Goal: Use online tool/utility: Use online tool/utility

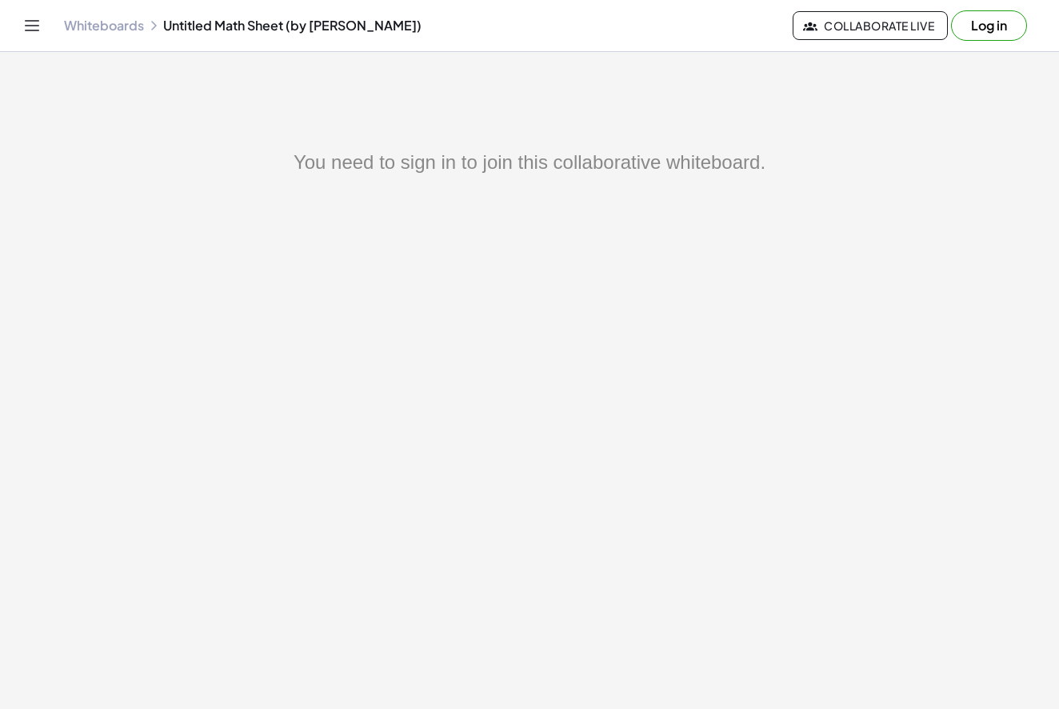
click at [983, 31] on button "Log in" at bounding box center [989, 25] width 76 height 30
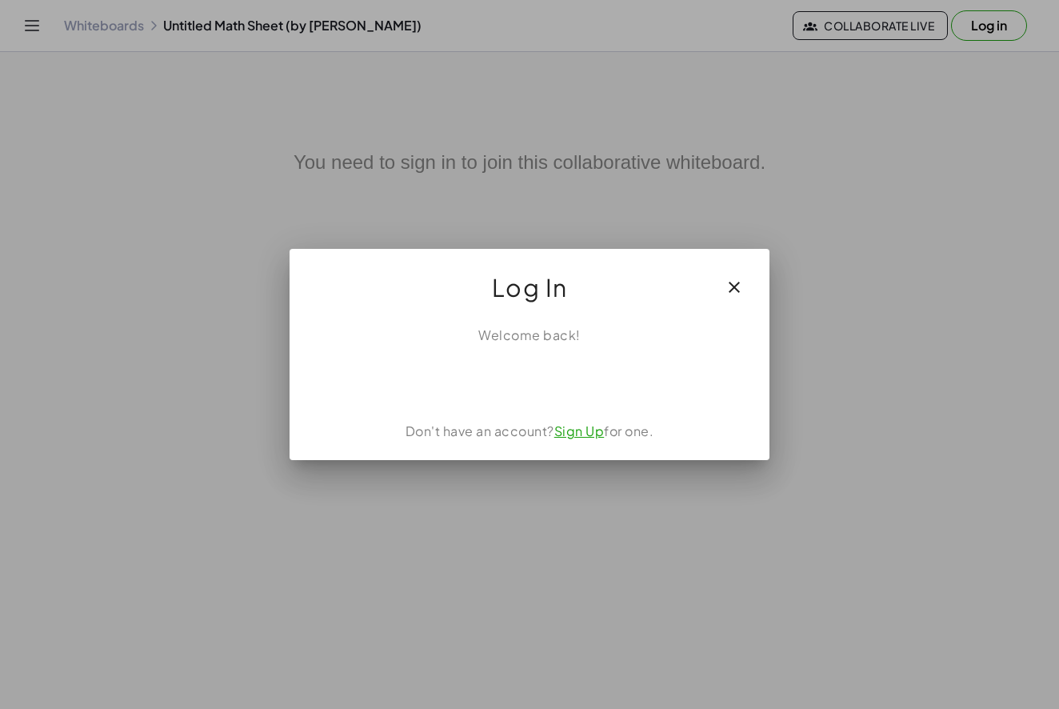
click at [570, 382] on div "Acceder con Google. Se abre en una pestaña nueva" at bounding box center [530, 379] width 153 height 35
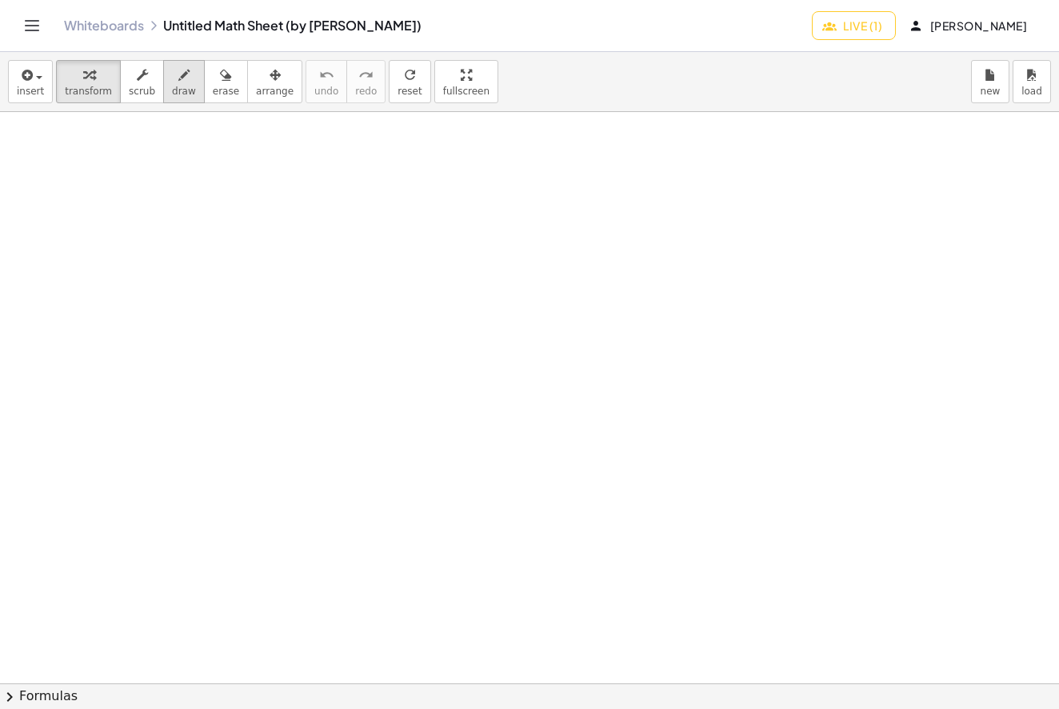
click at [184, 70] on div "button" at bounding box center [184, 74] width 24 height 19
drag, startPoint x: 155, startPoint y: 182, endPoint x: 145, endPoint y: 214, distance: 34.4
click at [146, 232] on div at bounding box center [529, 683] width 1059 height 1142
drag, startPoint x: 143, startPoint y: 177, endPoint x: 178, endPoint y: 183, distance: 35.0
click at [180, 183] on div at bounding box center [529, 683] width 1059 height 1142
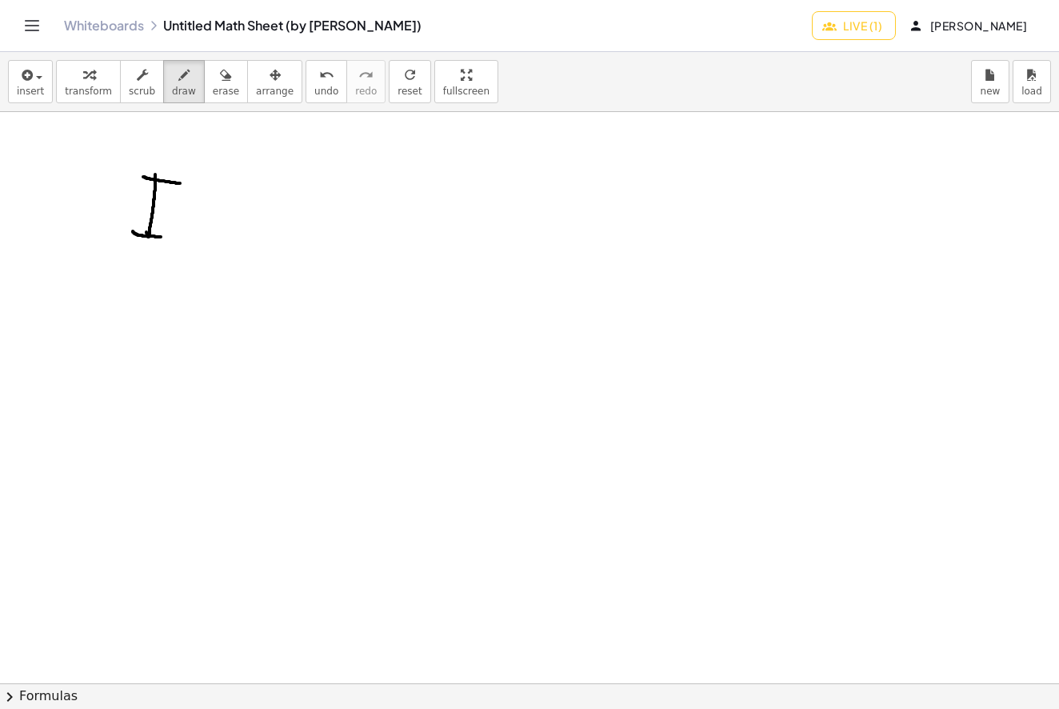
drag, startPoint x: 133, startPoint y: 231, endPoint x: 161, endPoint y: 237, distance: 28.6
click at [161, 237] on div at bounding box center [529, 683] width 1059 height 1142
click at [205, 207] on div at bounding box center [529, 683] width 1059 height 1142
drag, startPoint x: 181, startPoint y: 222, endPoint x: 200, endPoint y: 222, distance: 19.2
click at [200, 222] on div at bounding box center [529, 683] width 1059 height 1142
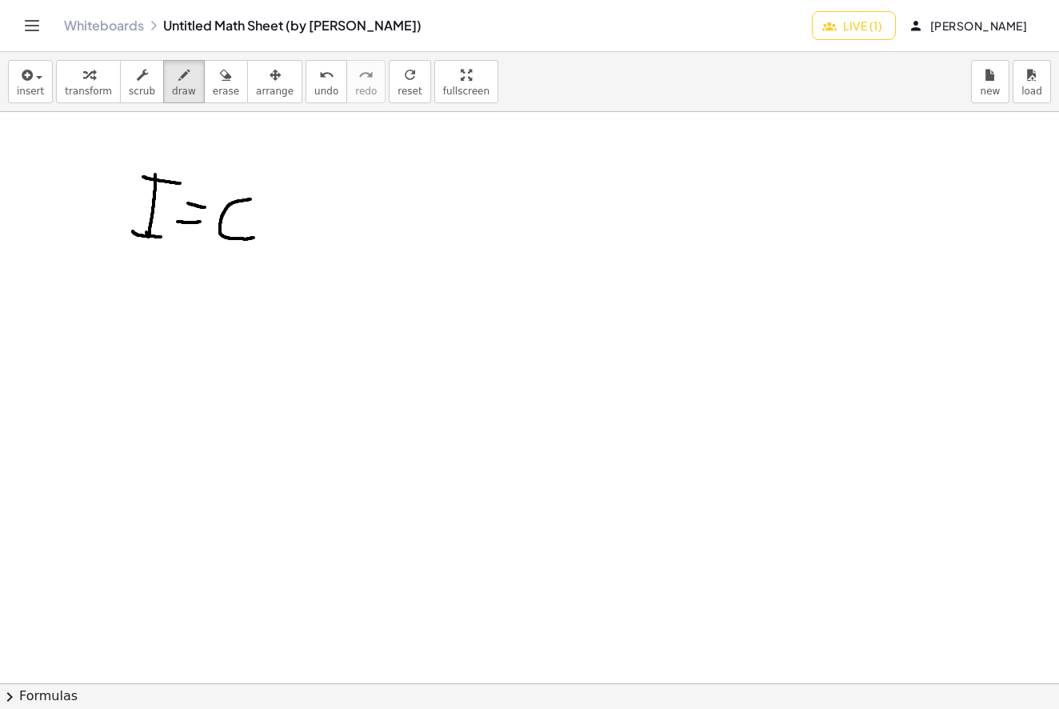
drag, startPoint x: 250, startPoint y: 199, endPoint x: 251, endPoint y: 238, distance: 38.4
click at [253, 238] on div at bounding box center [529, 683] width 1059 height 1142
click at [288, 215] on div at bounding box center [529, 683] width 1059 height 1142
click at [318, 233] on div at bounding box center [529, 683] width 1059 height 1142
click at [313, 197] on div at bounding box center [529, 683] width 1059 height 1142
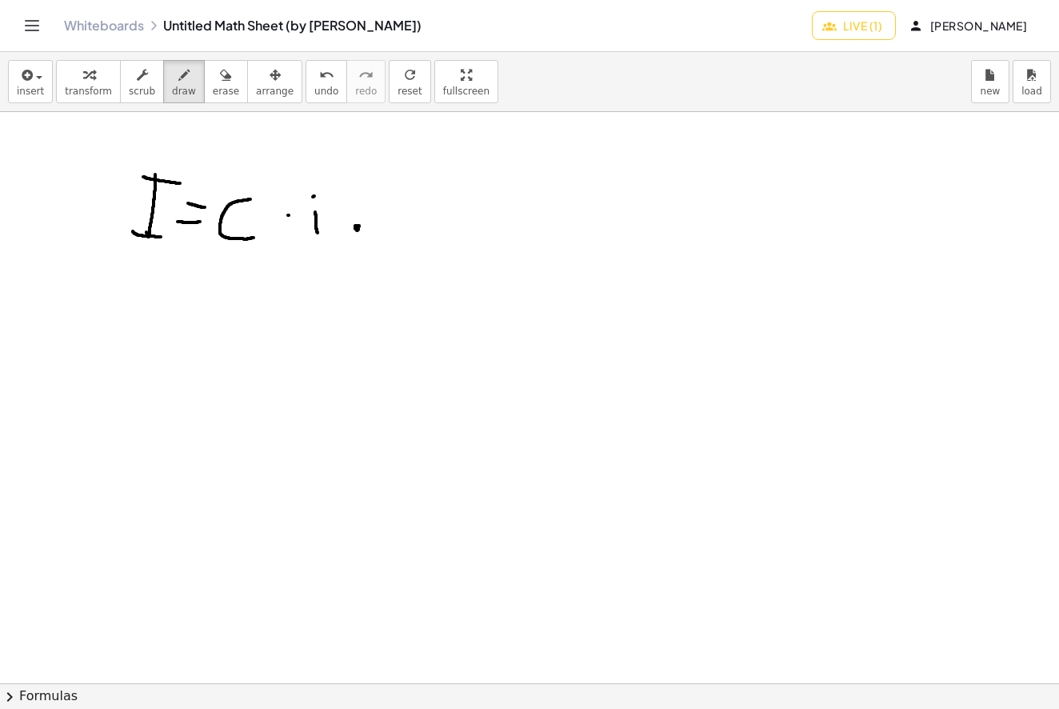
drag, startPoint x: 357, startPoint y: 230, endPoint x: 313, endPoint y: 221, distance: 45.0
click at [357, 226] on div at bounding box center [529, 683] width 1059 height 1142
click at [285, 214] on div at bounding box center [529, 683] width 1059 height 1142
drag, startPoint x: 402, startPoint y: 234, endPoint x: 394, endPoint y: 208, distance: 27.4
click at [402, 208] on div at bounding box center [529, 683] width 1059 height 1142
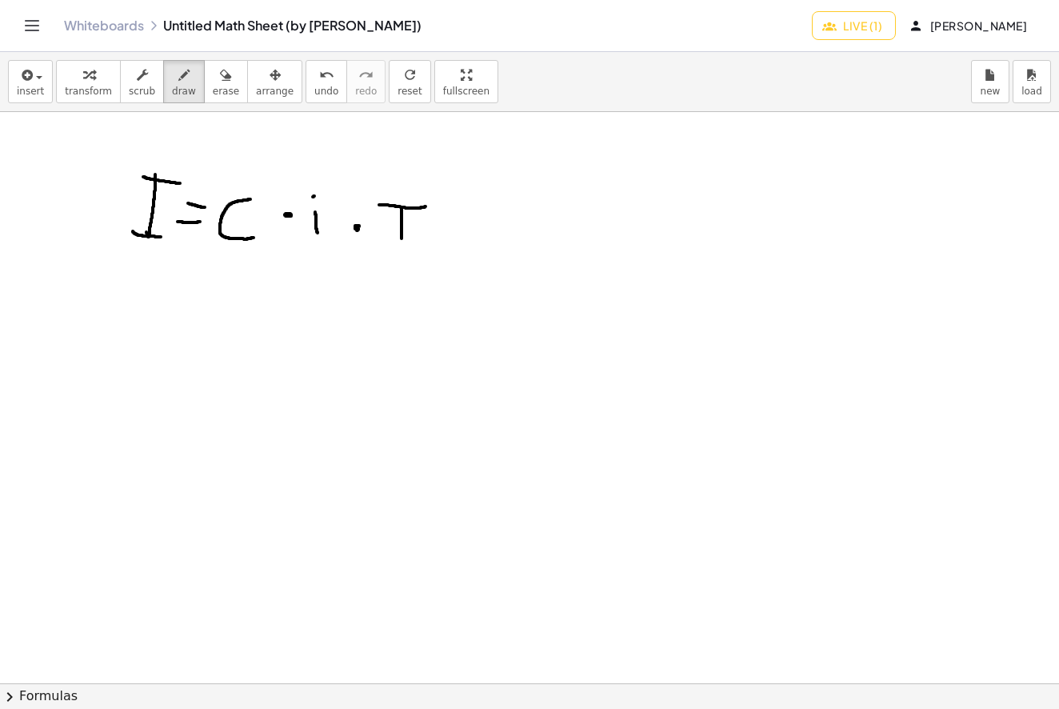
drag, startPoint x: 381, startPoint y: 205, endPoint x: 426, endPoint y: 206, distance: 44.8
click at [426, 206] on div at bounding box center [529, 683] width 1059 height 1142
drag, startPoint x: 138, startPoint y: 306, endPoint x: 130, endPoint y: 326, distance: 20.8
click at [147, 360] on div at bounding box center [529, 683] width 1059 height 1142
drag, startPoint x: 122, startPoint y: 314, endPoint x: 154, endPoint y: 311, distance: 32.2
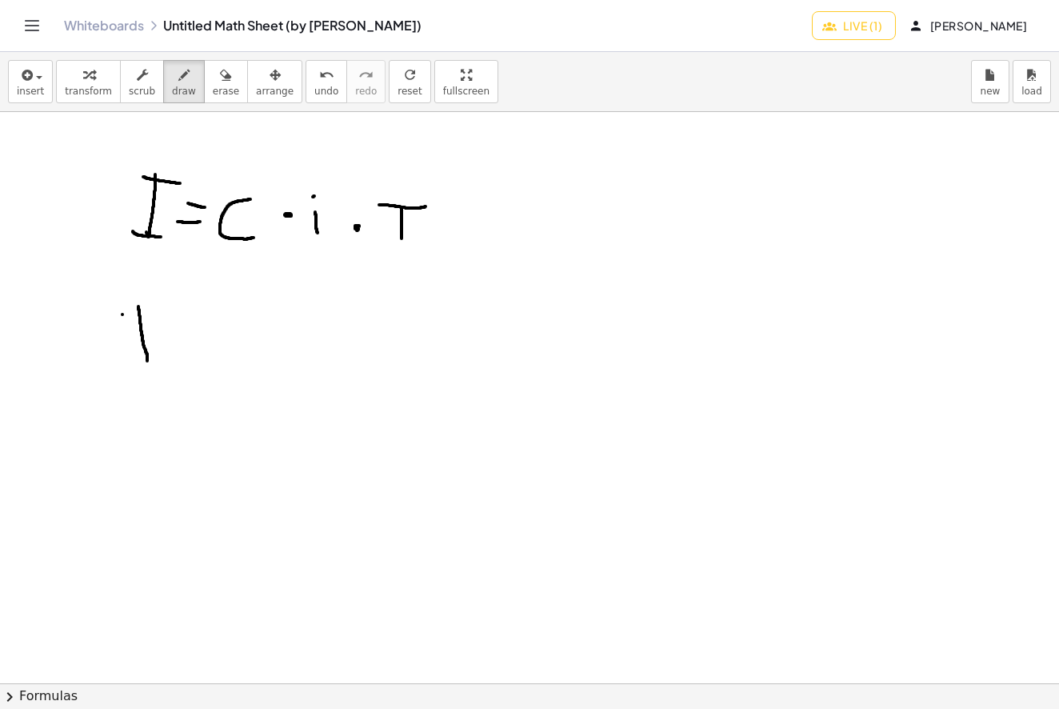
click at [154, 311] on div at bounding box center [529, 683] width 1059 height 1142
drag, startPoint x: 138, startPoint y: 360, endPoint x: 164, endPoint y: 359, distance: 25.6
click at [164, 359] on div at bounding box center [529, 683] width 1059 height 1142
drag, startPoint x: 175, startPoint y: 337, endPoint x: 187, endPoint y: 337, distance: 12.0
click at [187, 337] on div at bounding box center [529, 683] width 1059 height 1142
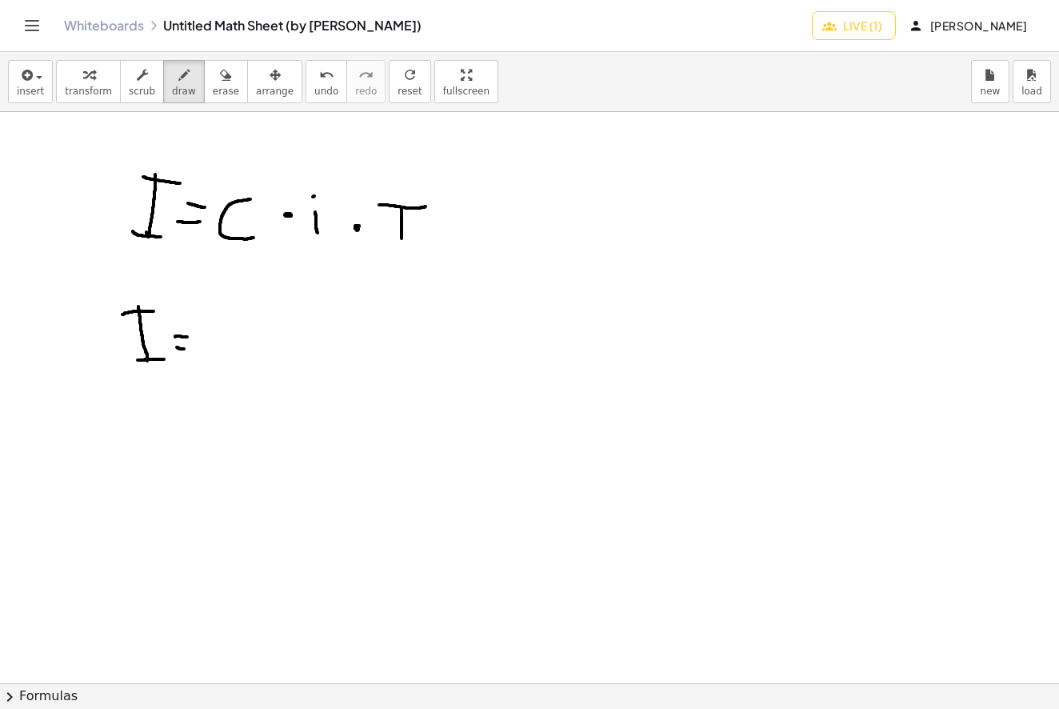
drag, startPoint x: 179, startPoint y: 348, endPoint x: 195, endPoint y: 346, distance: 16.2
click at [195, 346] on div at bounding box center [529, 683] width 1059 height 1142
drag, startPoint x: 238, startPoint y: 321, endPoint x: 251, endPoint y: 319, distance: 12.9
click at [249, 317] on div at bounding box center [529, 683] width 1059 height 1142
drag, startPoint x: 252, startPoint y: 320, endPoint x: 254, endPoint y: 352, distance: 32.1
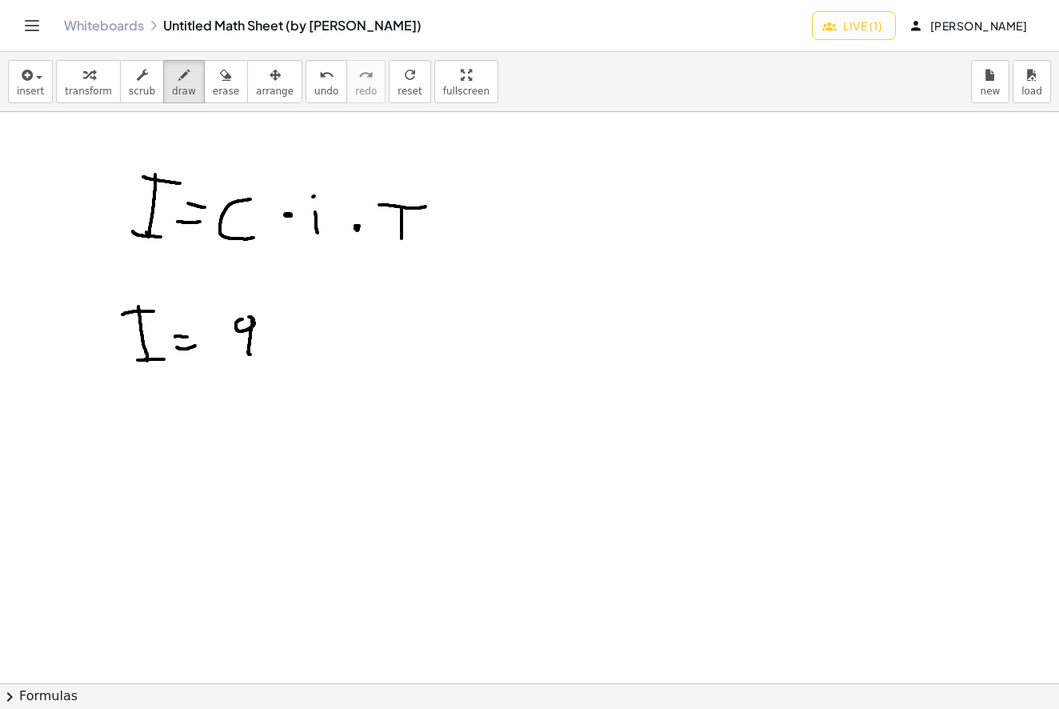
click at [254, 352] on div at bounding box center [529, 683] width 1059 height 1142
drag, startPoint x: 271, startPoint y: 334, endPoint x: 280, endPoint y: 334, distance: 8.8
click at [270, 323] on div at bounding box center [529, 683] width 1059 height 1142
drag, startPoint x: 295, startPoint y: 333, endPoint x: 305, endPoint y: 335, distance: 9.9
click at [305, 333] on div at bounding box center [529, 683] width 1059 height 1142
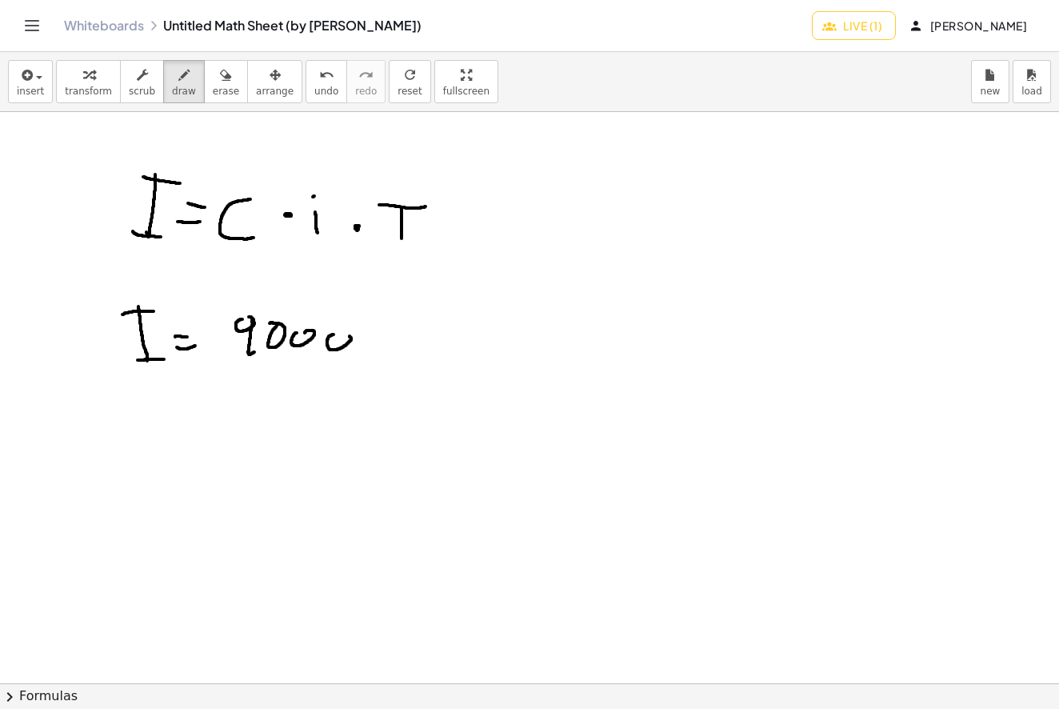
drag, startPoint x: 327, startPoint y: 342, endPoint x: 319, endPoint y: 341, distance: 8.2
click at [339, 330] on div at bounding box center [529, 683] width 1059 height 1142
drag, startPoint x: 122, startPoint y: 426, endPoint x: 161, endPoint y: 447, distance: 44.4
click at [155, 452] on div at bounding box center [529, 683] width 1059 height 1142
click at [184, 433] on div at bounding box center [529, 683] width 1059 height 1142
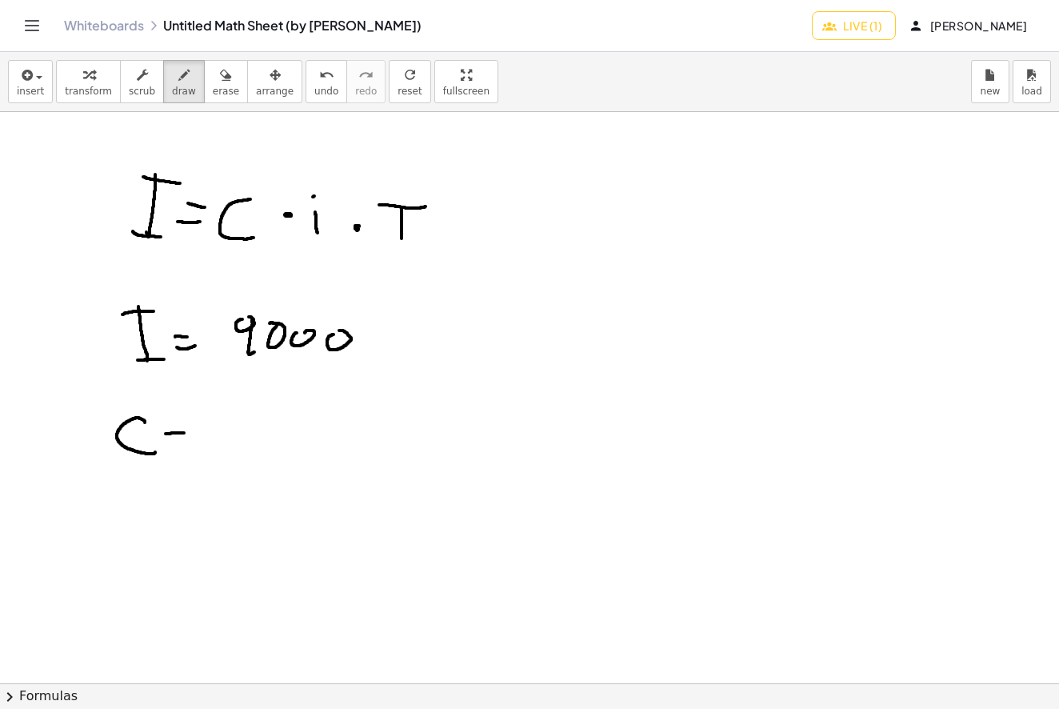
drag, startPoint x: 200, startPoint y: 450, endPoint x: 227, endPoint y: 441, distance: 28.8
click at [201, 450] on div at bounding box center [529, 683] width 1059 height 1142
drag, startPoint x: 244, startPoint y: 430, endPoint x: 226, endPoint y: 454, distance: 29.6
click at [223, 454] on div at bounding box center [529, 683] width 1059 height 1142
drag, startPoint x: 251, startPoint y: 446, endPoint x: 259, endPoint y: 442, distance: 8.6
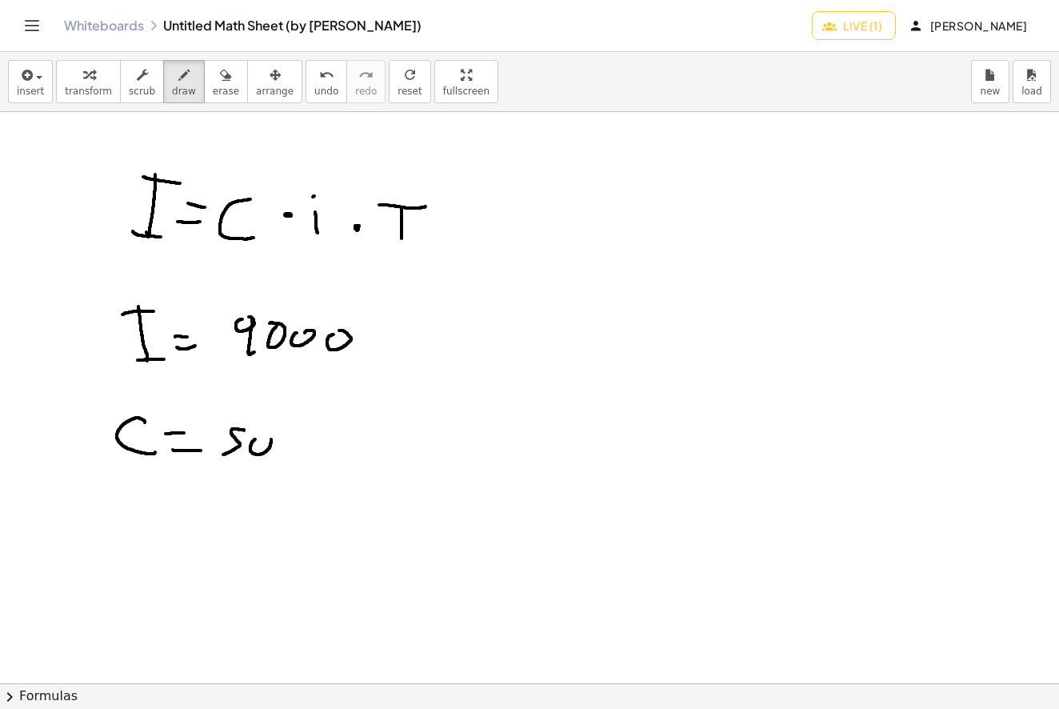
click at [259, 442] on div at bounding box center [529, 683] width 1059 height 1142
drag, startPoint x: 289, startPoint y: 444, endPoint x: 296, endPoint y: 436, distance: 10.8
click at [297, 432] on div at bounding box center [529, 683] width 1059 height 1142
click at [324, 438] on div at bounding box center [529, 683] width 1059 height 1142
drag, startPoint x: 342, startPoint y: 455, endPoint x: 355, endPoint y: 440, distance: 19.9
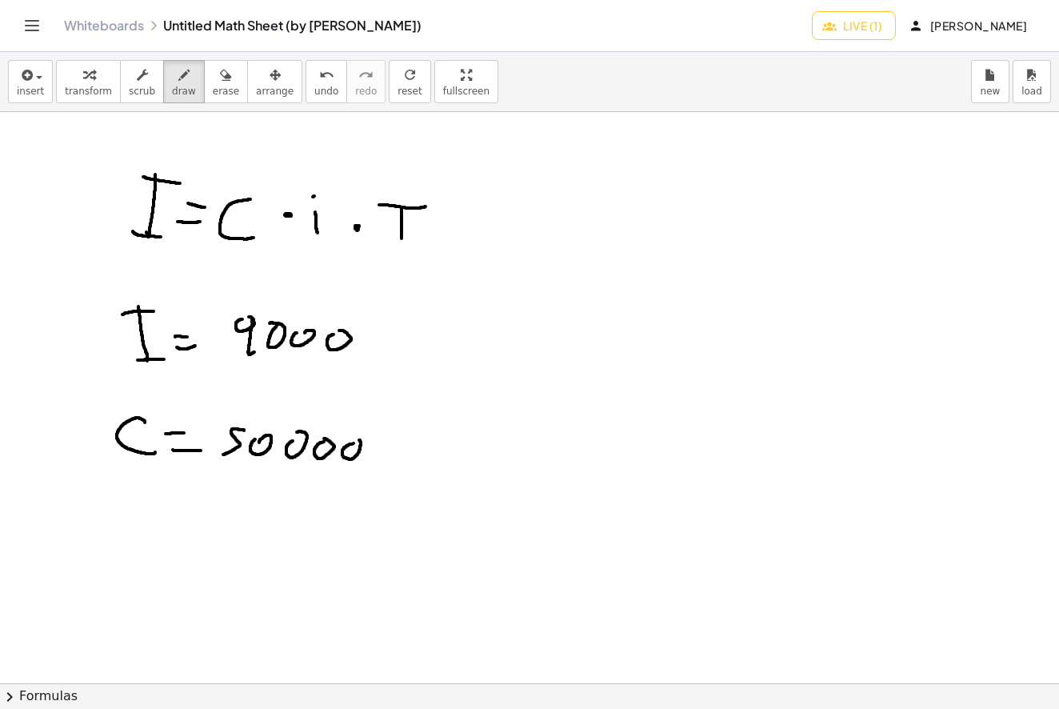
click at [357, 439] on div at bounding box center [529, 683] width 1059 height 1142
click at [271, 462] on div at bounding box center [529, 683] width 1059 height 1142
drag, startPoint x: 123, startPoint y: 522, endPoint x: 136, endPoint y: 494, distance: 30.8
click at [136, 494] on div at bounding box center [529, 683] width 1059 height 1142
click at [142, 482] on div at bounding box center [529, 683] width 1059 height 1142
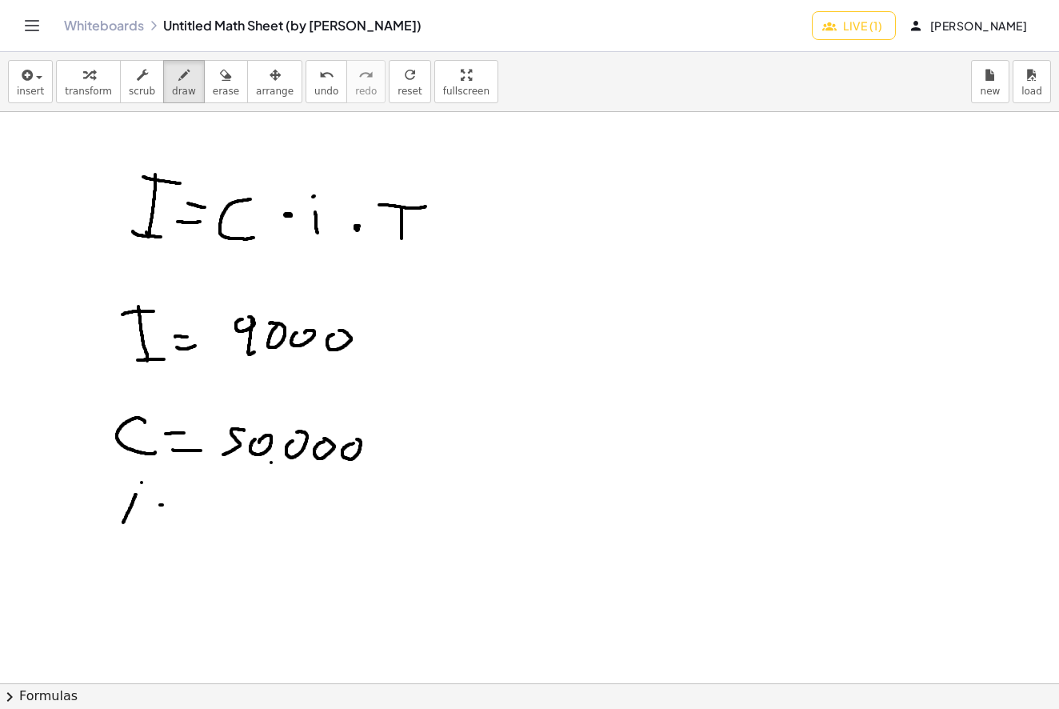
drag, startPoint x: 160, startPoint y: 505, endPoint x: 178, endPoint y: 506, distance: 17.7
click at [178, 506] on div at bounding box center [529, 683] width 1059 height 1142
click at [175, 519] on div at bounding box center [529, 683] width 1059 height 1142
drag, startPoint x: 234, startPoint y: 506, endPoint x: 228, endPoint y: 530, distance: 23.9
click at [228, 530] on div at bounding box center [529, 683] width 1059 height 1142
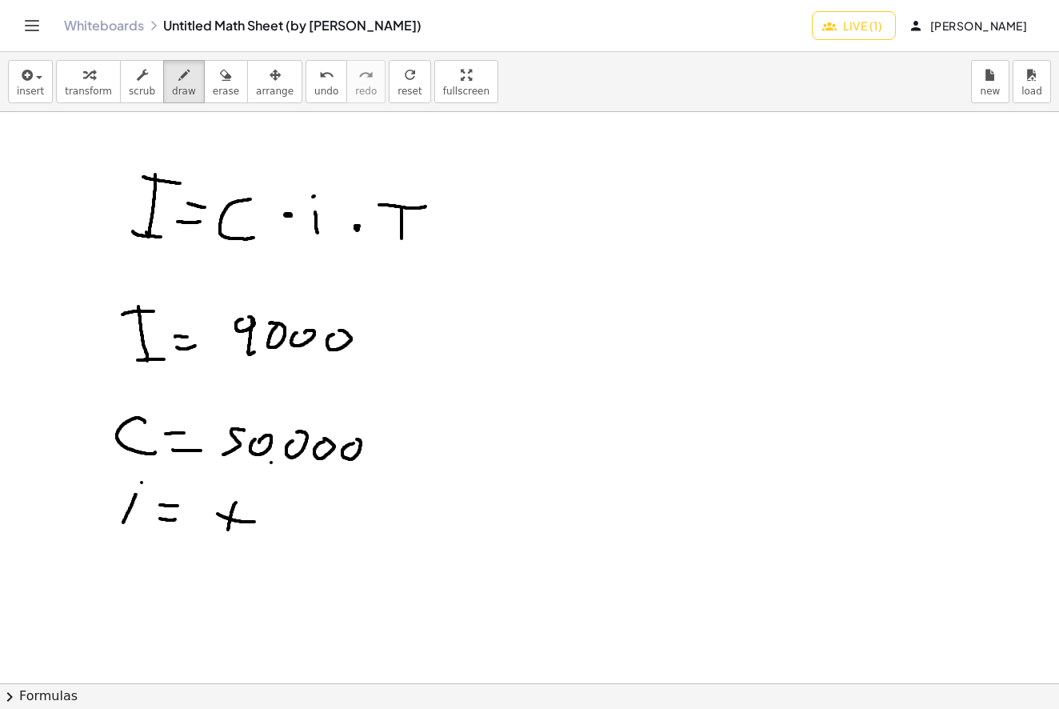
drag, startPoint x: 234, startPoint y: 520, endPoint x: 258, endPoint y: 522, distance: 24.1
click at [258, 522] on div at bounding box center [529, 683] width 1059 height 1142
drag, startPoint x: 117, startPoint y: 587, endPoint x: 108, endPoint y: 551, distance: 37.1
click at [127, 547] on div at bounding box center [529, 683] width 1059 height 1142
click at [155, 554] on div at bounding box center [529, 683] width 1059 height 1142
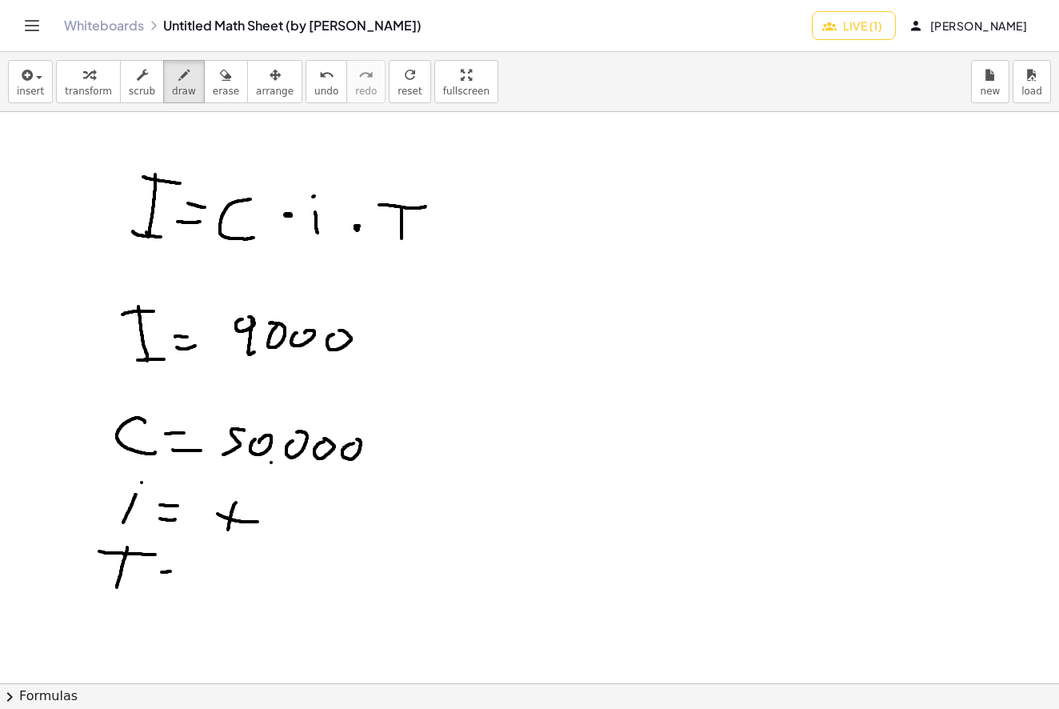
click at [172, 571] on div at bounding box center [529, 683] width 1059 height 1142
click at [174, 586] on div at bounding box center [529, 683] width 1059 height 1142
drag, startPoint x: 210, startPoint y: 568, endPoint x: 225, endPoint y: 594, distance: 29.4
click at [225, 594] on div at bounding box center [529, 683] width 1059 height 1142
drag
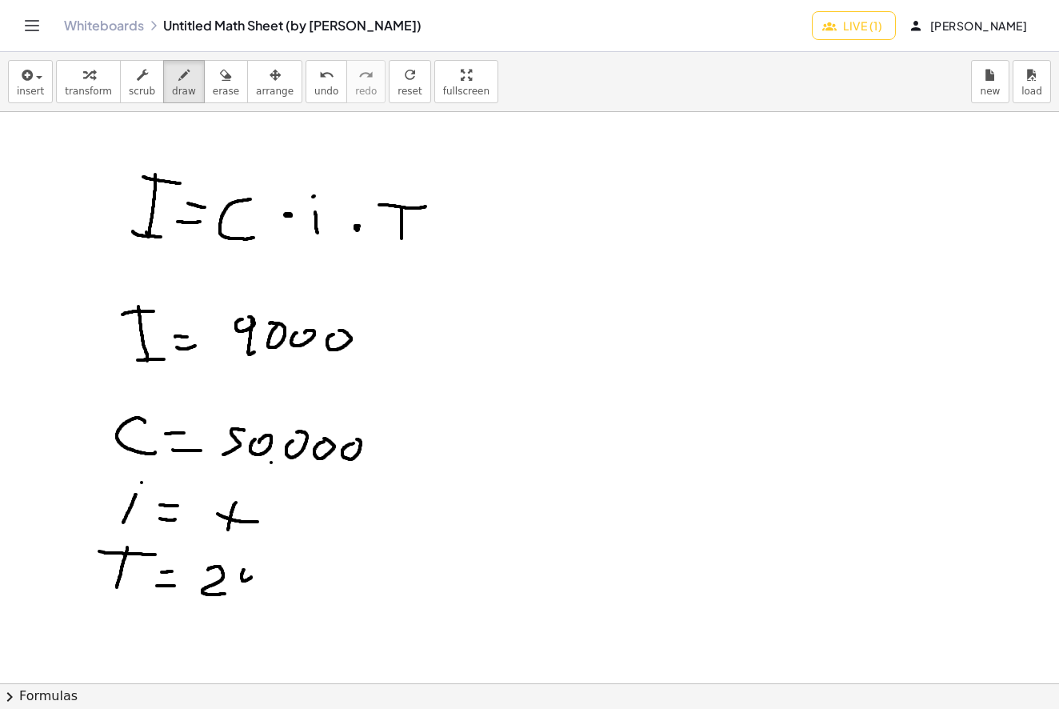
click at [254, 575] on div at bounding box center [529, 683] width 1059 height 1142
click at [259, 590] on div at bounding box center [529, 683] width 1059 height 1142
click at [286, 580] on div at bounding box center [529, 683] width 1059 height 1142
click at [274, 575] on div at bounding box center [529, 683] width 1059 height 1142
click at [285, 587] on div at bounding box center [529, 683] width 1059 height 1142
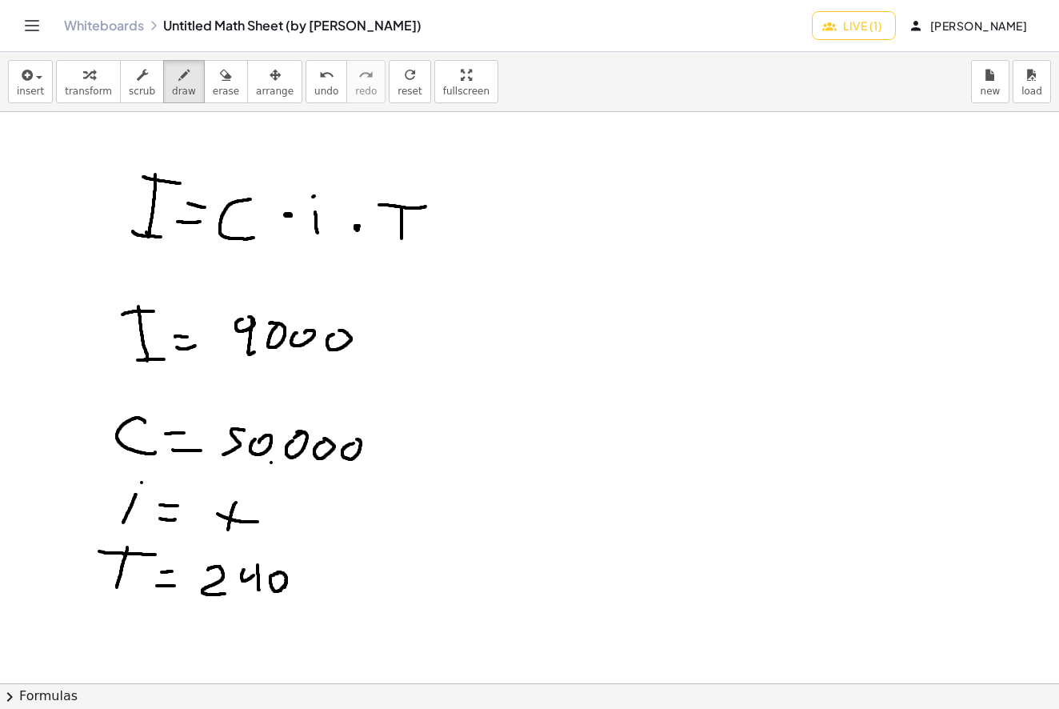
click at [289, 442] on div at bounding box center [529, 683] width 1059 height 1142
click at [29, 82] on icon "button" at bounding box center [25, 75] width 14 height 19
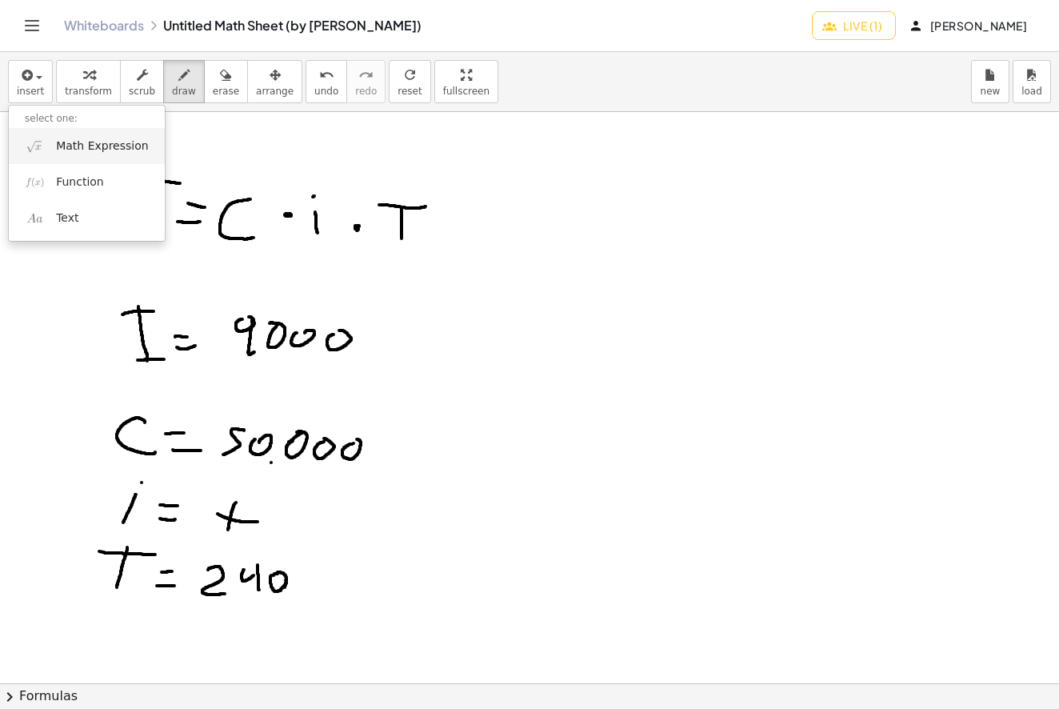
click at [103, 150] on span "Math Expression" at bounding box center [102, 146] width 92 height 16
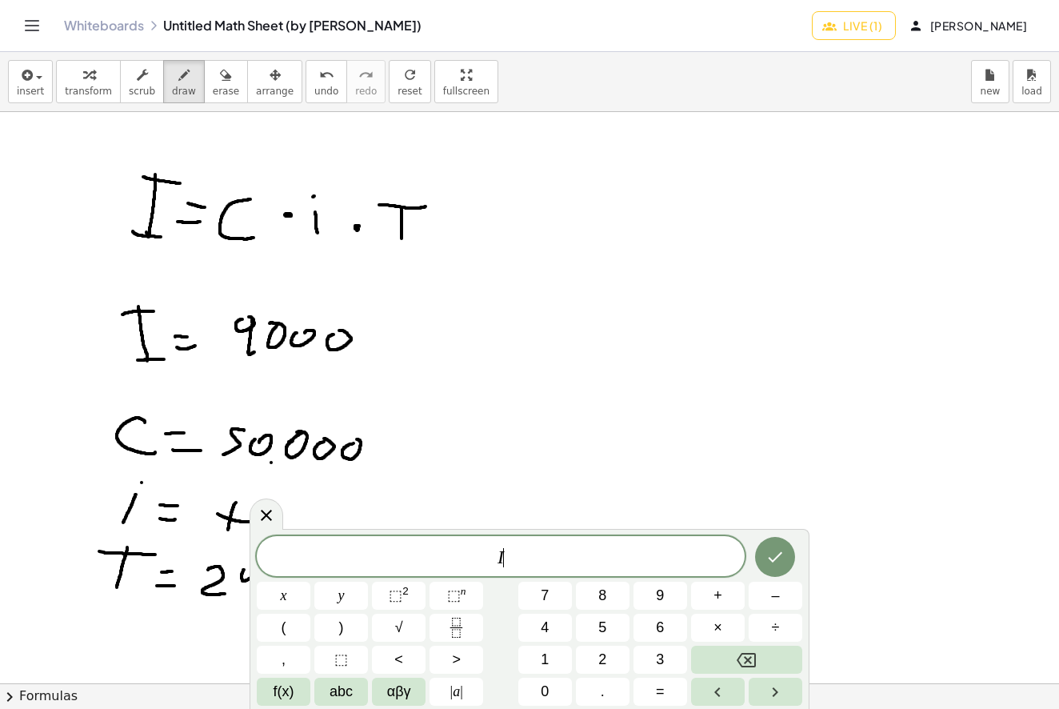
scroll to position [2, 0]
click at [664, 693] on span "=" at bounding box center [660, 692] width 9 height 22
click at [730, 627] on button "×" at bounding box center [718, 628] width 54 height 28
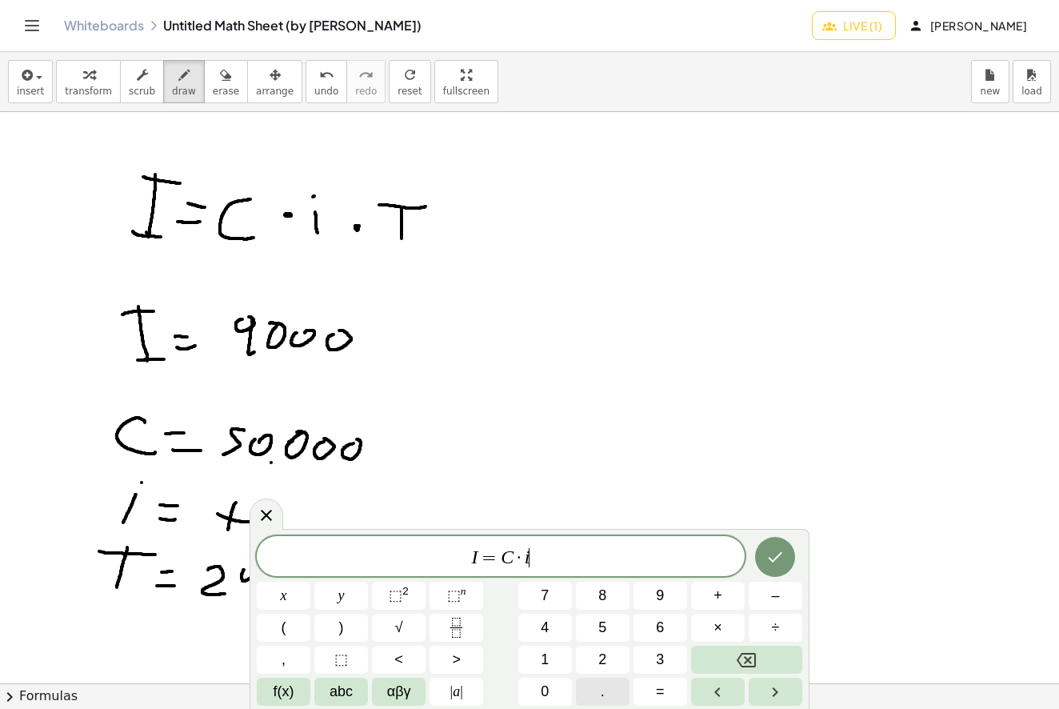
click at [614, 690] on button "." at bounding box center [603, 692] width 54 height 28
click at [722, 628] on span "×" at bounding box center [718, 628] width 9 height 22
click at [773, 561] on icon "Done" at bounding box center [776, 557] width 14 height 10
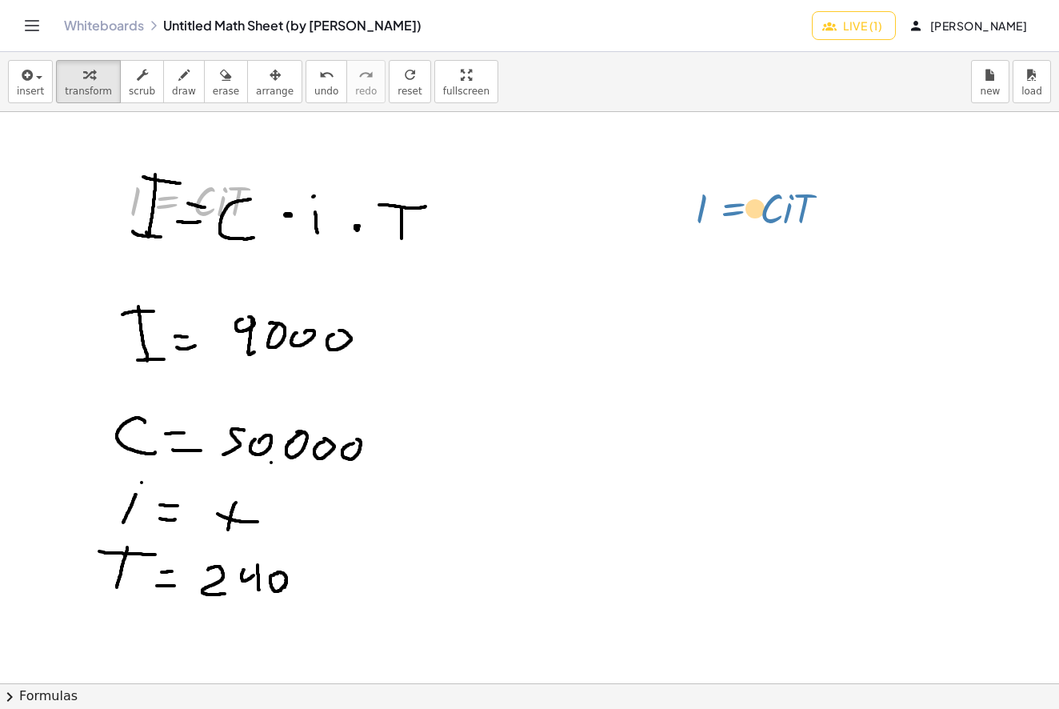
drag, startPoint x: 191, startPoint y: 202, endPoint x: 743, endPoint y: 210, distance: 552.1
click at [743, 210] on div "I = · C · i · T I = · C · i · T" at bounding box center [529, 683] width 1059 height 1142
click at [256, 86] on span "arrange" at bounding box center [275, 91] width 38 height 11
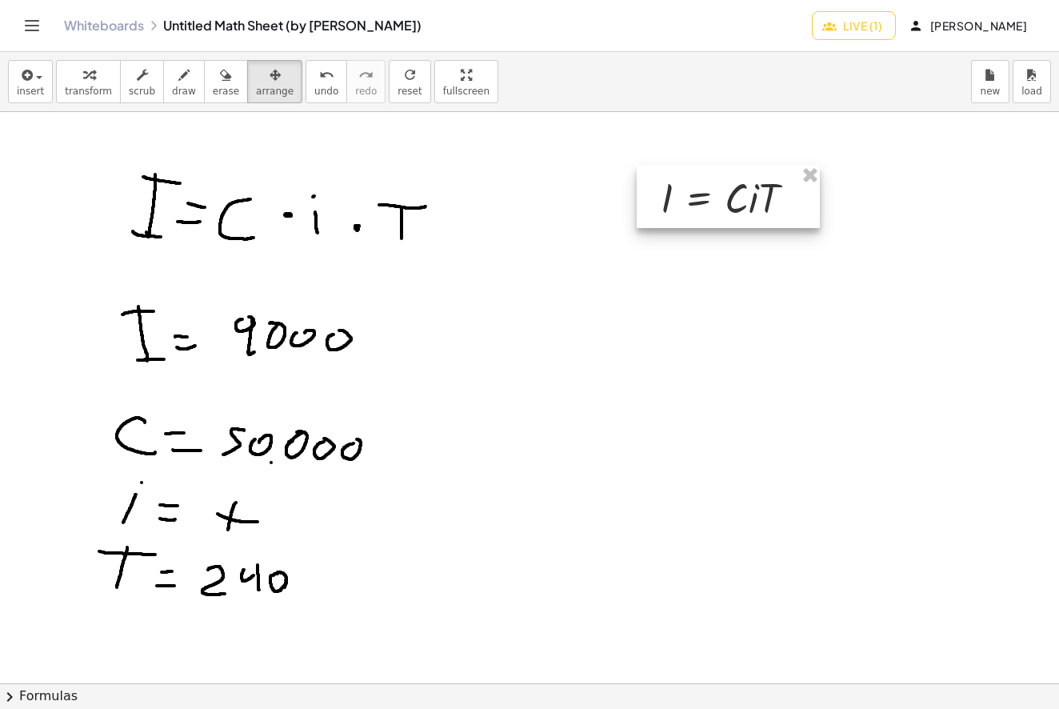
drag, startPoint x: 238, startPoint y: 186, endPoint x: 746, endPoint y: 182, distance: 508.0
click at [746, 182] on div at bounding box center [728, 197] width 183 height 62
click at [701, 259] on div at bounding box center [529, 683] width 1059 height 1142
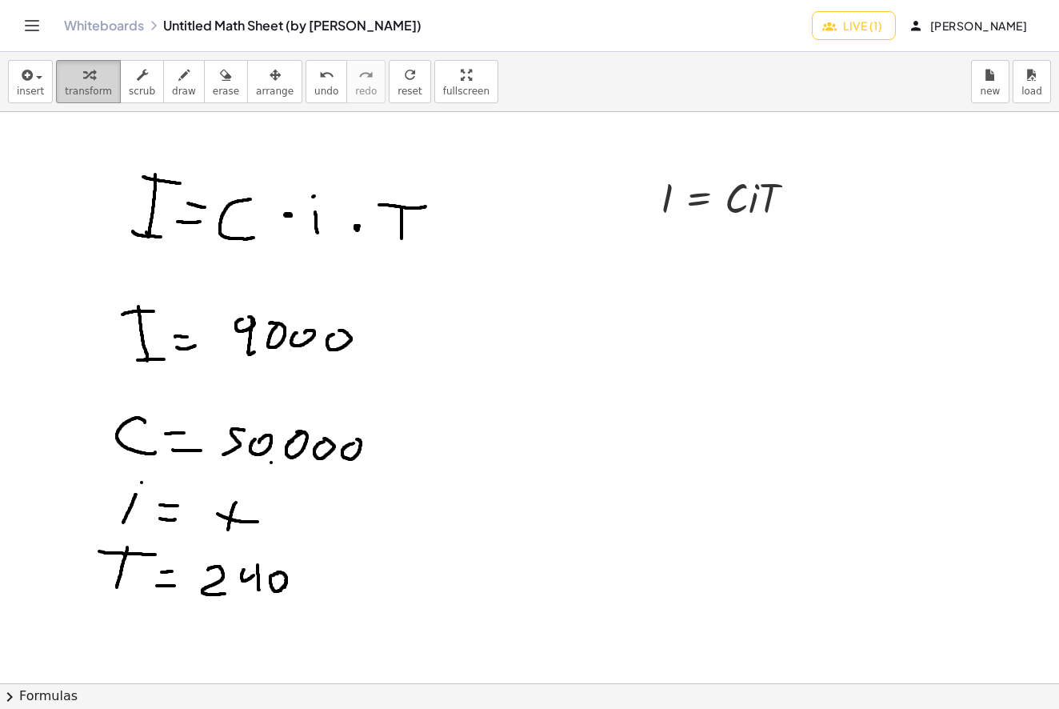
click at [83, 80] on icon "button" at bounding box center [88, 75] width 11 height 19
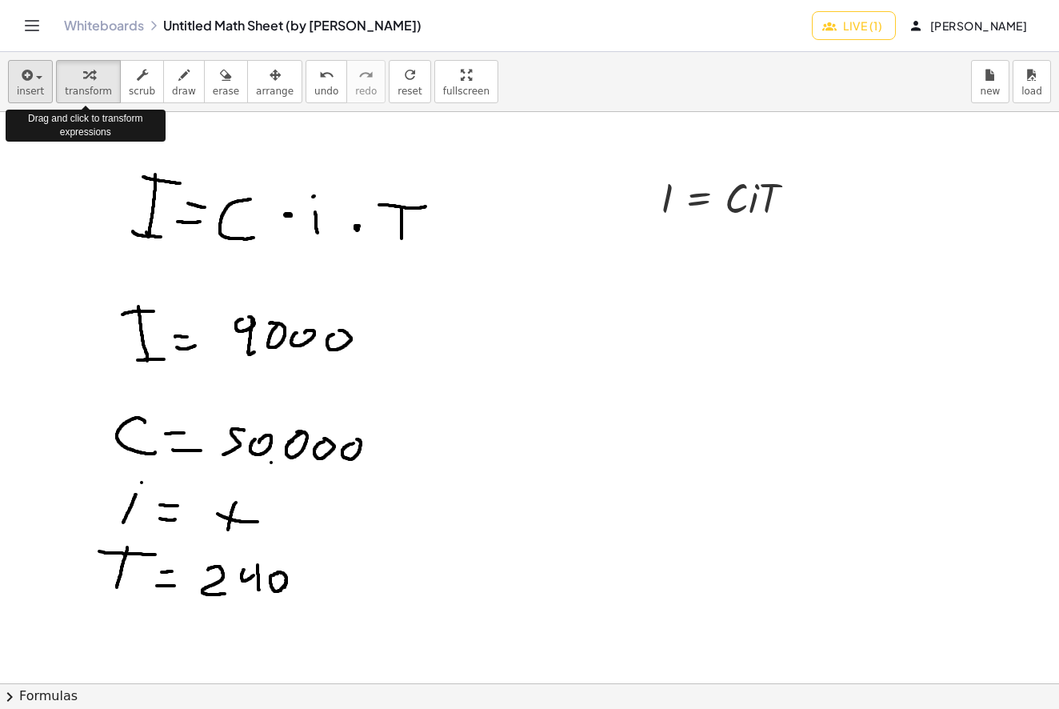
click at [36, 78] on span "button" at bounding box center [39, 77] width 6 height 3
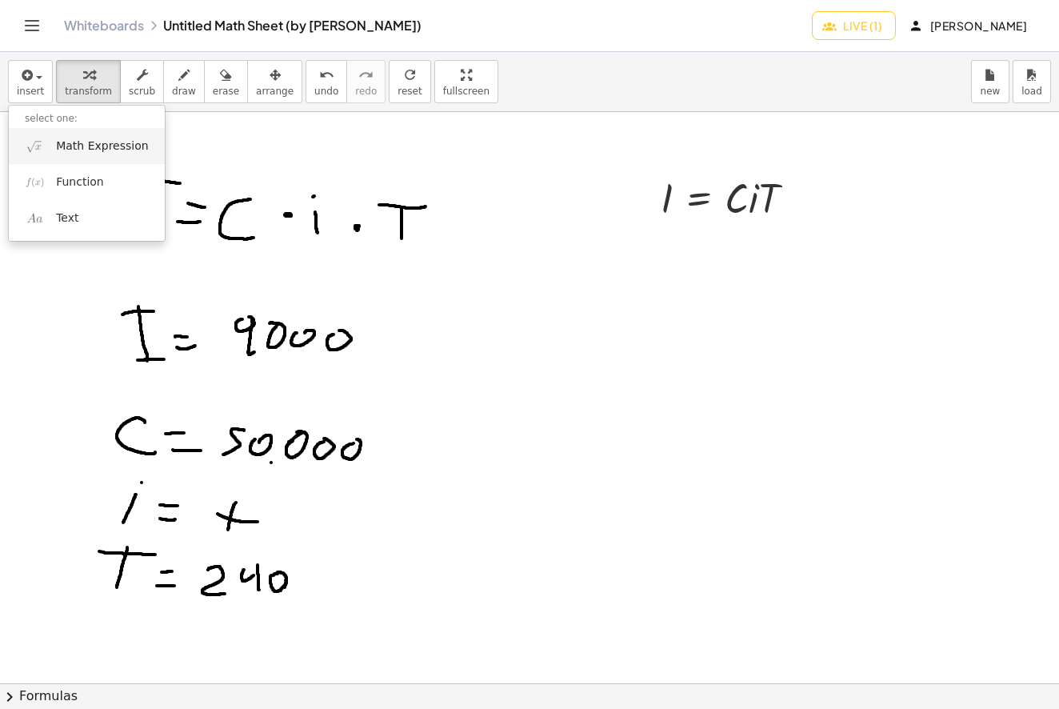
click at [84, 141] on span "Math Expression" at bounding box center [102, 146] width 92 height 16
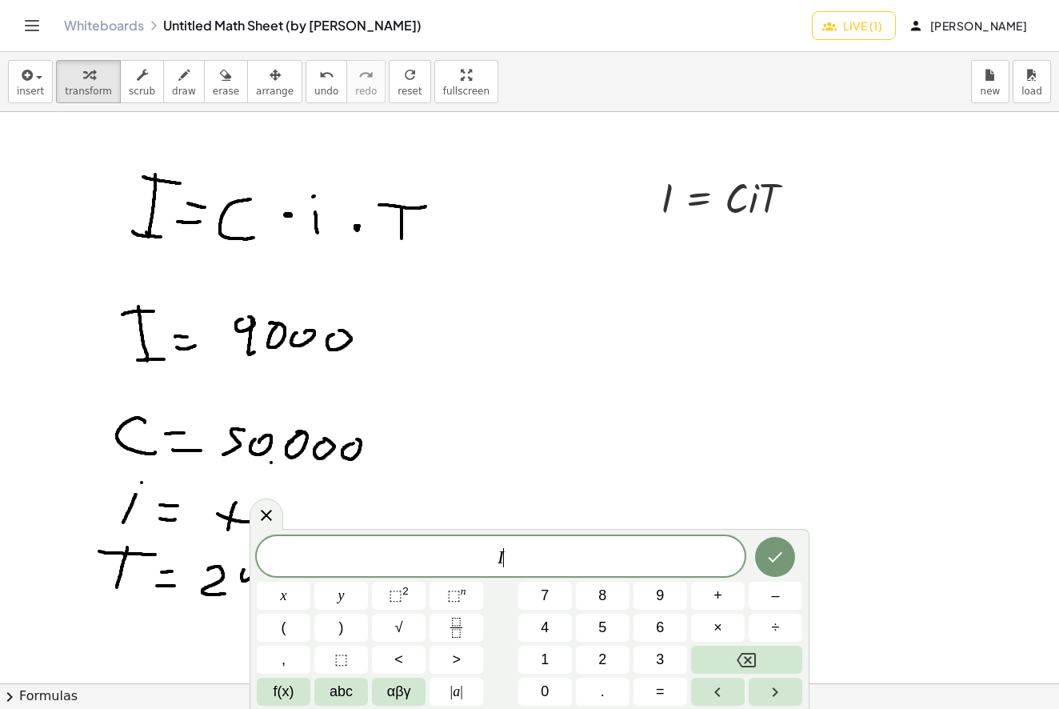
scroll to position [9, 0]
click at [679, 695] on button "=" at bounding box center [661, 692] width 54 height 28
click at [772, 563] on icon "Done" at bounding box center [775, 556] width 19 height 19
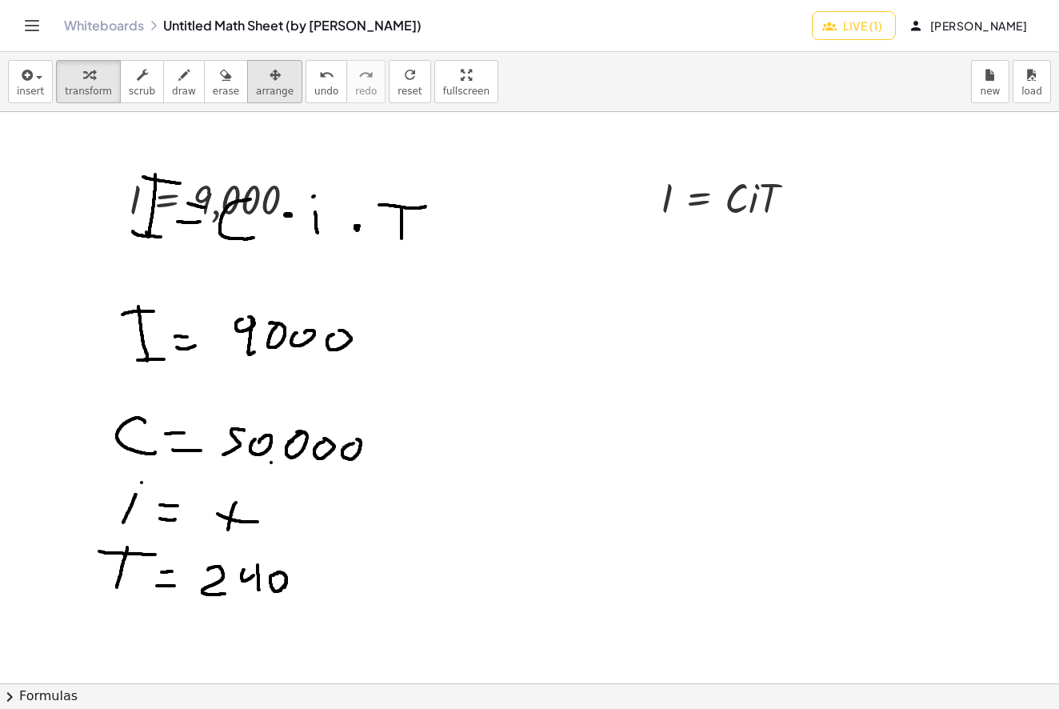
click at [274, 94] on span "arrange" at bounding box center [275, 91] width 38 height 11
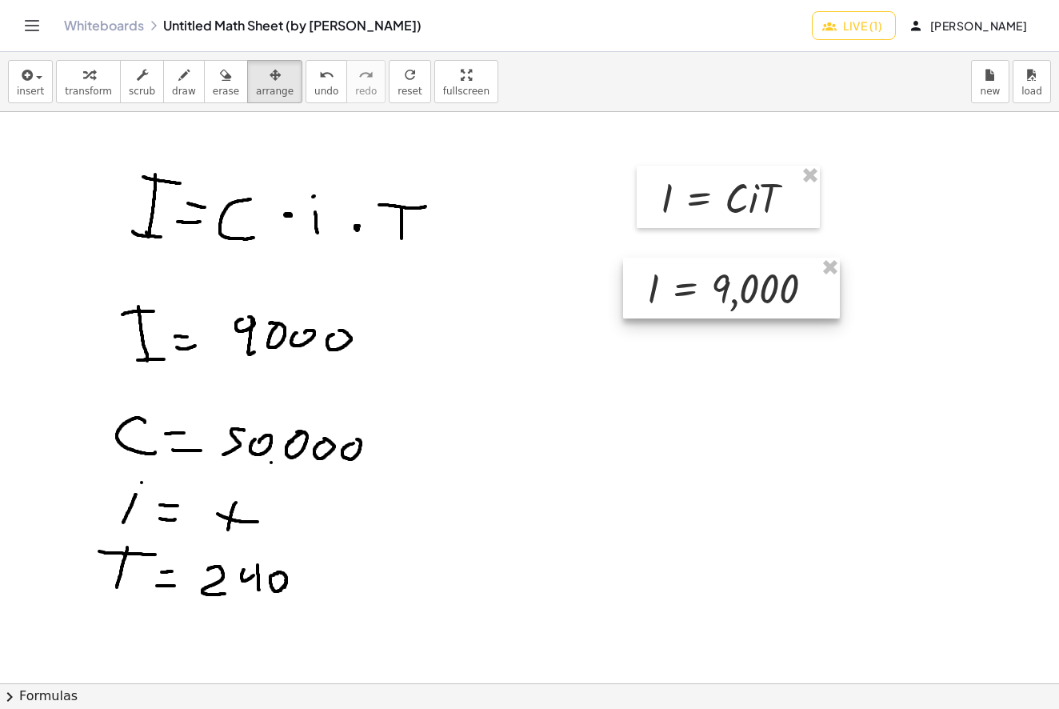
drag, startPoint x: 207, startPoint y: 210, endPoint x: 722, endPoint y: 298, distance: 521.9
click at [722, 298] on div at bounding box center [731, 288] width 217 height 61
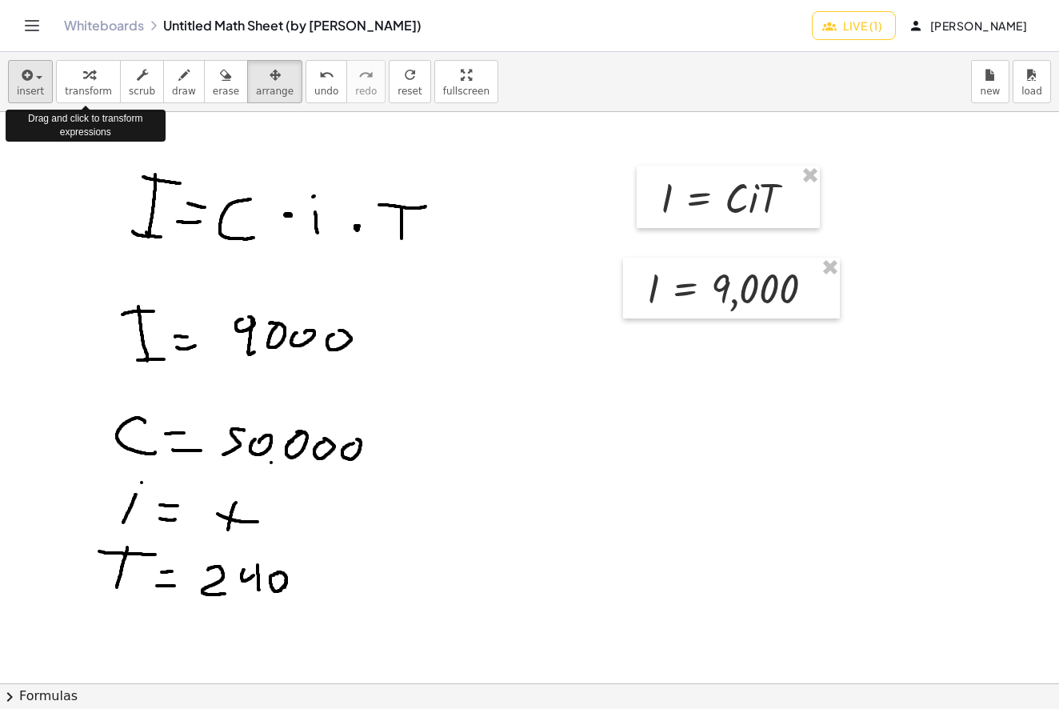
click at [30, 86] on span "insert" at bounding box center [30, 91] width 27 height 11
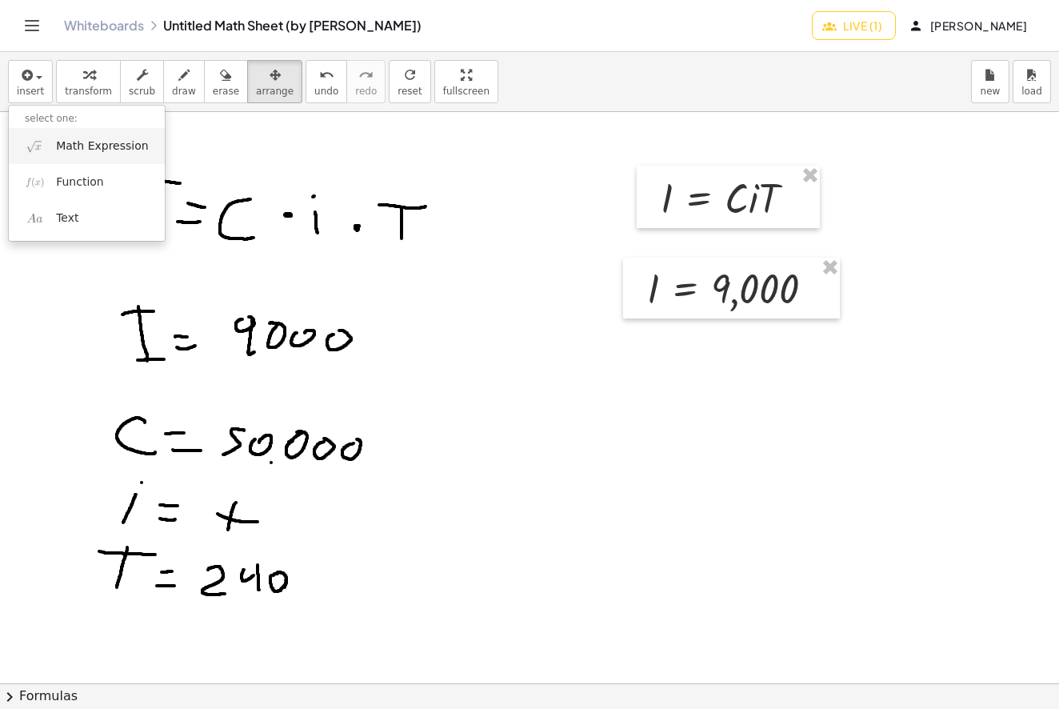
click at [57, 146] on span "Math Expression" at bounding box center [102, 146] width 92 height 16
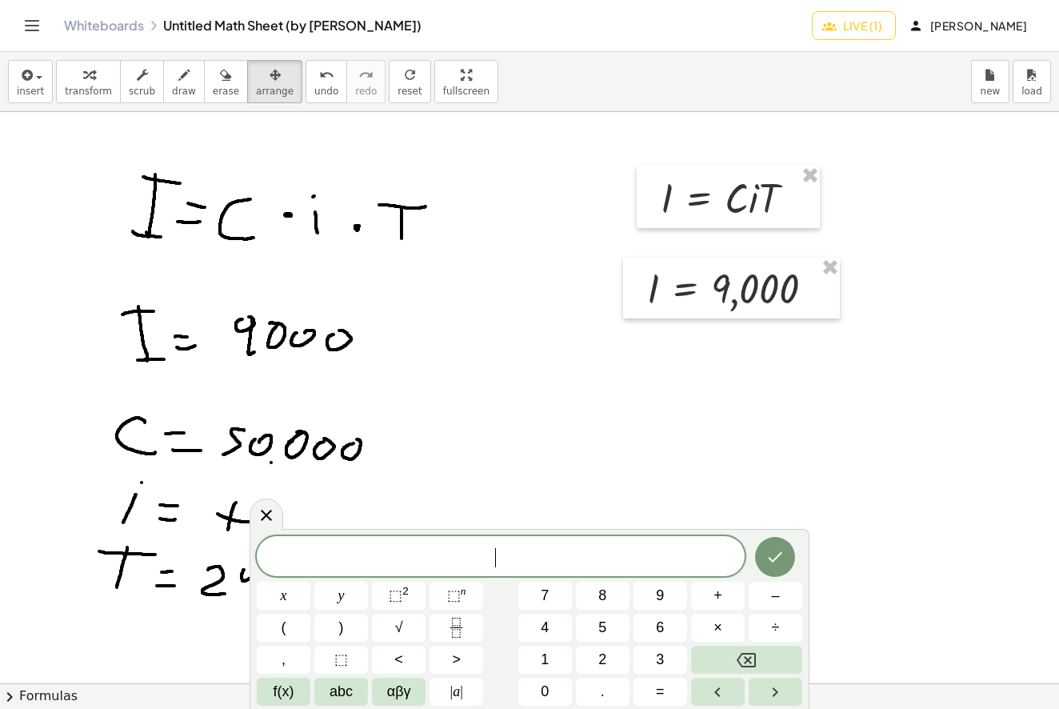
scroll to position [14, 0]
click at [665, 685] on span "=" at bounding box center [660, 692] width 9 height 22
click at [646, 694] on button "=" at bounding box center [661, 692] width 54 height 28
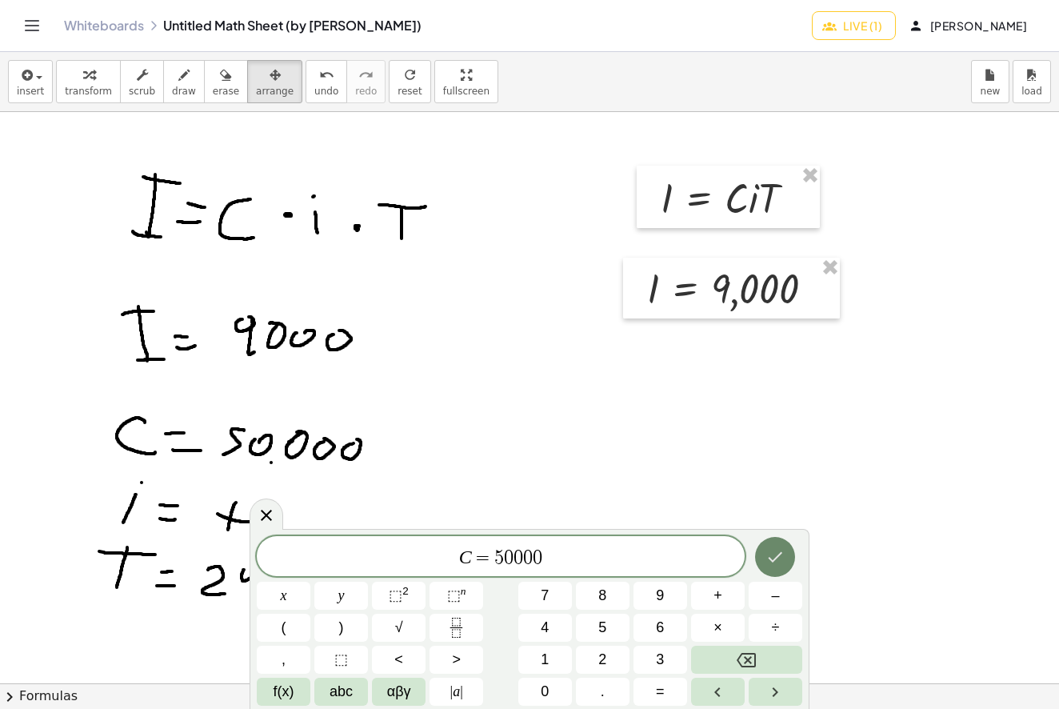
click at [790, 559] on button "Done" at bounding box center [775, 557] width 40 height 40
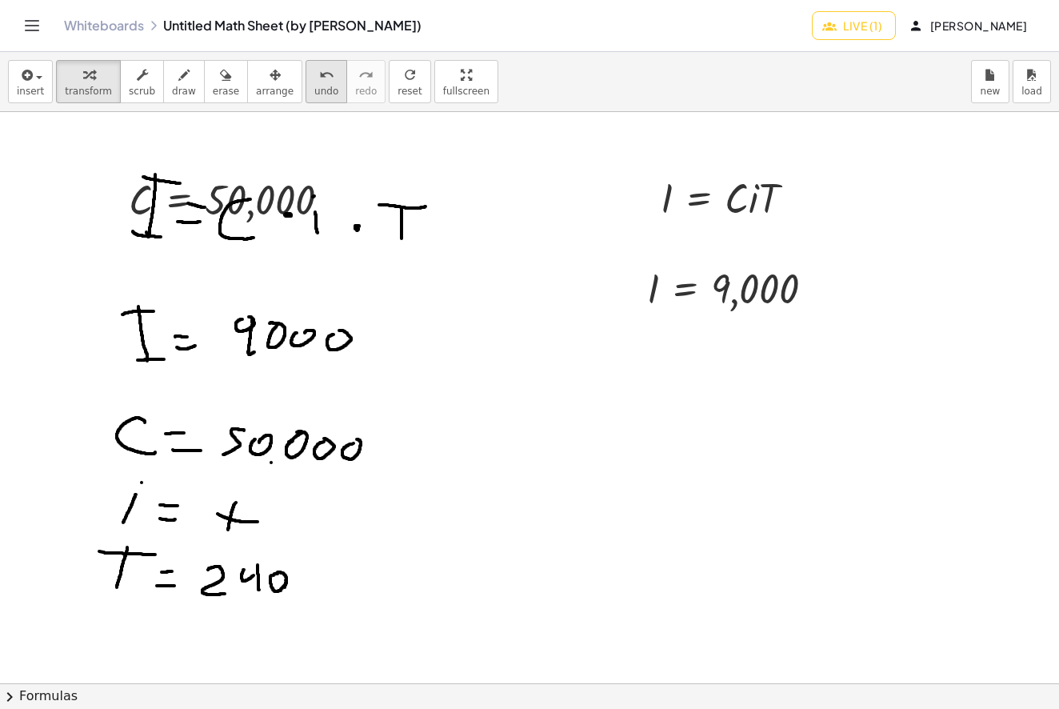
click at [306, 84] on button "undo undo" at bounding box center [327, 81] width 42 height 43
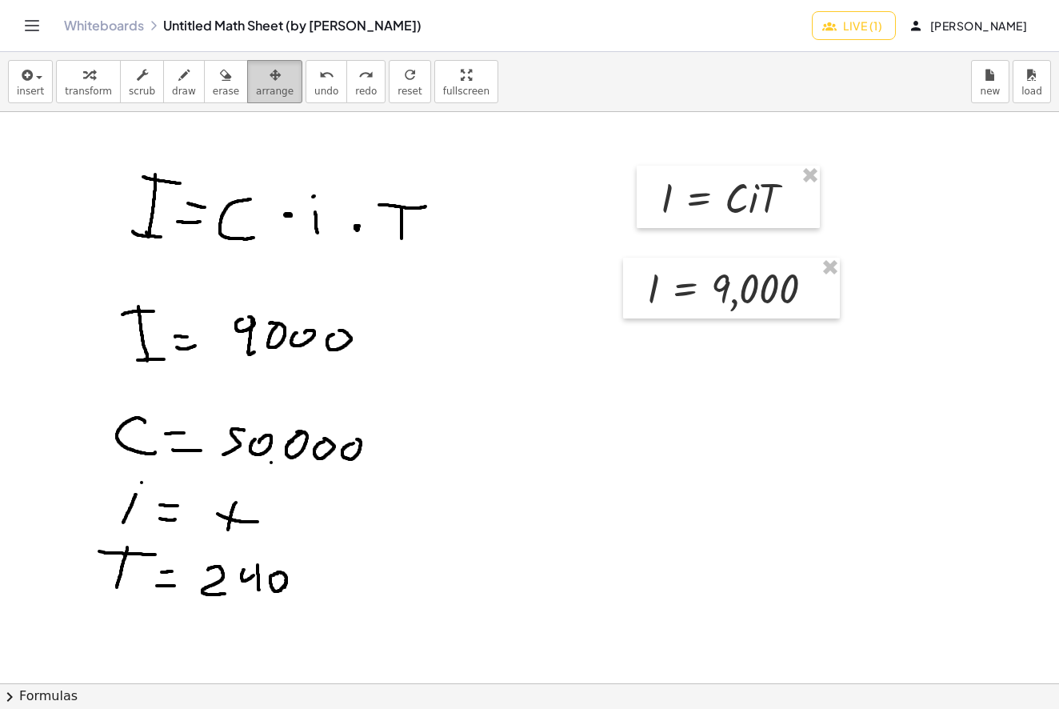
click at [272, 89] on span "arrange" at bounding box center [275, 91] width 38 height 11
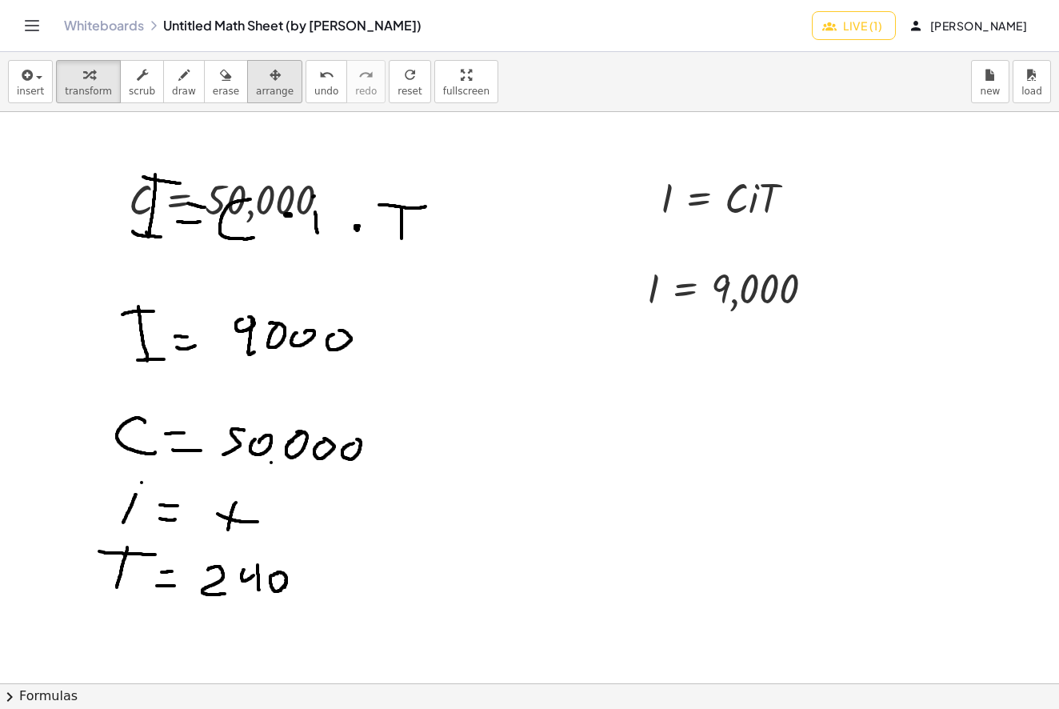
click at [273, 89] on span "arrange" at bounding box center [275, 91] width 38 height 11
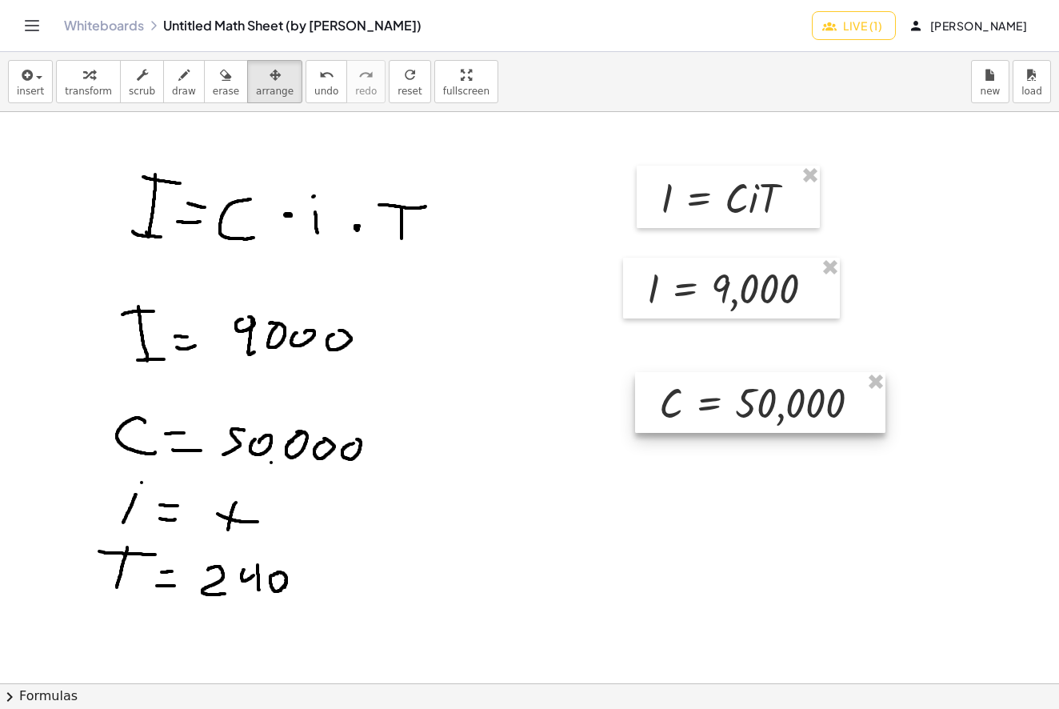
drag, startPoint x: 253, startPoint y: 202, endPoint x: 778, endPoint y: 405, distance: 562.5
click at [778, 405] on div at bounding box center [760, 402] width 250 height 61
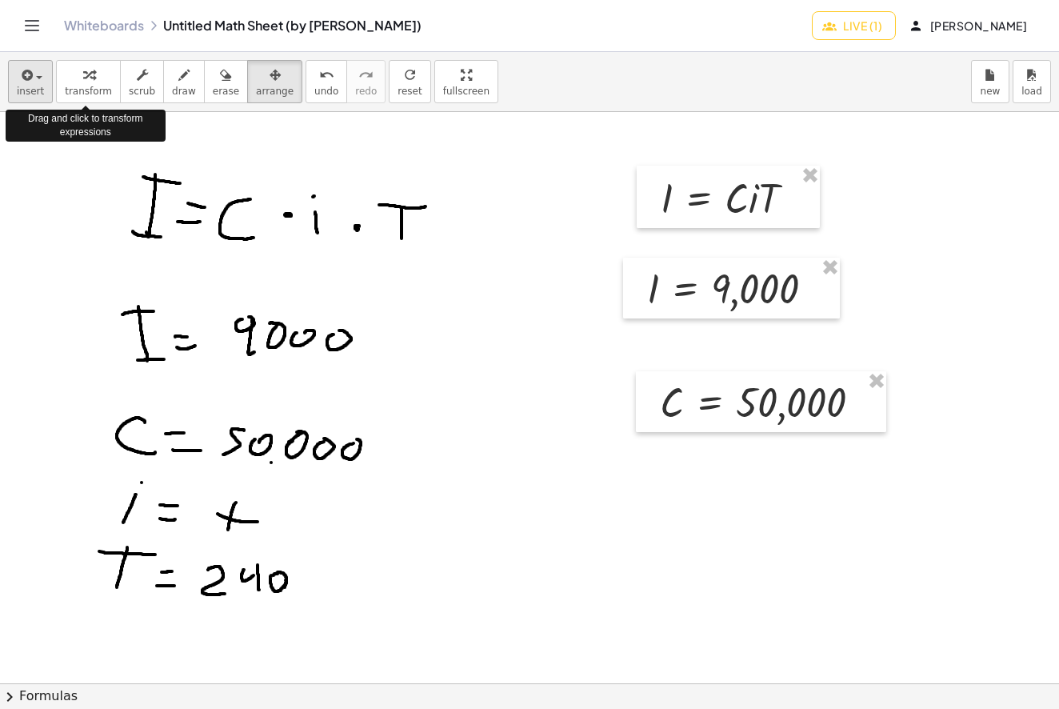
click at [40, 92] on span "insert" at bounding box center [30, 91] width 27 height 11
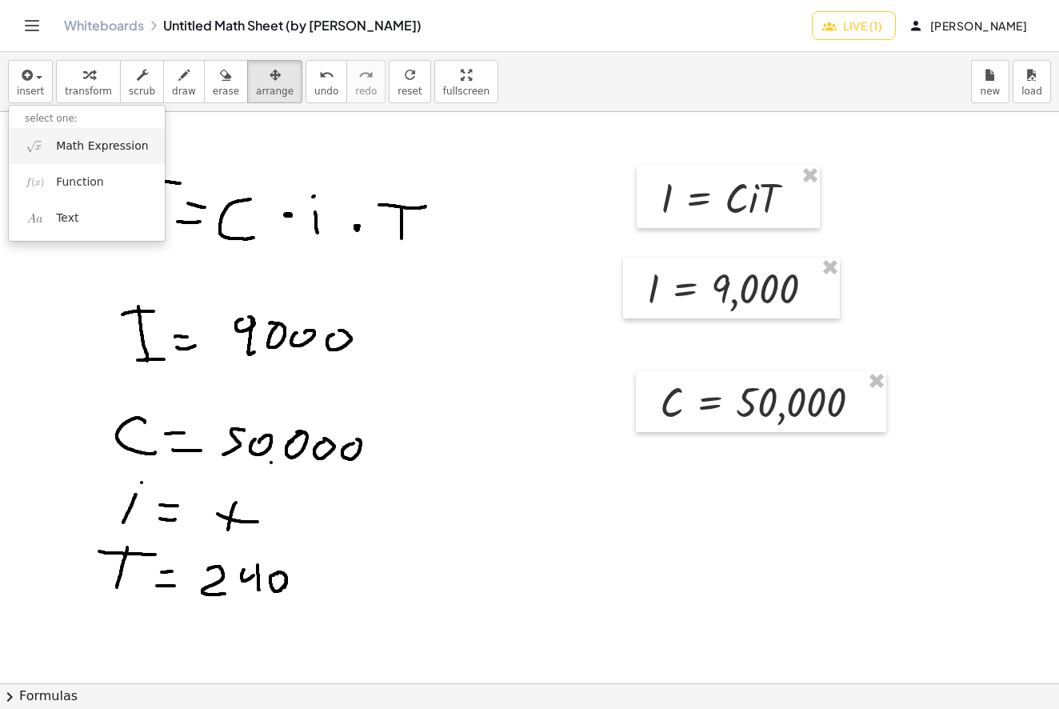
click at [76, 138] on span "Math Expression" at bounding box center [102, 146] width 92 height 16
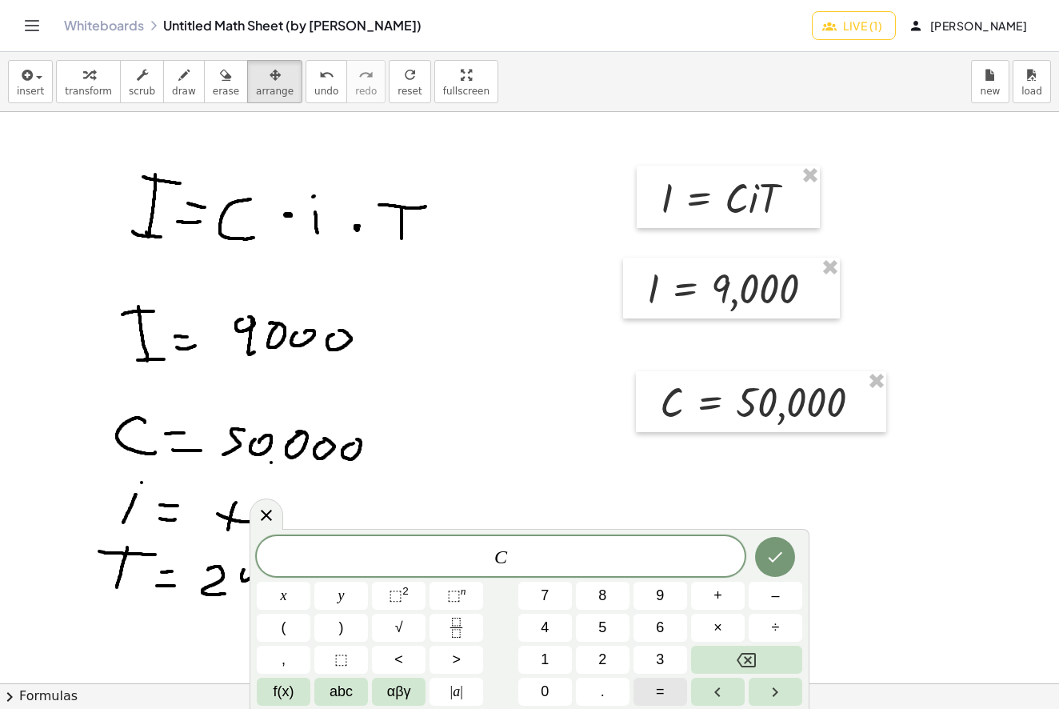
click at [669, 686] on button "=" at bounding box center [661, 692] width 54 height 28
click at [769, 554] on icon "Done" at bounding box center [775, 556] width 19 height 19
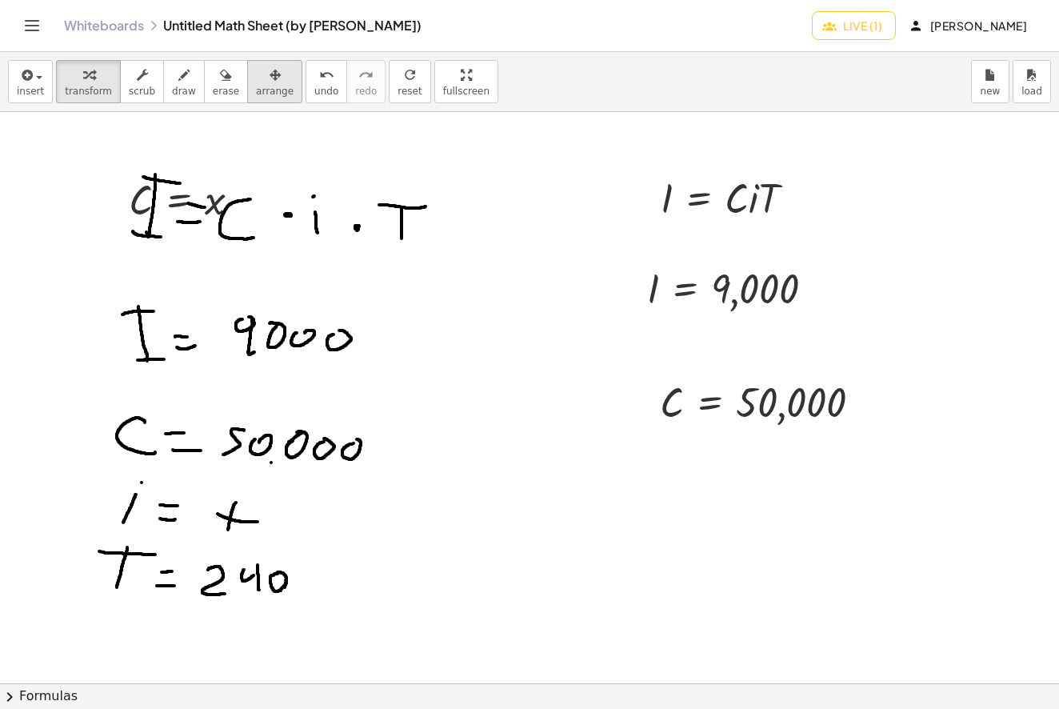
drag, startPoint x: 267, startPoint y: 86, endPoint x: 262, endPoint y: 94, distance: 8.7
click at [267, 87] on span "arrange" at bounding box center [275, 91] width 38 height 11
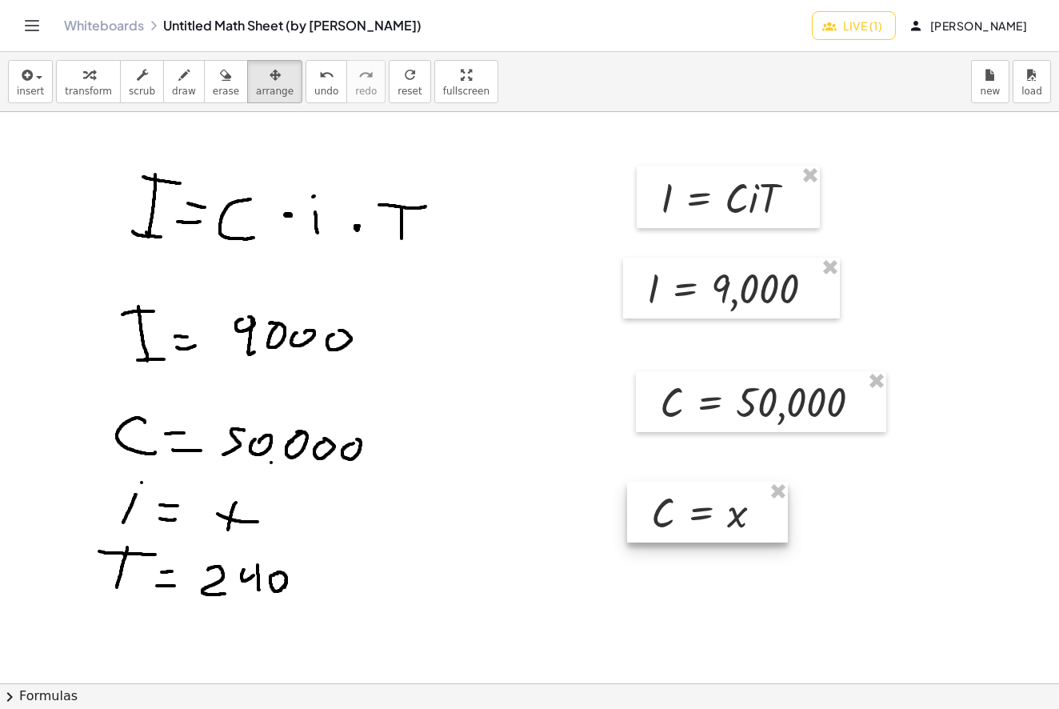
drag, startPoint x: 240, startPoint y: 213, endPoint x: 741, endPoint y: 507, distance: 580.9
click at [741, 507] on div at bounding box center [707, 512] width 161 height 61
click at [43, 82] on button "insert" at bounding box center [30, 81] width 45 height 43
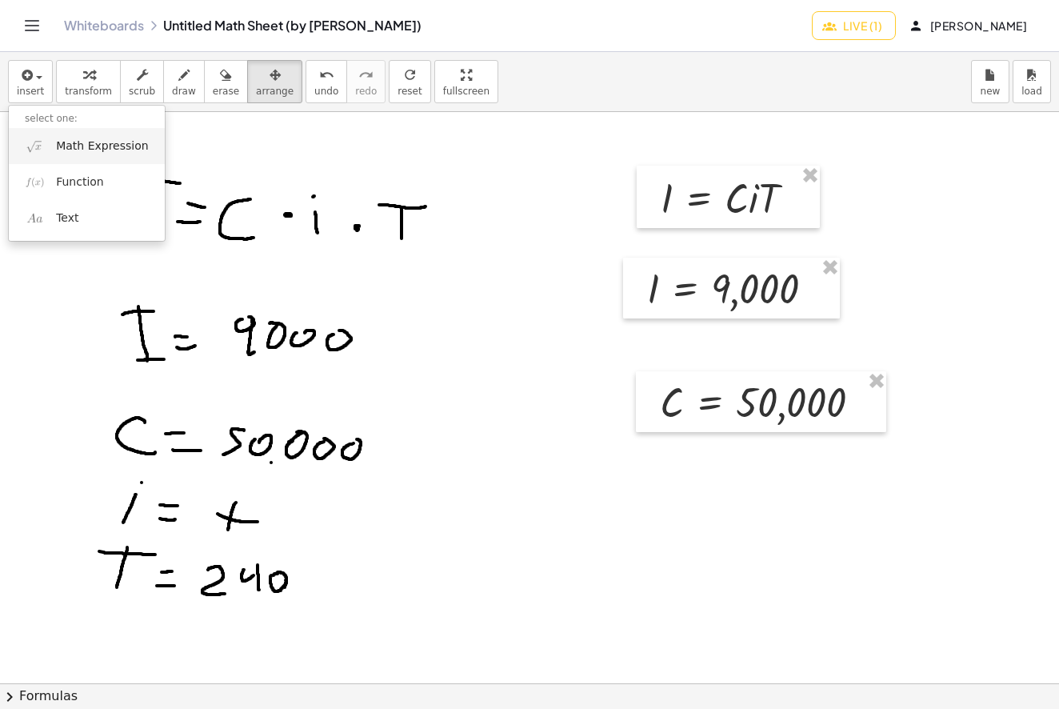
click at [61, 143] on span "Math Expression" at bounding box center [102, 146] width 92 height 16
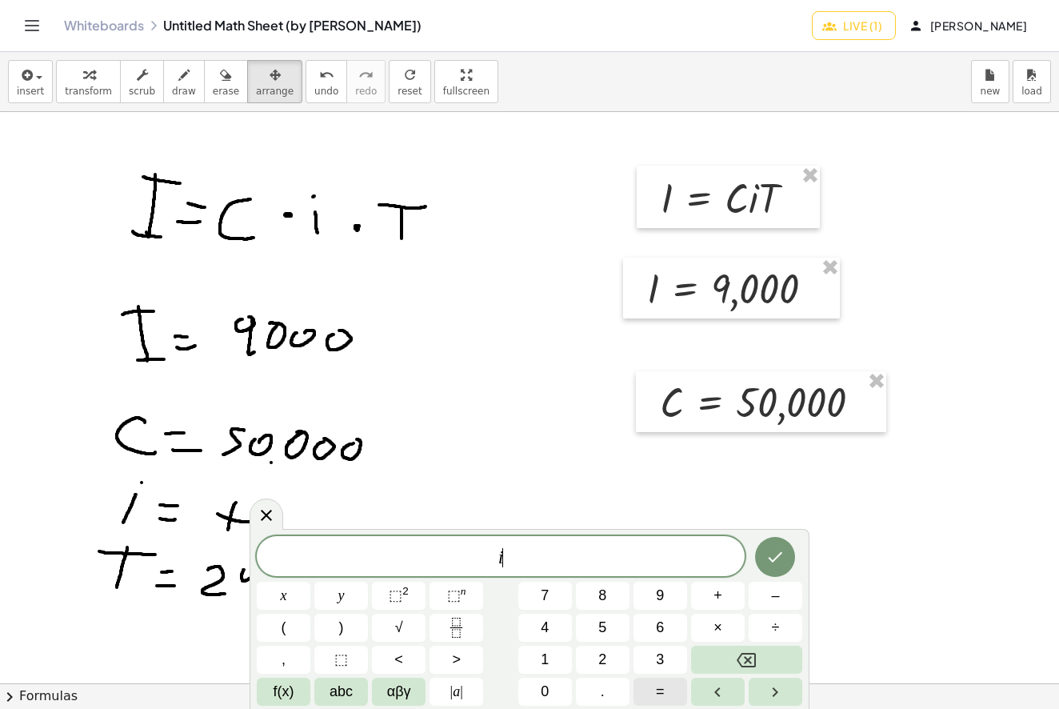
click at [674, 692] on button "=" at bounding box center [661, 692] width 54 height 28
click at [777, 560] on icon "Done" at bounding box center [775, 556] width 19 height 19
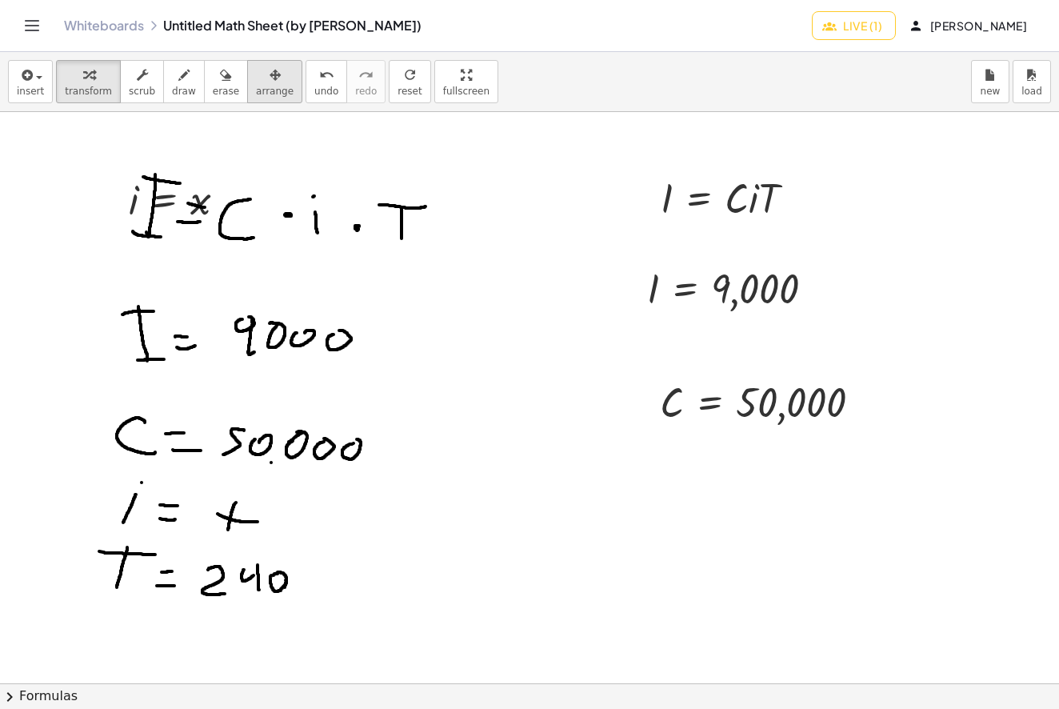
click at [256, 86] on span "arrange" at bounding box center [275, 91] width 38 height 11
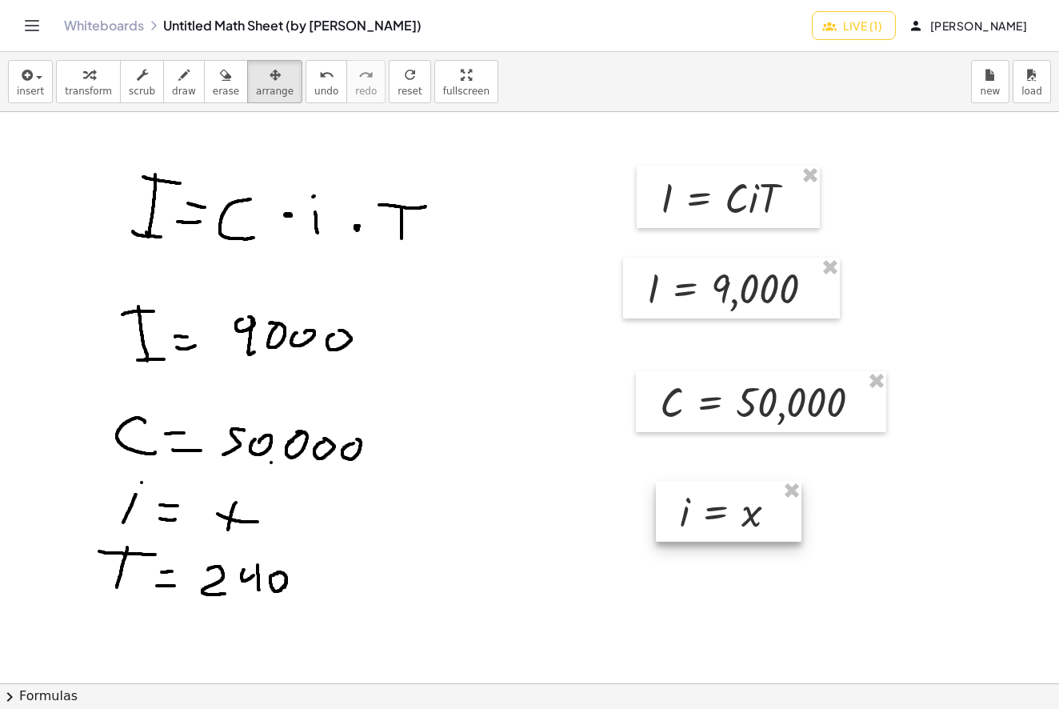
drag, startPoint x: 490, startPoint y: 363, endPoint x: 727, endPoint y: 521, distance: 284.5
click at [727, 521] on div at bounding box center [729, 511] width 146 height 61
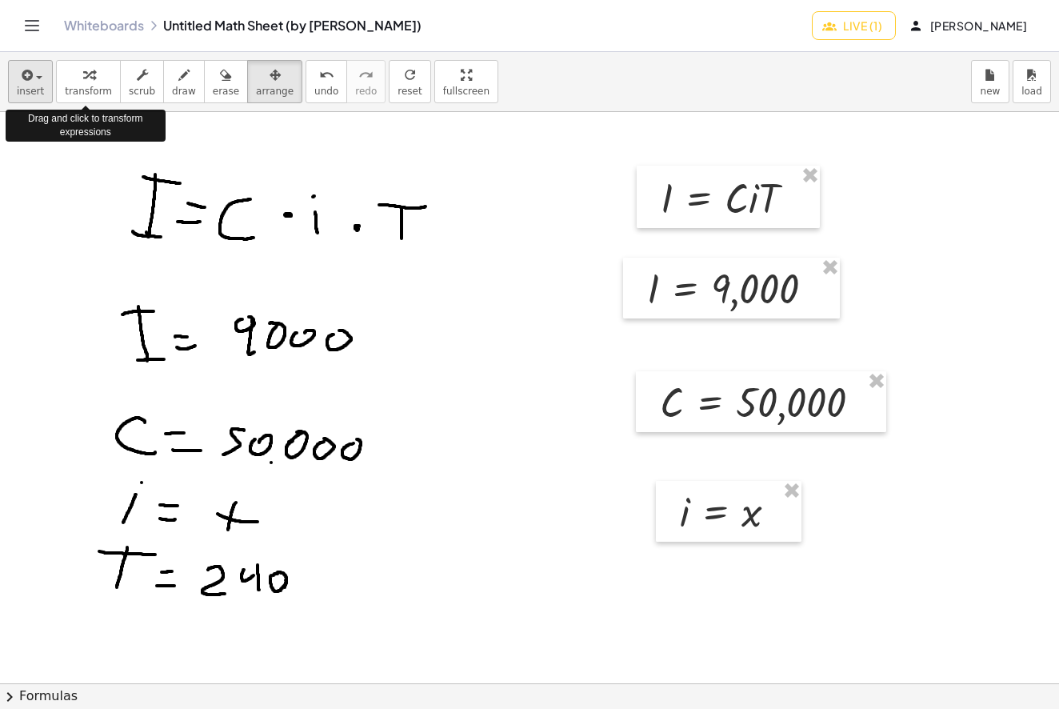
click at [37, 86] on span "insert" at bounding box center [30, 91] width 27 height 11
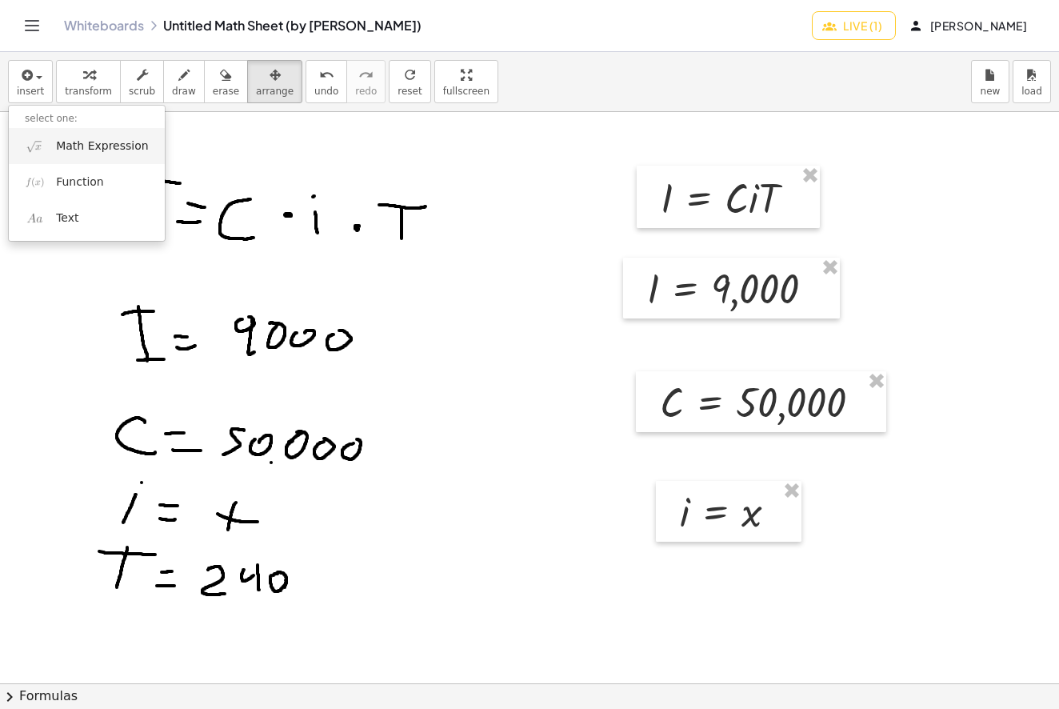
click at [92, 139] on span "Math Expression" at bounding box center [102, 146] width 92 height 16
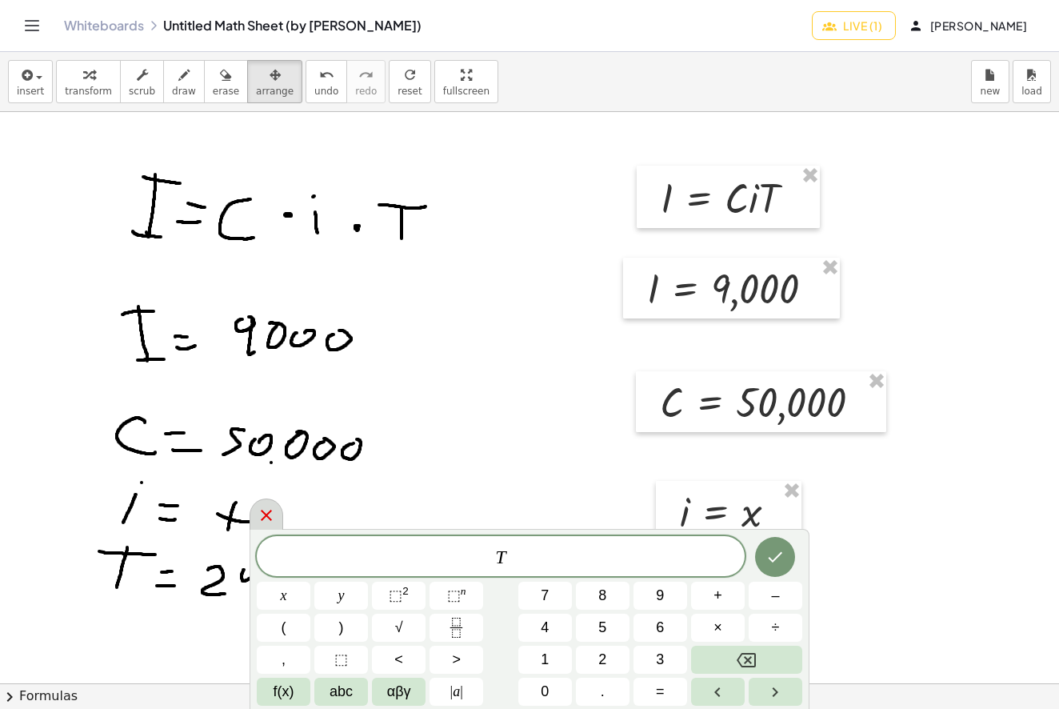
click at [258, 509] on icon at bounding box center [266, 515] width 19 height 19
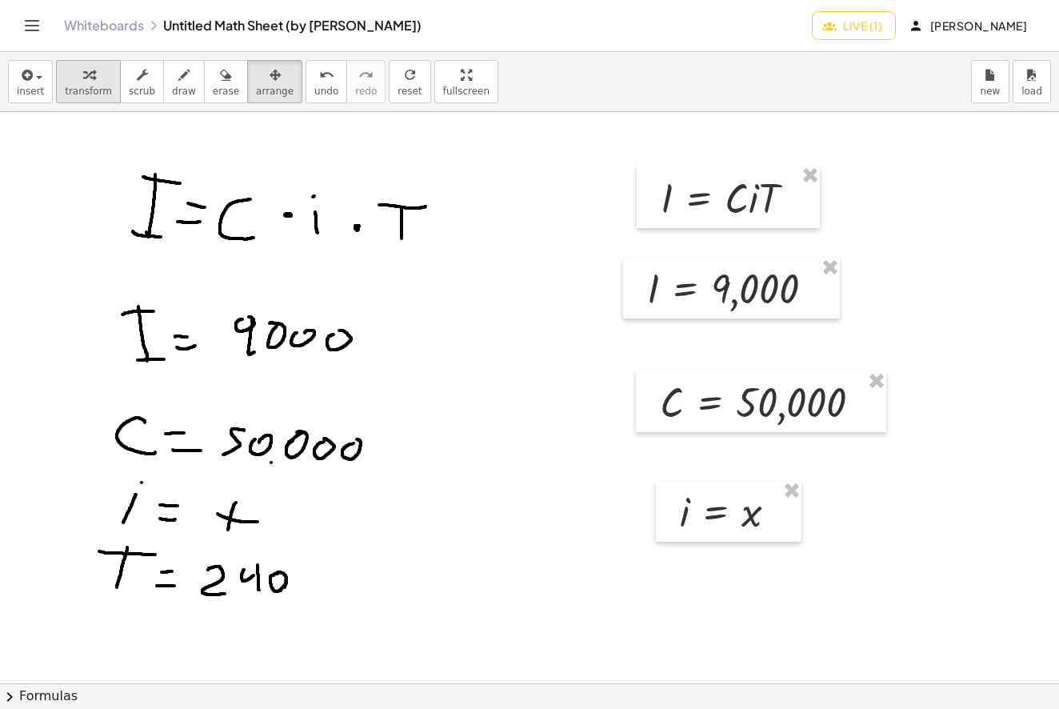
click at [72, 73] on div "button" at bounding box center [88, 74] width 47 height 19
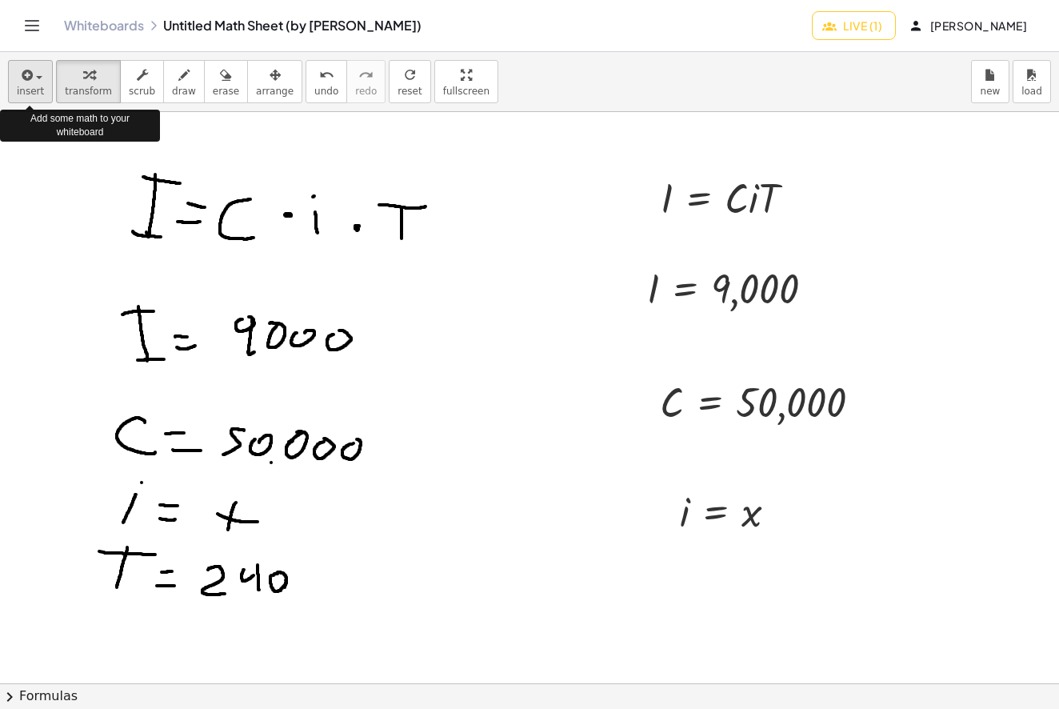
click at [12, 74] on button "insert" at bounding box center [30, 81] width 45 height 43
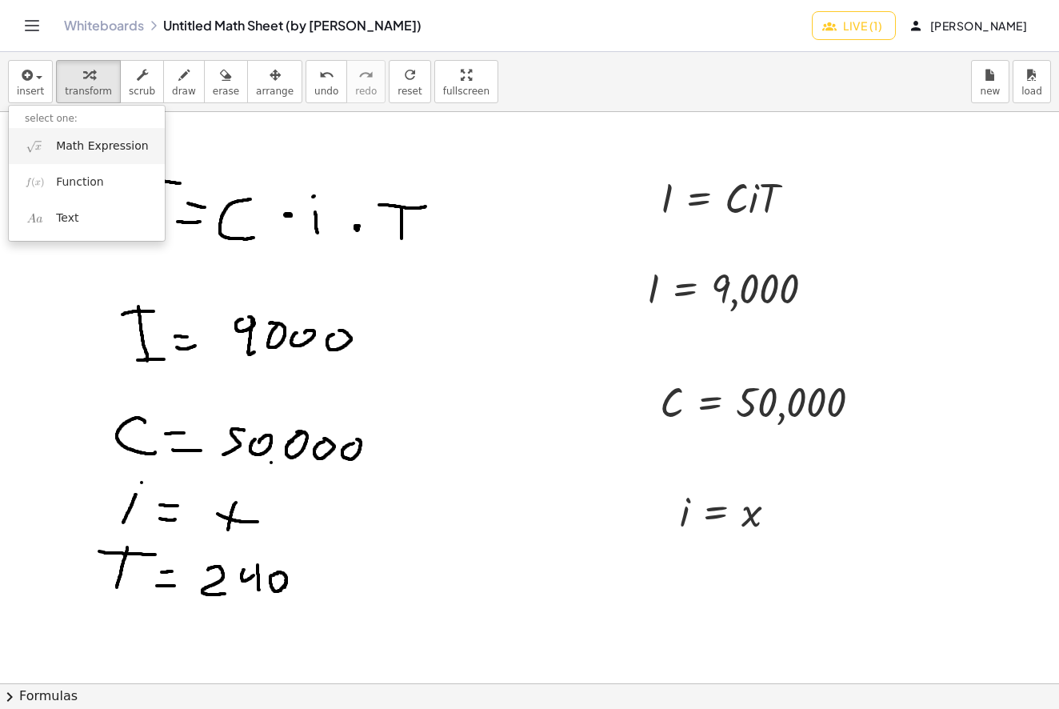
click at [82, 157] on link "Math Expression" at bounding box center [87, 146] width 156 height 36
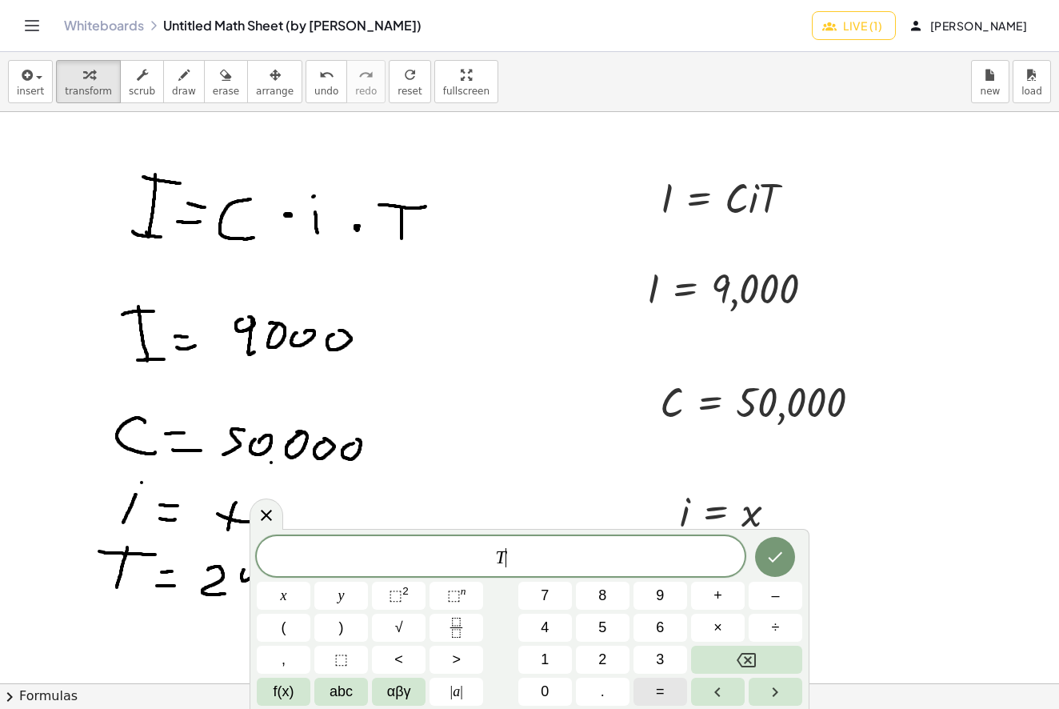
click at [668, 693] on button "=" at bounding box center [661, 692] width 54 height 28
click at [783, 562] on icon "Done" at bounding box center [775, 556] width 19 height 19
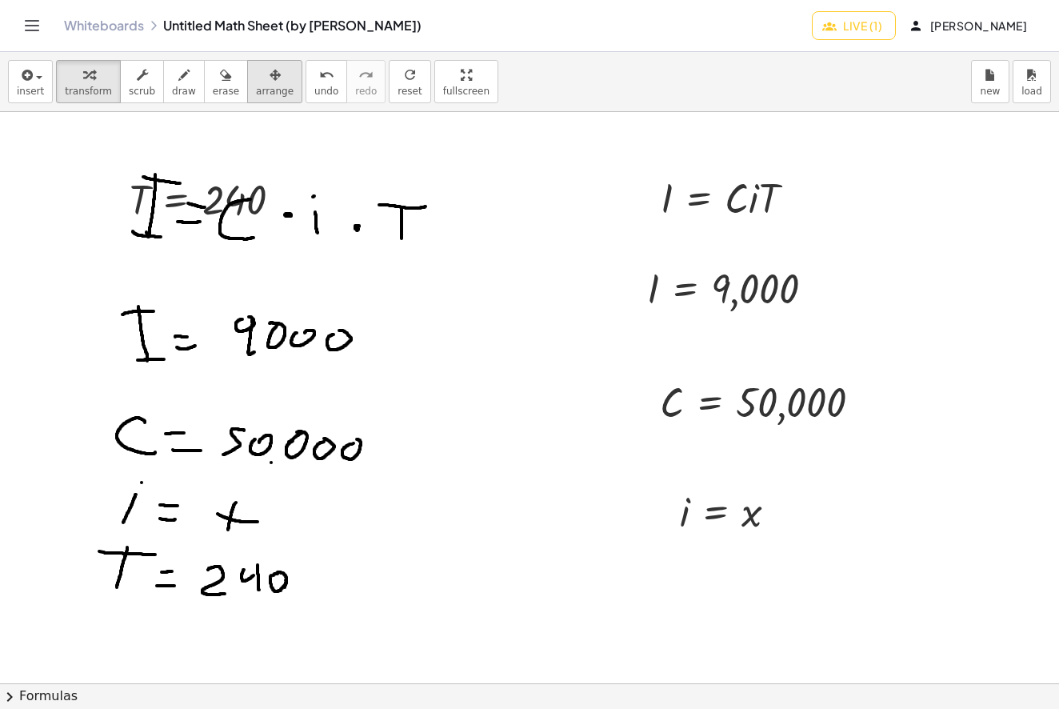
click at [270, 74] on icon "button" at bounding box center [275, 75] width 11 height 19
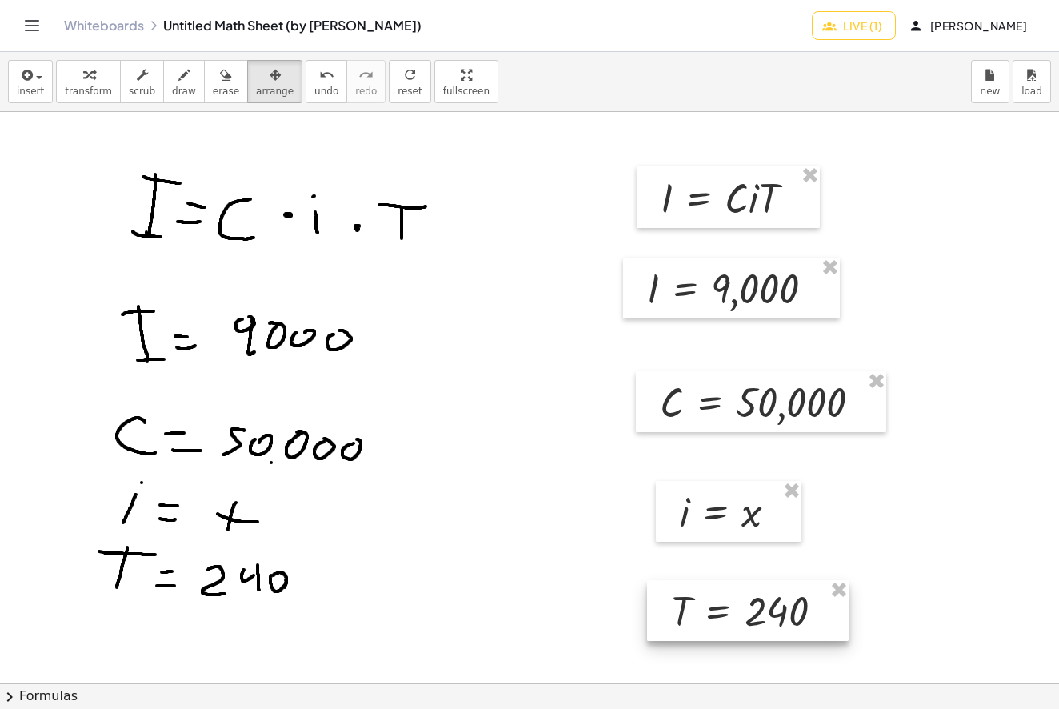
drag, startPoint x: 325, startPoint y: 270, endPoint x: 758, endPoint y: 598, distance: 543.5
click at [758, 598] on div at bounding box center [748, 610] width 202 height 61
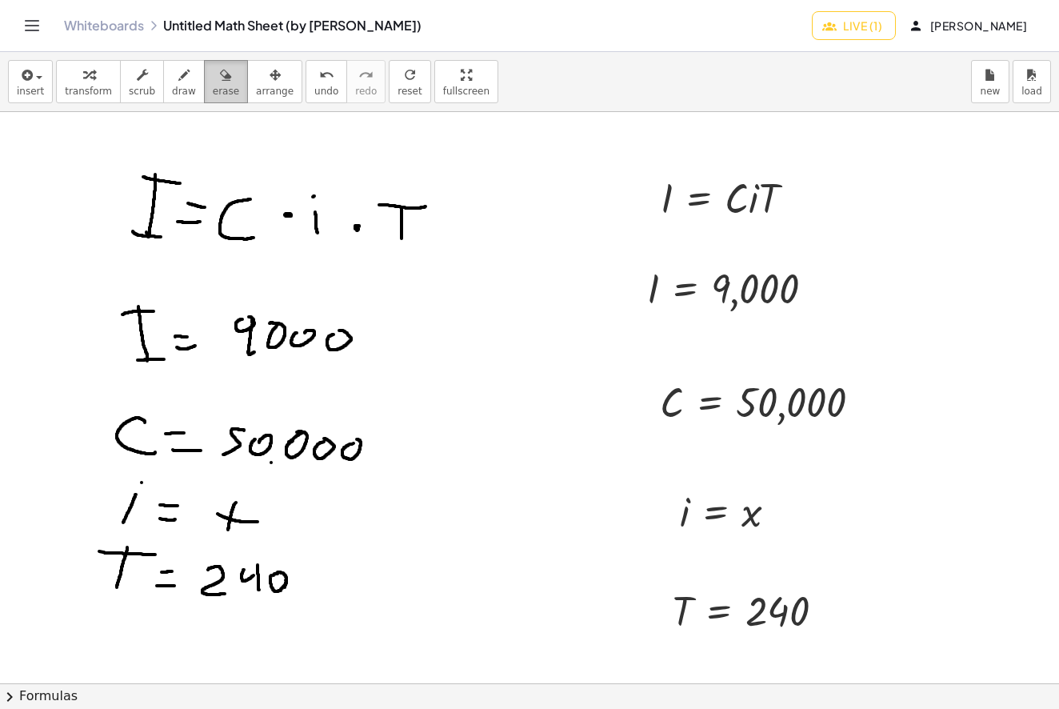
click at [213, 87] on span "erase" at bounding box center [226, 91] width 26 height 11
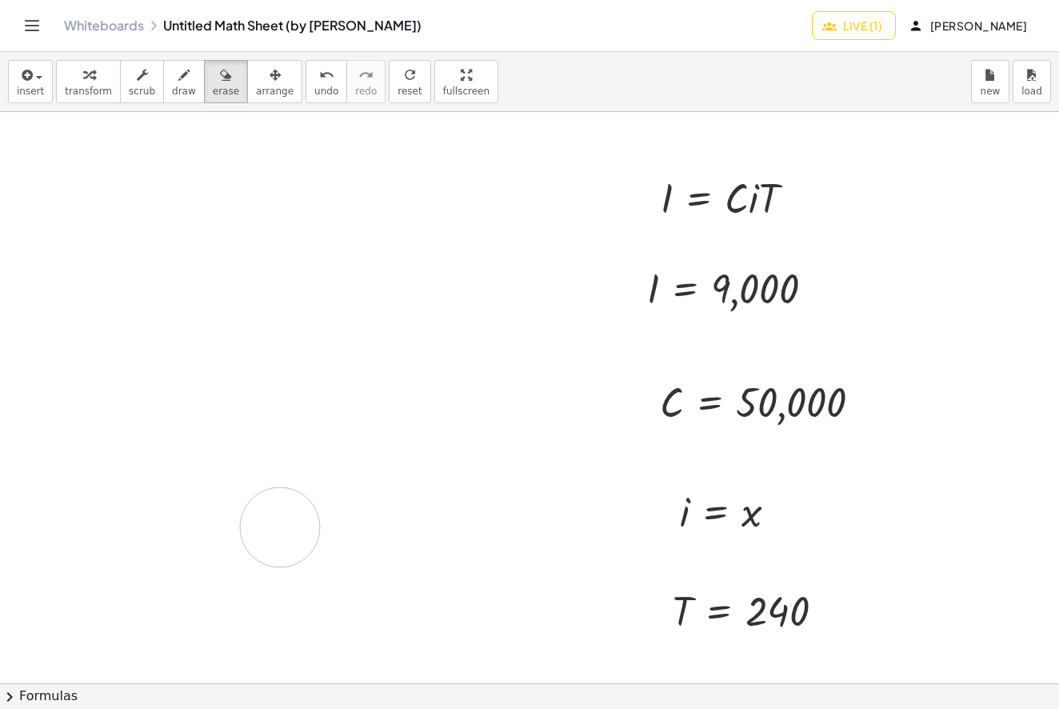
drag, startPoint x: 163, startPoint y: 182, endPoint x: 292, endPoint y: 510, distance: 352.4
click at [292, 510] on div at bounding box center [529, 683] width 1059 height 1142
click at [228, 82] on div "button" at bounding box center [226, 74] width 26 height 19
click at [229, 93] on span "erase" at bounding box center [226, 91] width 26 height 11
click at [180, 82] on icon "button" at bounding box center [183, 75] width 11 height 19
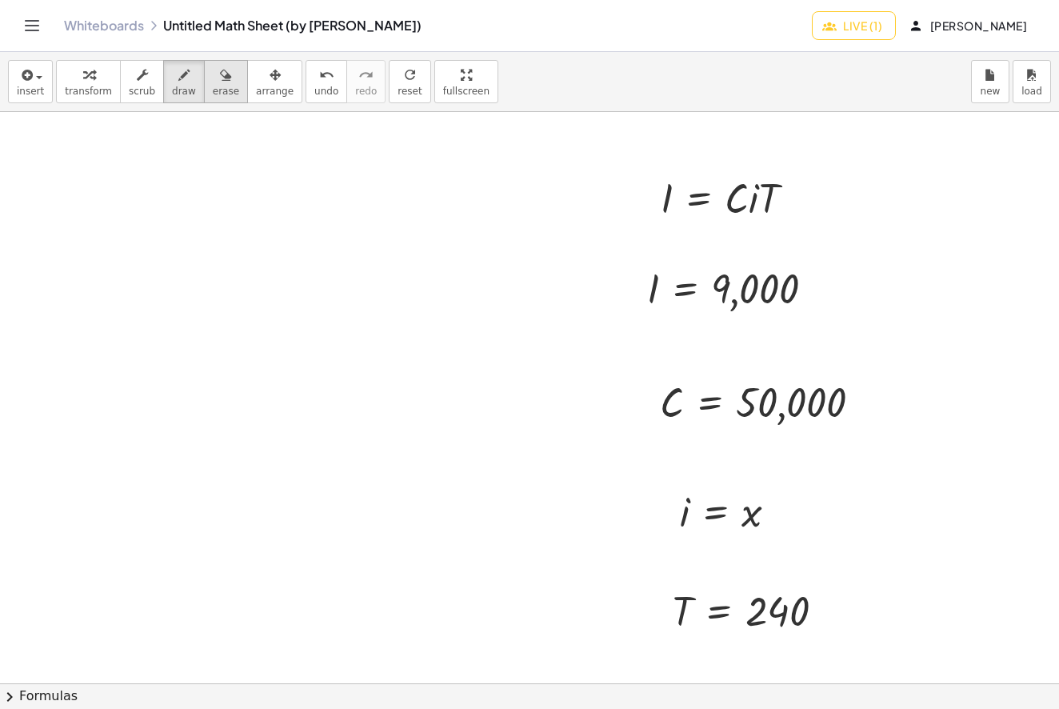
click at [216, 87] on span "erase" at bounding box center [226, 91] width 26 height 11
click at [774, 616] on div at bounding box center [529, 683] width 1059 height 1142
drag, startPoint x: 774, startPoint y: 615, endPoint x: 645, endPoint y: 618, distance: 129.6
click at [655, 618] on div at bounding box center [529, 683] width 1059 height 1142
drag, startPoint x: 712, startPoint y: 618, endPoint x: 485, endPoint y: 620, distance: 227.2
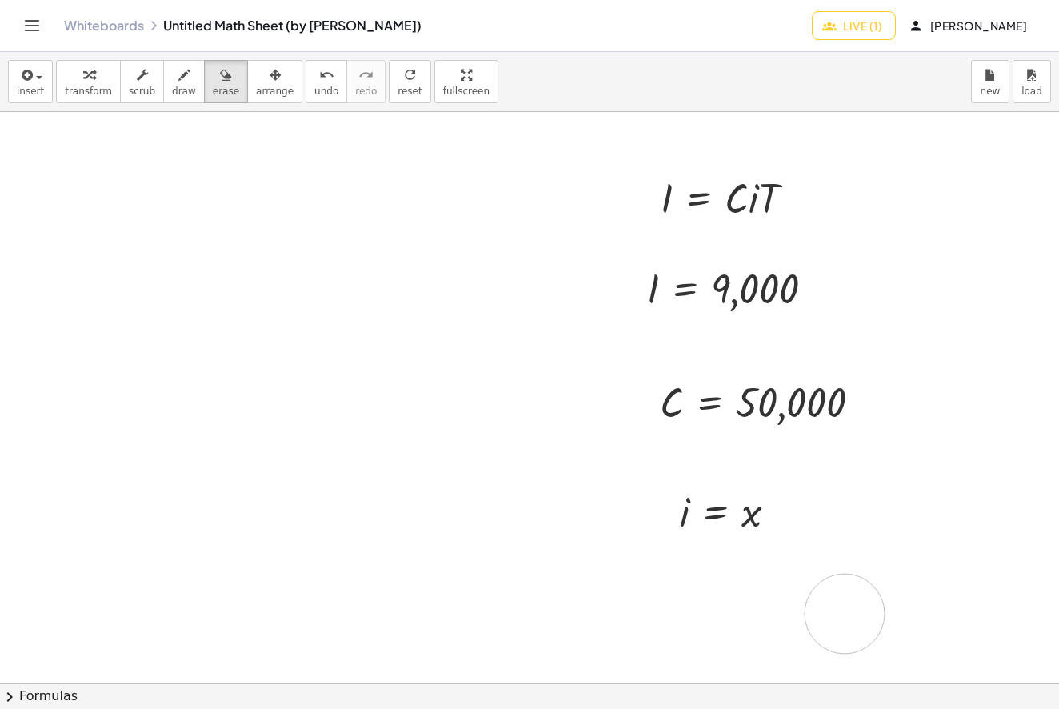
click at [841, 615] on div at bounding box center [529, 683] width 1059 height 1142
click at [68, 86] on span "transform" at bounding box center [88, 91] width 47 height 11
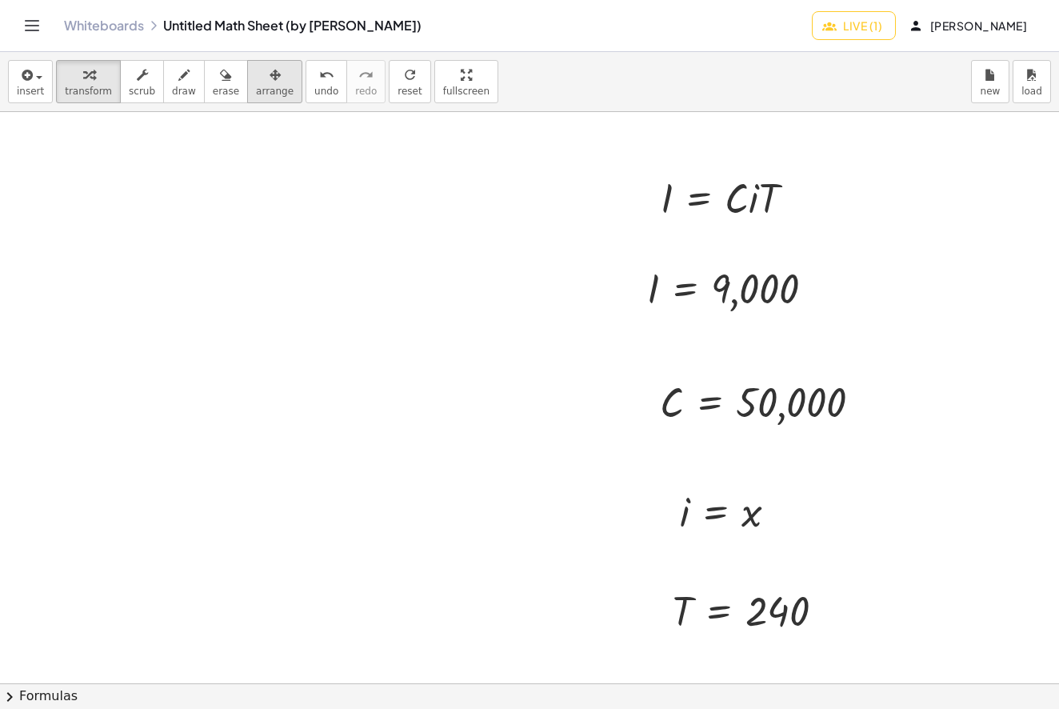
click at [258, 88] on span "arrange" at bounding box center [275, 91] width 38 height 11
click at [90, 87] on span "transform" at bounding box center [88, 91] width 47 height 11
click at [42, 86] on span "insert" at bounding box center [30, 91] width 27 height 11
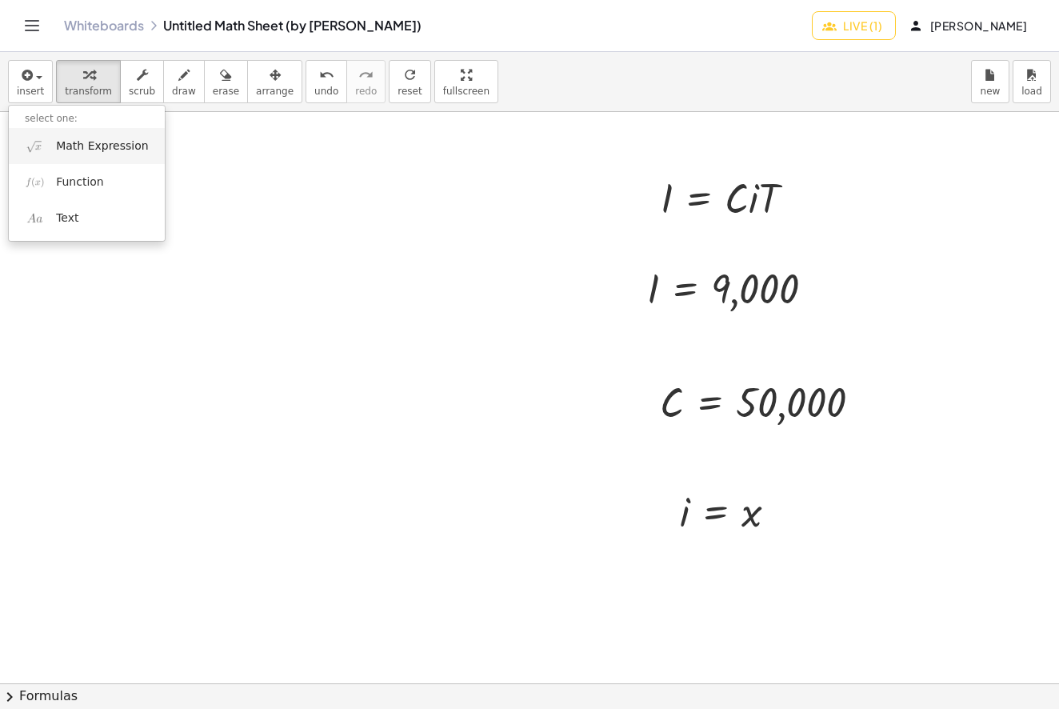
click at [62, 140] on span "Math Expression" at bounding box center [102, 146] width 92 height 16
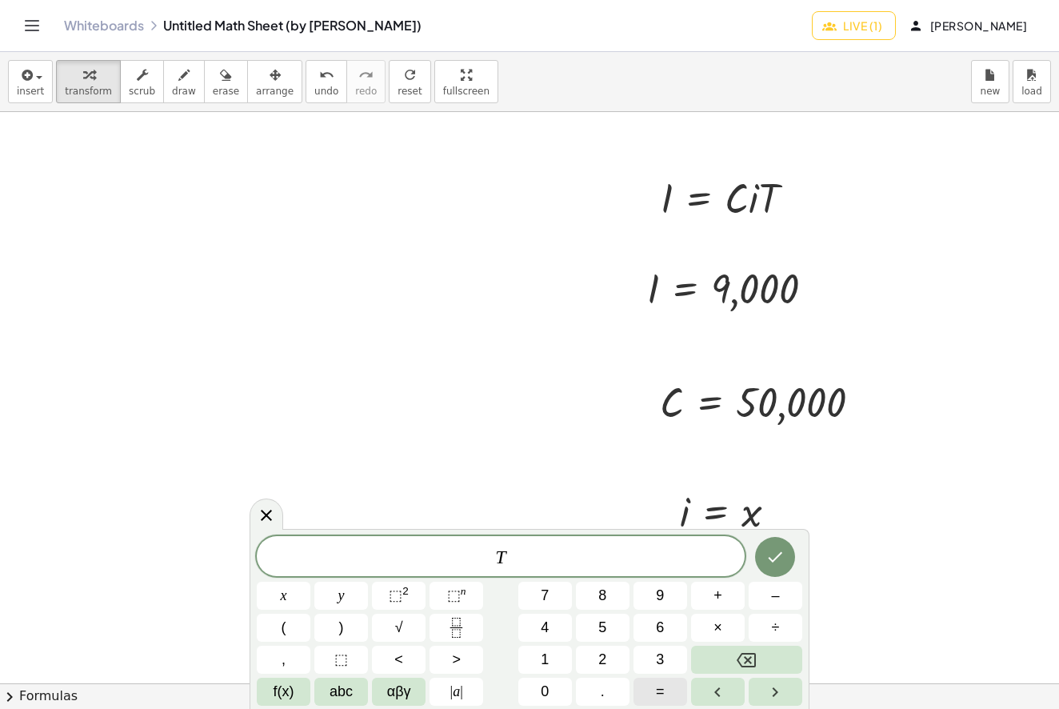
click at [674, 689] on button "=" at bounding box center [661, 692] width 54 height 28
click at [466, 634] on icon "Fraction" at bounding box center [456, 628] width 20 height 20
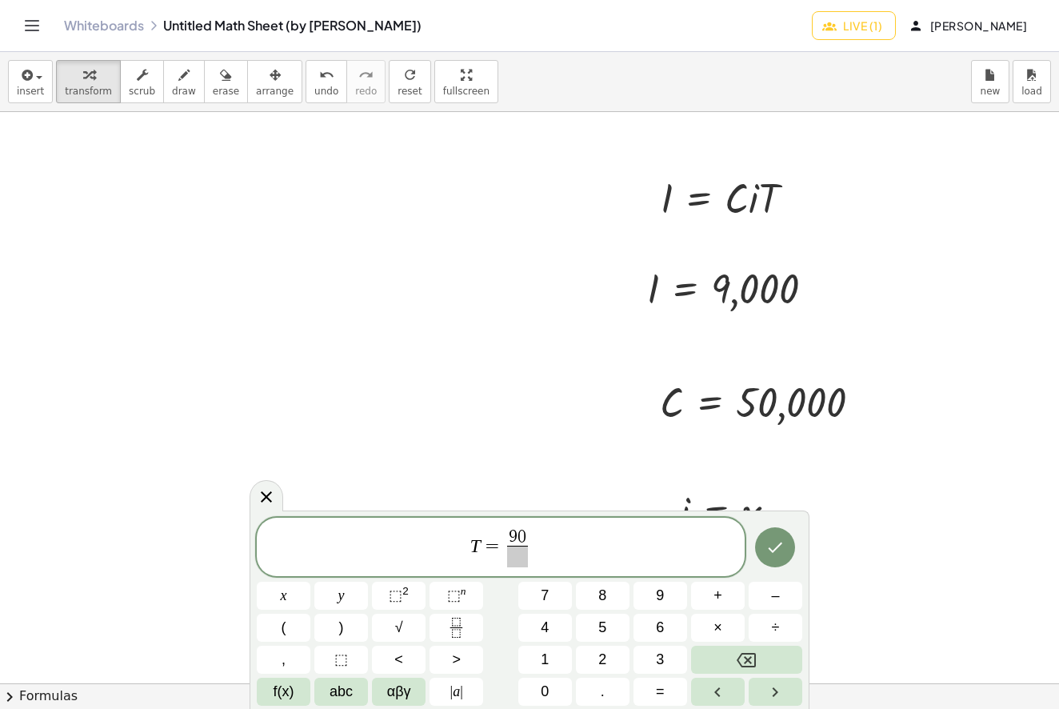
click at [517, 560] on span at bounding box center [517, 557] width 21 height 22
click at [522, 539] on span "0" at bounding box center [522, 537] width 9 height 18
click at [518, 557] on span "​" at bounding box center [517, 557] width 21 height 22
click at [763, 552] on button "Done" at bounding box center [775, 547] width 40 height 40
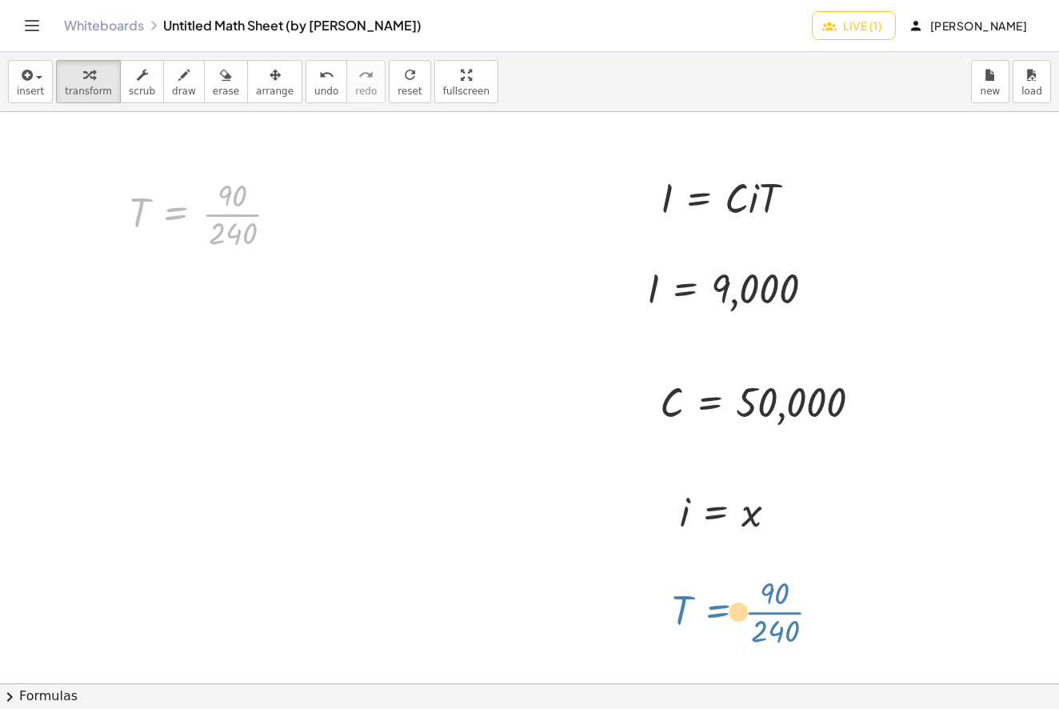
drag, startPoint x: 158, startPoint y: 204, endPoint x: 700, endPoint y: 602, distance: 672.5
click at [700, 602] on div "I = · C · i · T I = 9,000 C = 50,000 i = x T = · 90 · 240 T = · 90 · 240" at bounding box center [529, 683] width 1059 height 1142
drag, startPoint x: 202, startPoint y: 227, endPoint x: 761, endPoint y: 635, distance: 691.6
click at [761, 635] on div "I = · C · i · T I = 9,000 C = 50,000 i = x T = · 90 · 240 T = · 90 · 240" at bounding box center [529, 683] width 1059 height 1142
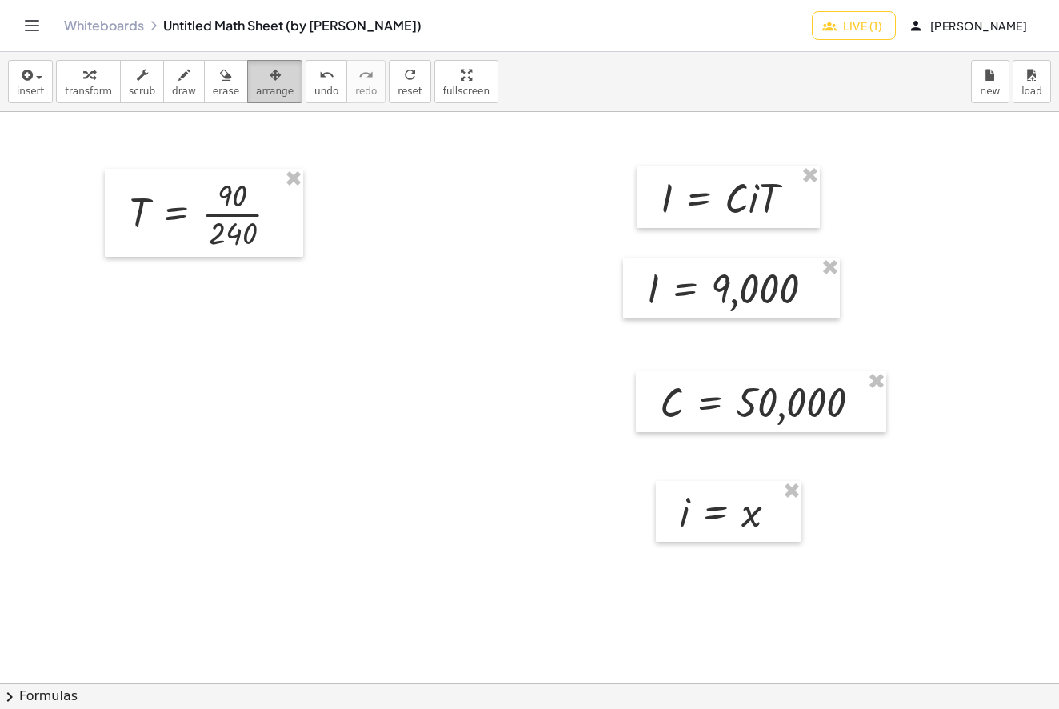
click at [277, 90] on span "arrange" at bounding box center [275, 91] width 38 height 11
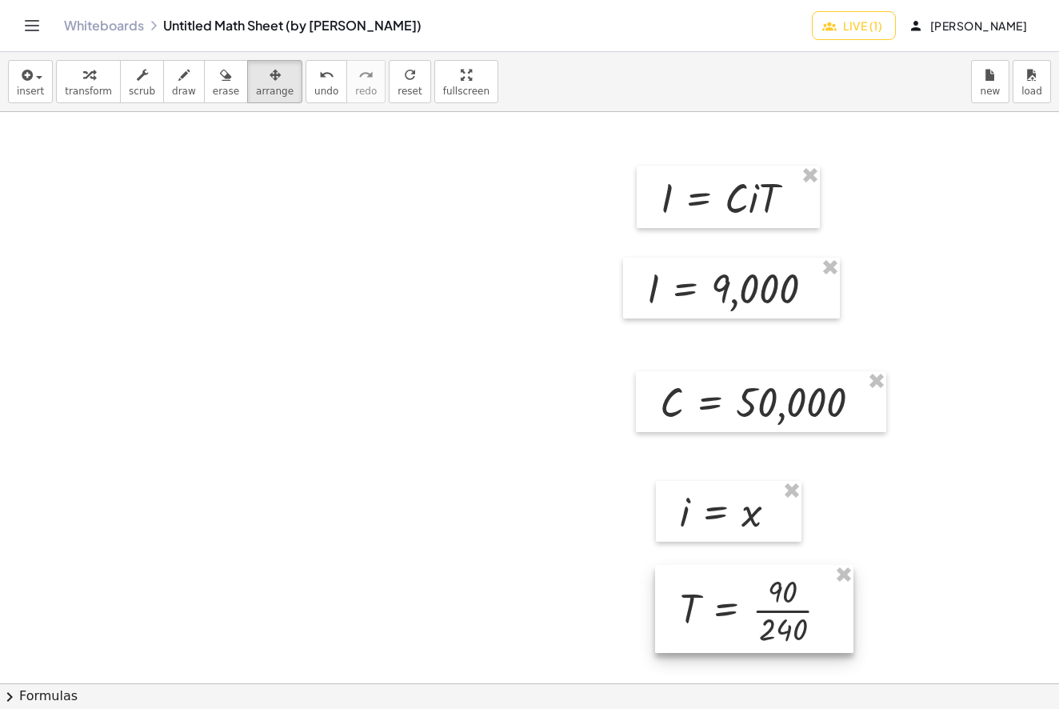
drag, startPoint x: 198, startPoint y: 239, endPoint x: 730, endPoint y: 615, distance: 651.5
click at [730, 615] on div at bounding box center [754, 609] width 198 height 88
click at [56, 90] on button "transform" at bounding box center [88, 81] width 65 height 43
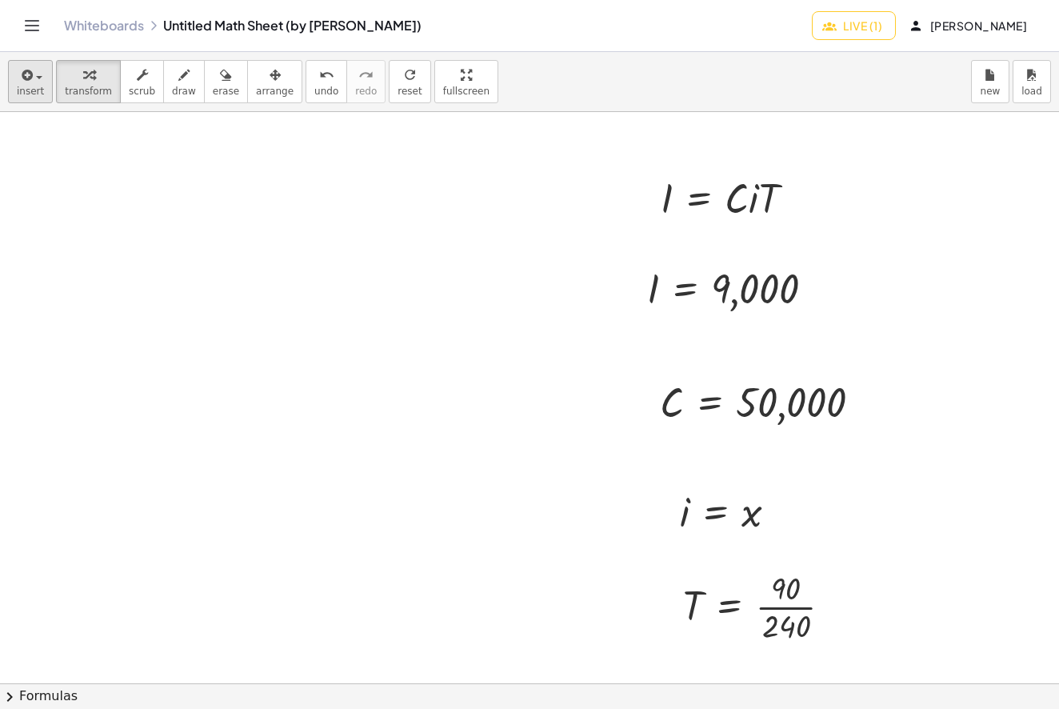
click at [38, 86] on span "insert" at bounding box center [30, 91] width 27 height 11
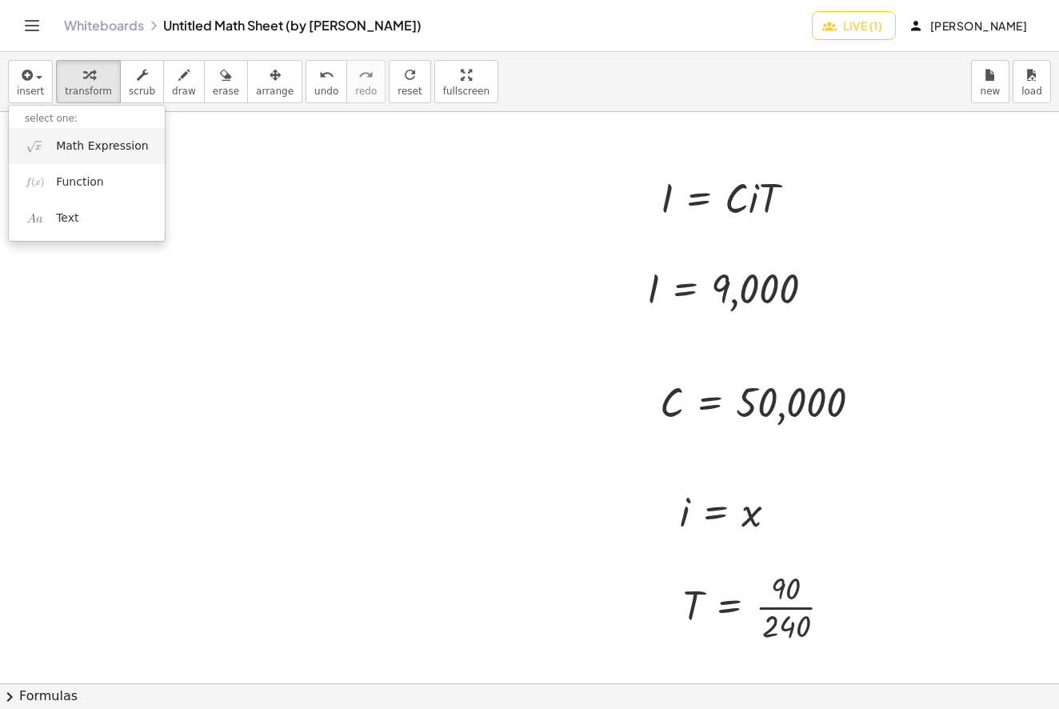
click at [69, 147] on span "Math Expression" at bounding box center [102, 146] width 92 height 16
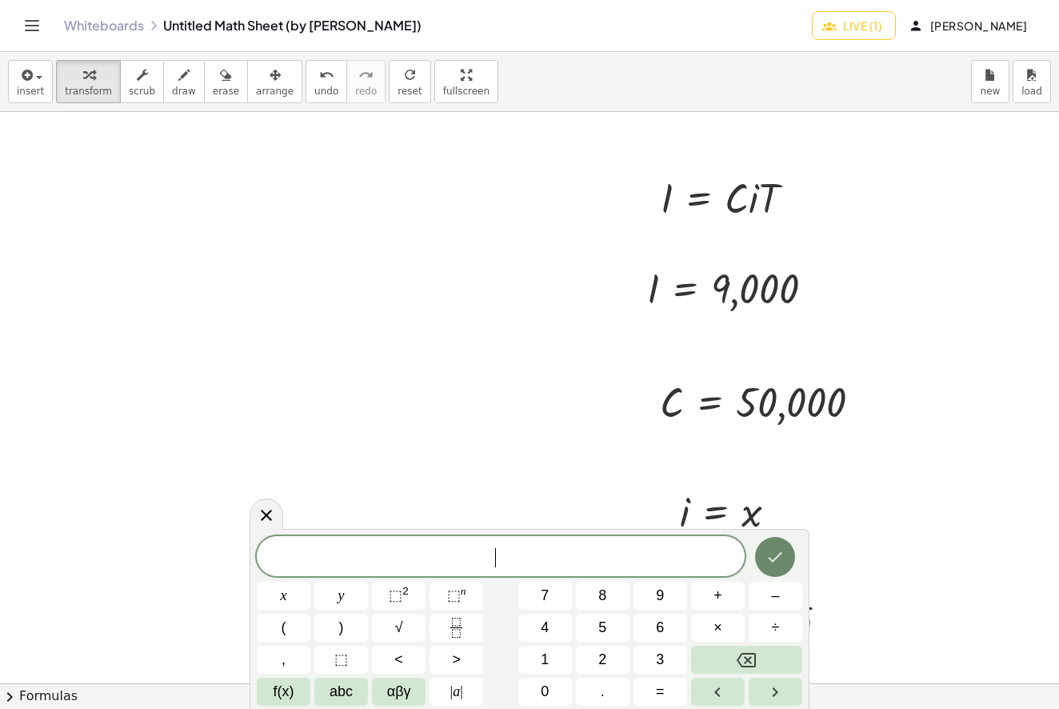
click at [777, 557] on icon "Done" at bounding box center [776, 557] width 14 height 10
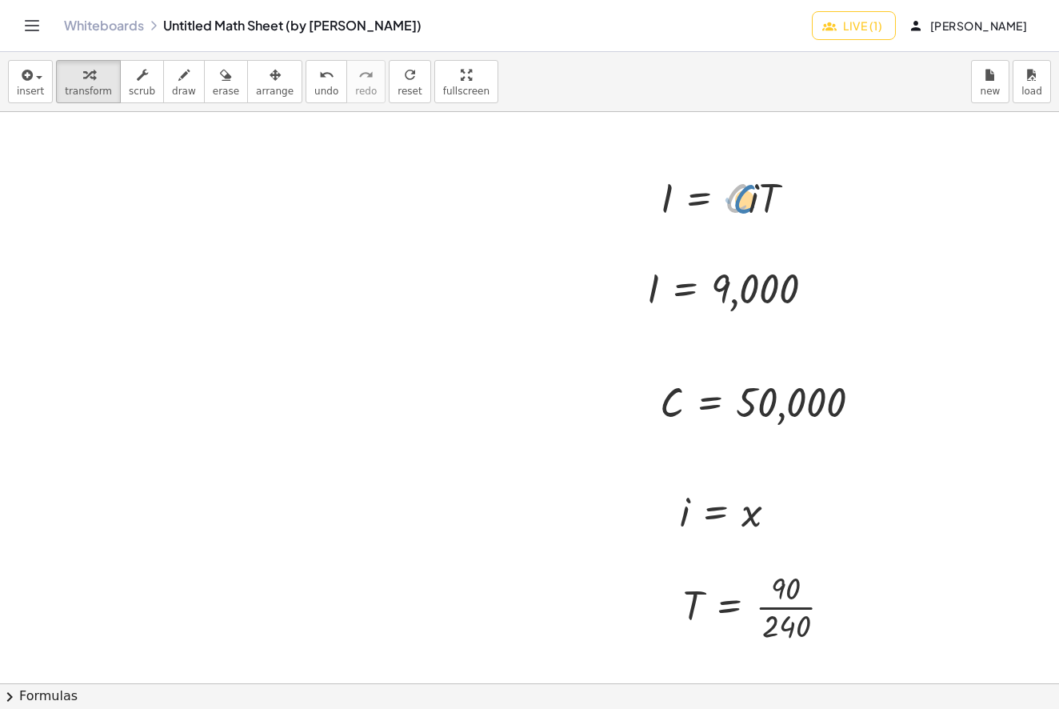
click at [747, 201] on div at bounding box center [734, 197] width 163 height 54
click at [282, 86] on button "arrange" at bounding box center [274, 81] width 55 height 43
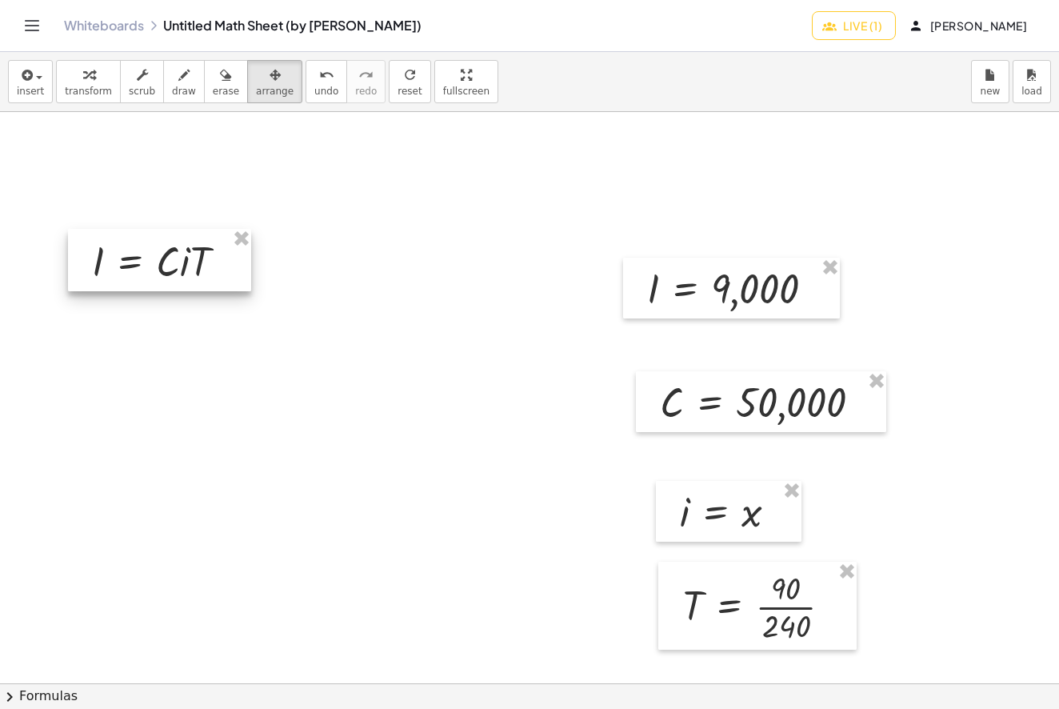
drag, startPoint x: 710, startPoint y: 190, endPoint x: 217, endPoint y: 185, distance: 492.8
click at [162, 262] on div at bounding box center [159, 260] width 183 height 62
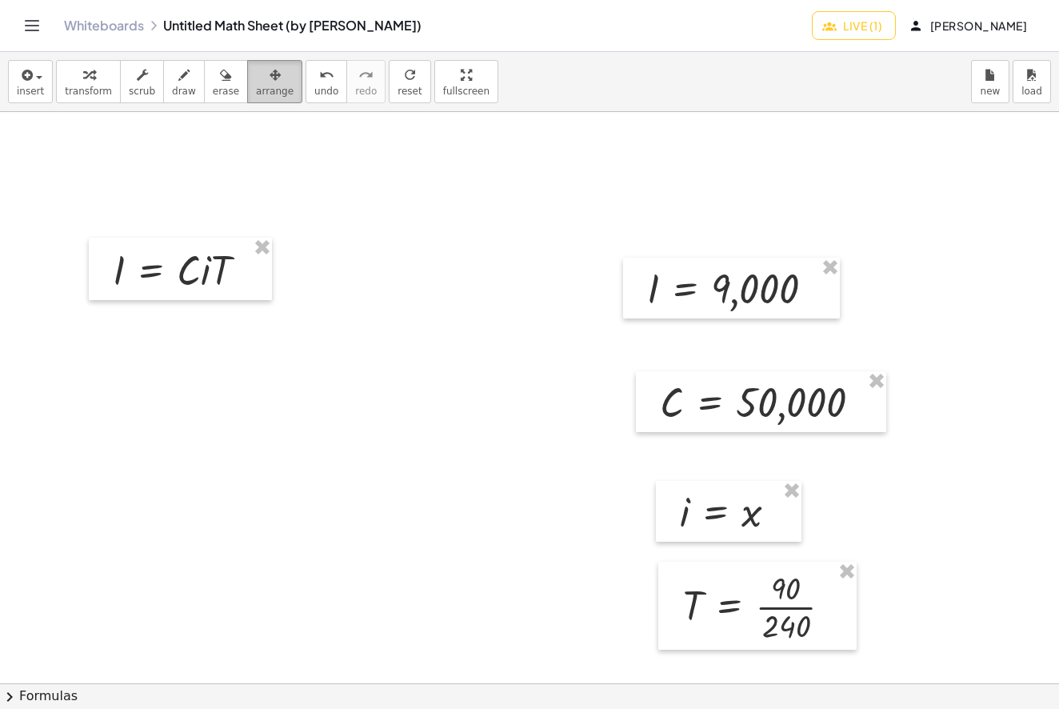
click at [270, 83] on icon "button" at bounding box center [275, 75] width 11 height 19
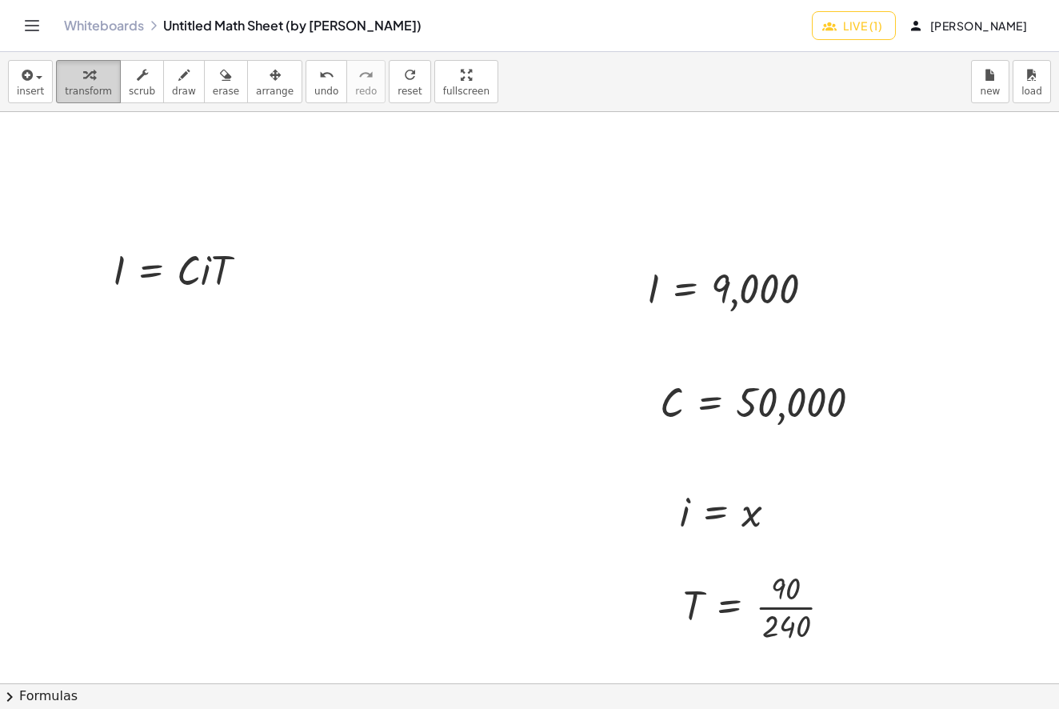
click at [60, 80] on button "transform" at bounding box center [88, 81] width 65 height 43
click at [182, 281] on div at bounding box center [186, 269] width 163 height 54
click at [213, 270] on div at bounding box center [186, 269] width 163 height 54
drag, startPoint x: 182, startPoint y: 272, endPoint x: 191, endPoint y: 273, distance: 8.8
click at [192, 273] on div at bounding box center [186, 269] width 163 height 54
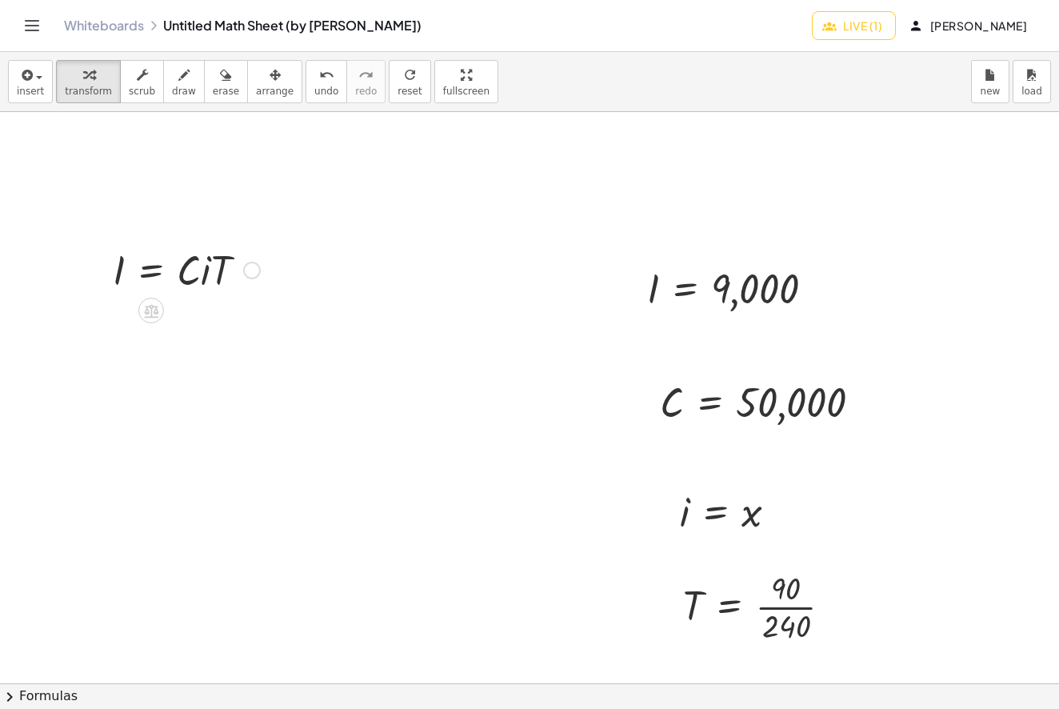
click at [187, 275] on div at bounding box center [186, 269] width 163 height 54
click at [186, 275] on div at bounding box center [186, 269] width 163 height 54
click at [207, 274] on div at bounding box center [186, 269] width 163 height 54
drag, startPoint x: 181, startPoint y: 278, endPoint x: 198, endPoint y: 277, distance: 17.7
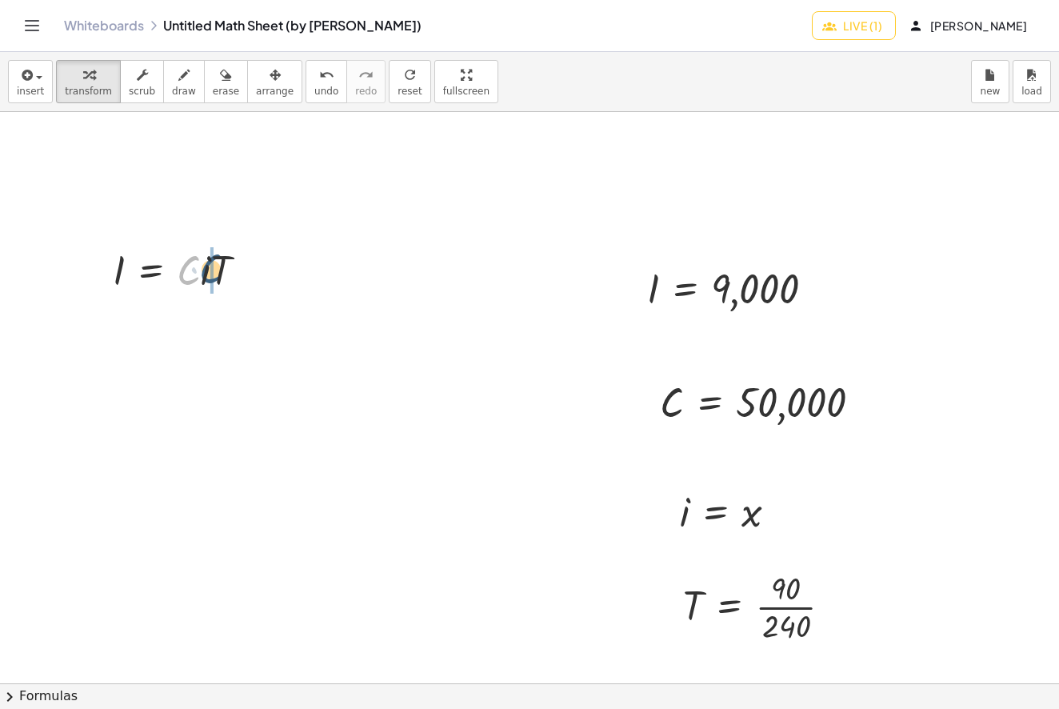
click at [187, 278] on div at bounding box center [186, 269] width 163 height 54
drag, startPoint x: 654, startPoint y: 290, endPoint x: 663, endPoint y: 290, distance: 9.6
click at [663, 290] on div at bounding box center [737, 288] width 197 height 53
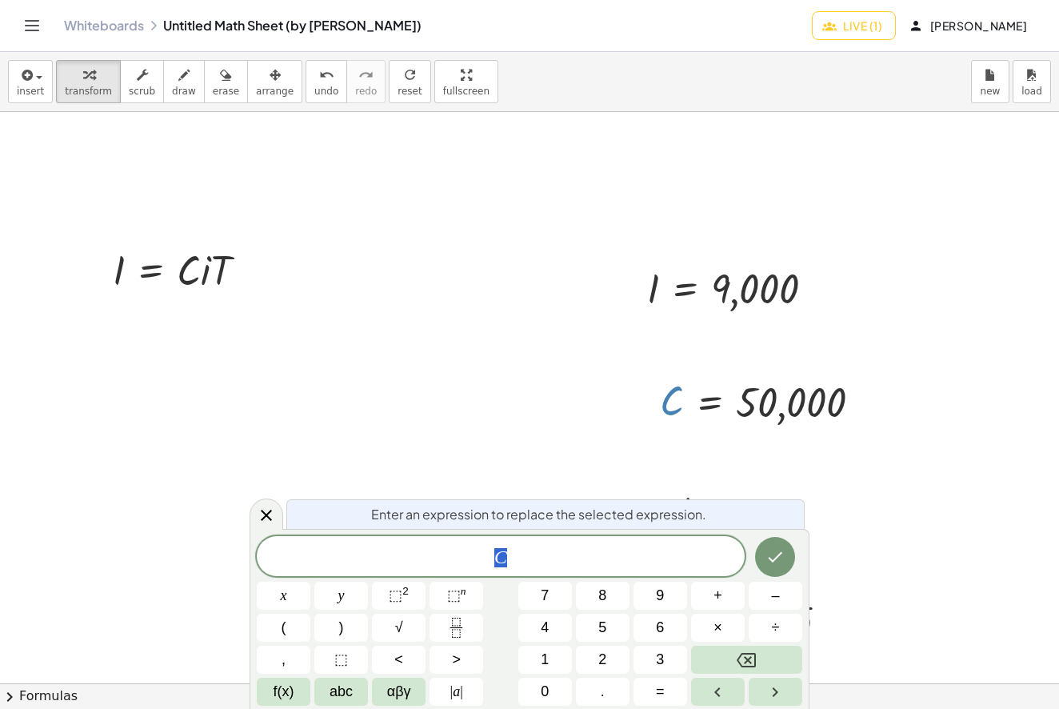
drag, startPoint x: 673, startPoint y: 374, endPoint x: 678, endPoint y: 418, distance: 43.5
click at [678, 418] on div at bounding box center [767, 401] width 230 height 53
click at [268, 512] on icon at bounding box center [266, 515] width 19 height 19
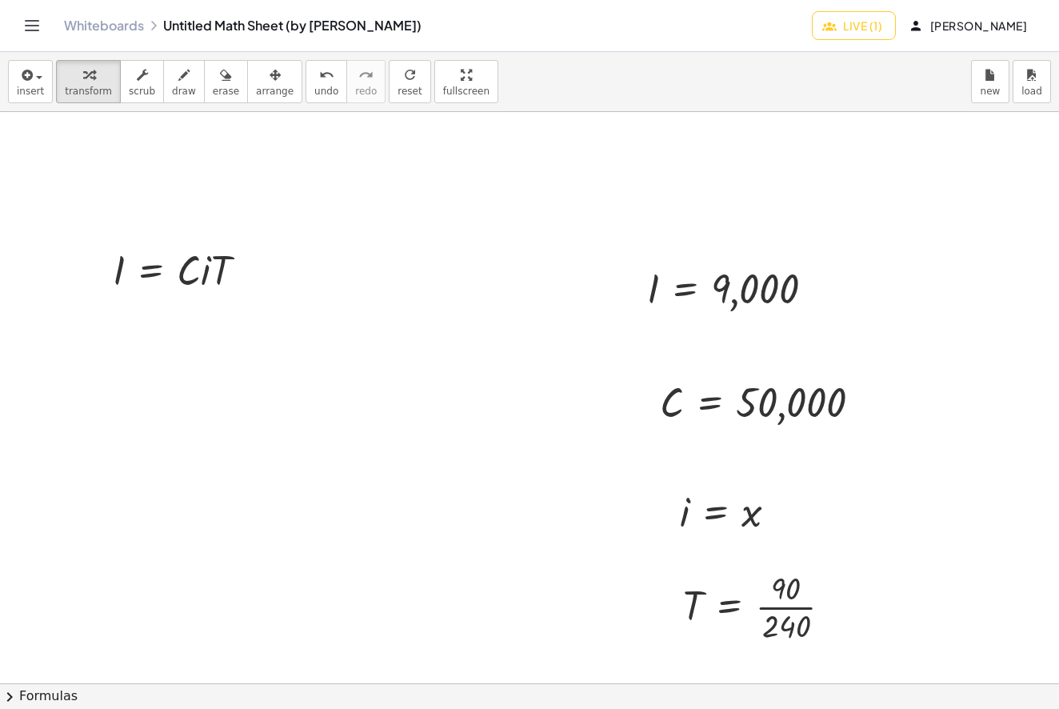
click at [21, 112] on div at bounding box center [529, 683] width 1059 height 1142
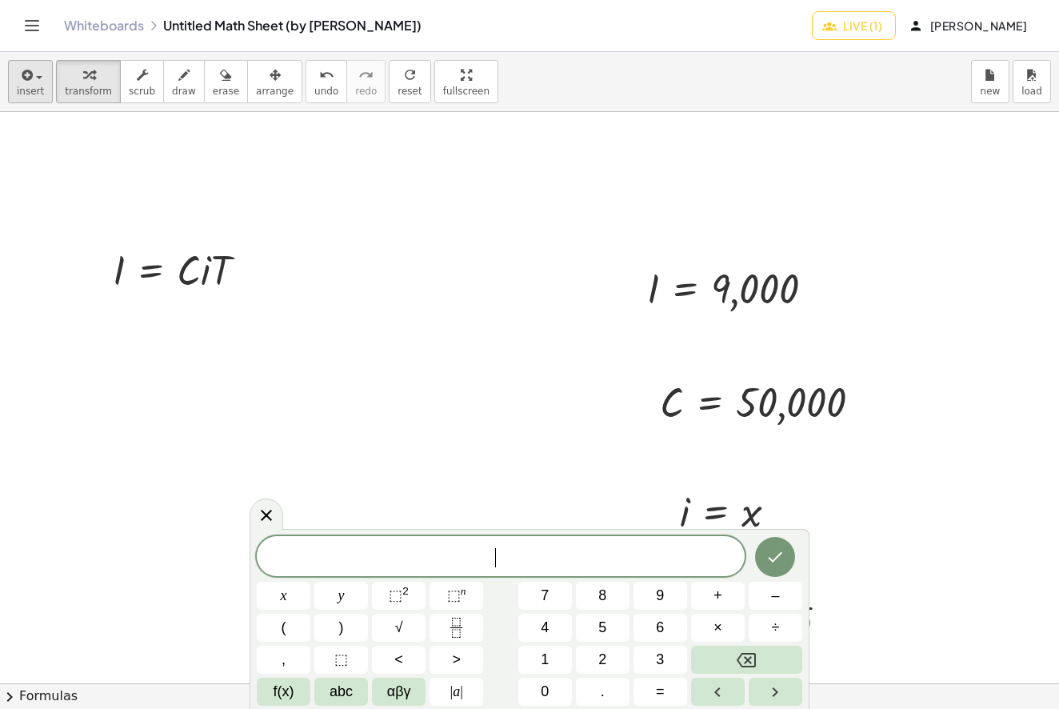
scroll to position [19, 0]
click at [22, 84] on icon "button" at bounding box center [25, 75] width 14 height 19
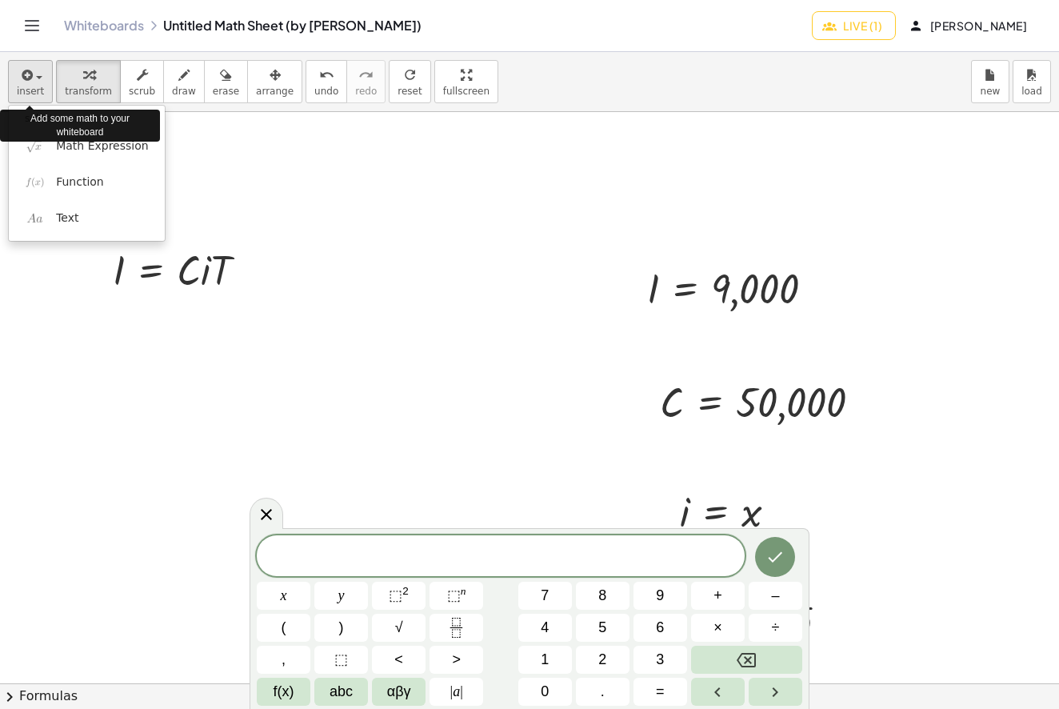
click at [22, 84] on icon "button" at bounding box center [25, 75] width 14 height 19
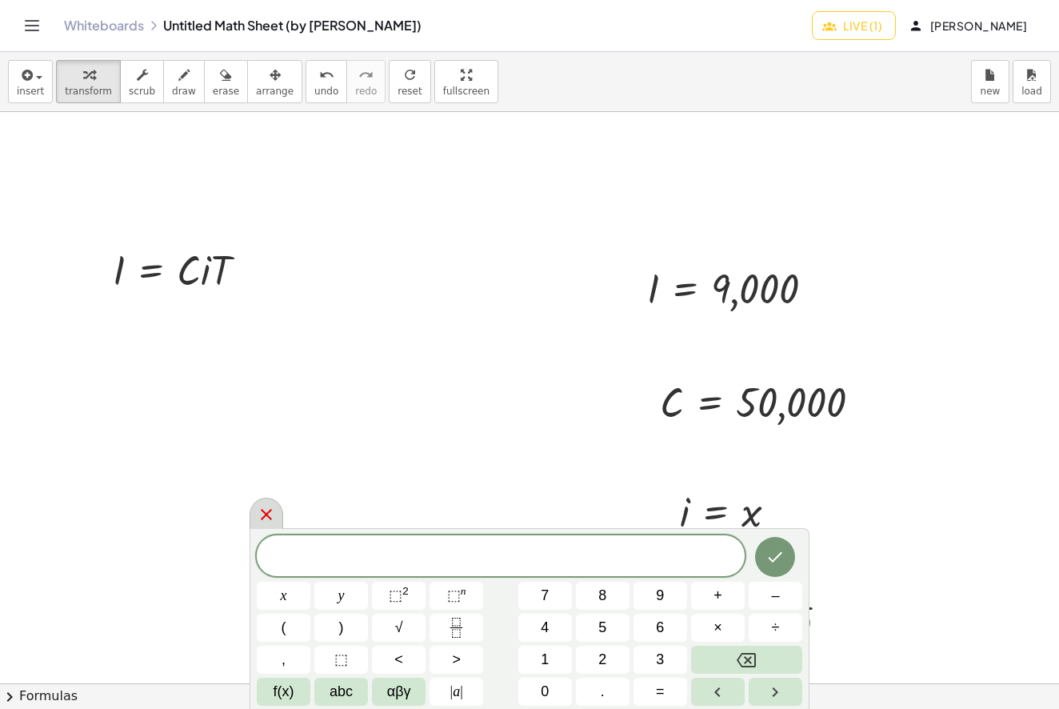
click at [270, 515] on icon at bounding box center [266, 514] width 19 height 19
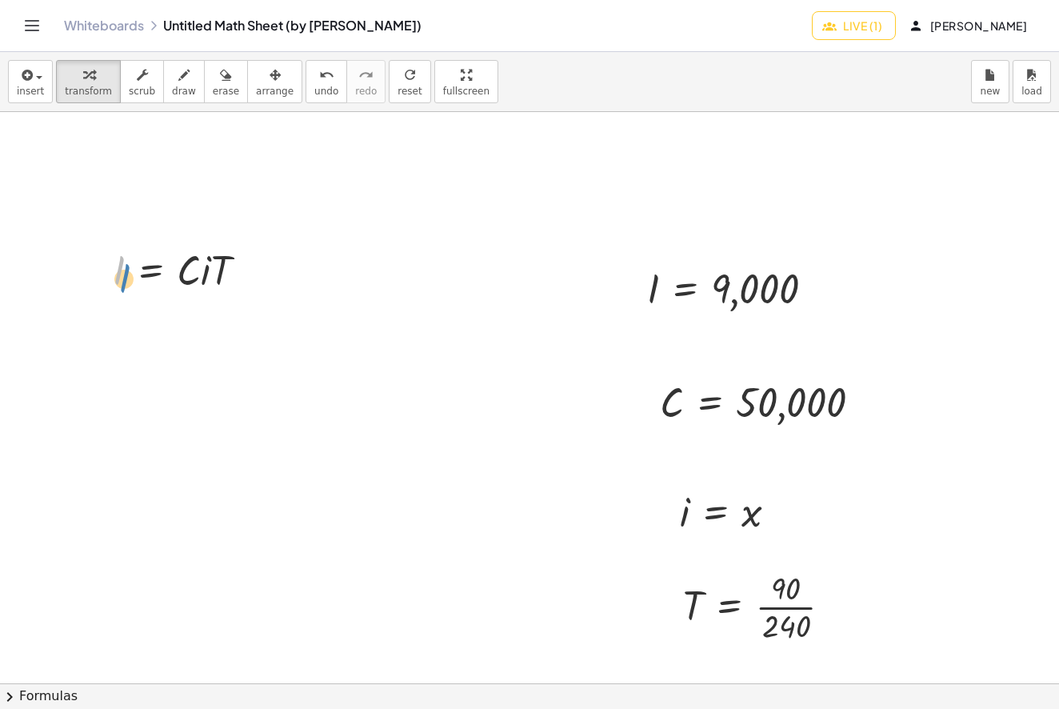
click at [117, 267] on div at bounding box center [186, 269] width 163 height 54
drag, startPoint x: 202, startPoint y: 275, endPoint x: 193, endPoint y: 276, distance: 9.6
click at [199, 277] on div at bounding box center [186, 269] width 163 height 54
drag, startPoint x: 182, startPoint y: 273, endPoint x: 198, endPoint y: 274, distance: 16.0
click at [198, 274] on div at bounding box center [186, 269] width 163 height 54
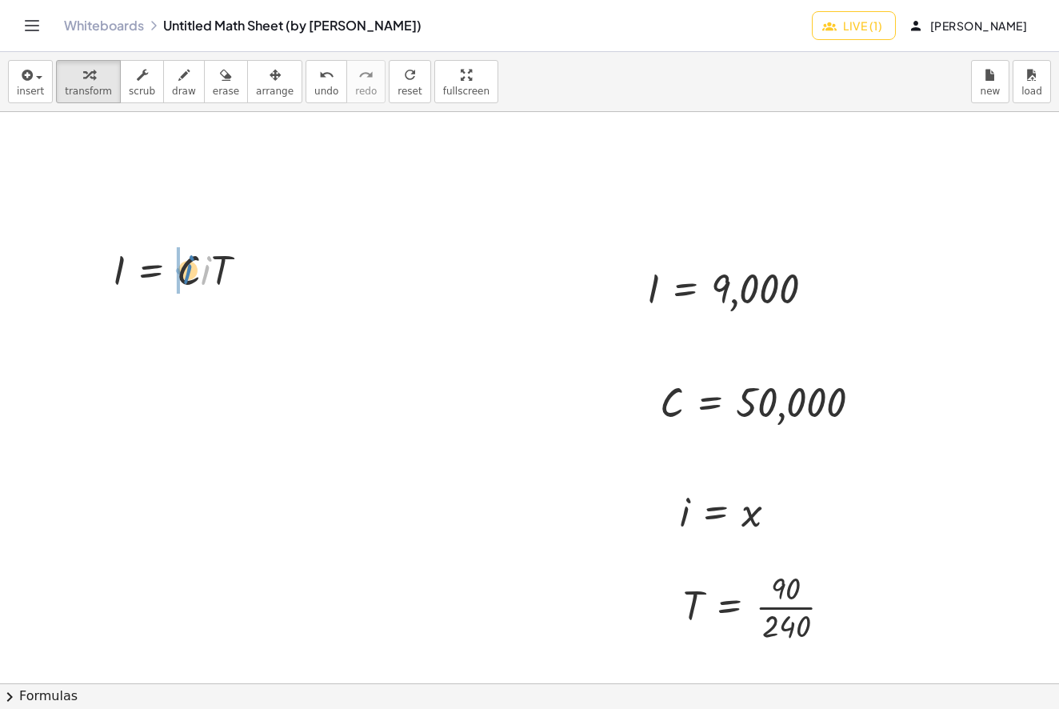
drag, startPoint x: 204, startPoint y: 273, endPoint x: 186, endPoint y: 272, distance: 17.6
click at [186, 272] on div at bounding box center [186, 269] width 163 height 54
click at [194, 272] on div at bounding box center [186, 269] width 163 height 54
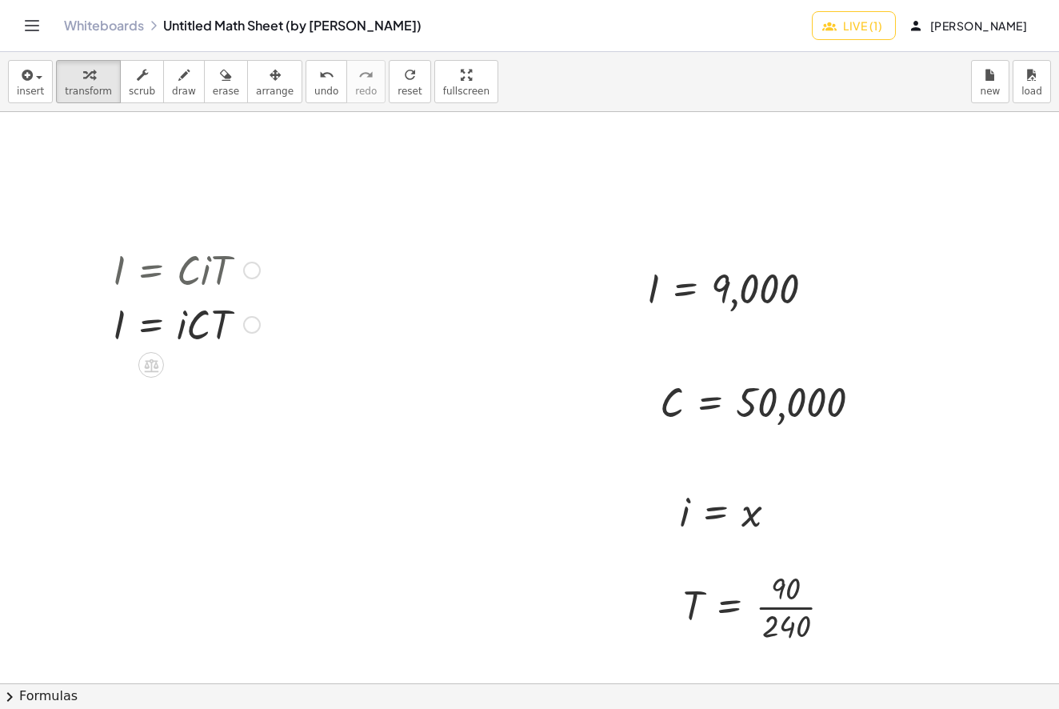
drag, startPoint x: 196, startPoint y: 320, endPoint x: 211, endPoint y: 322, distance: 15.4
click at [211, 322] on div at bounding box center [186, 323] width 163 height 54
drag, startPoint x: 181, startPoint y: 324, endPoint x: 200, endPoint y: 325, distance: 19.2
click at [200, 325] on div at bounding box center [186, 323] width 163 height 54
drag, startPoint x: 205, startPoint y: 332, endPoint x: 182, endPoint y: 331, distance: 23.2
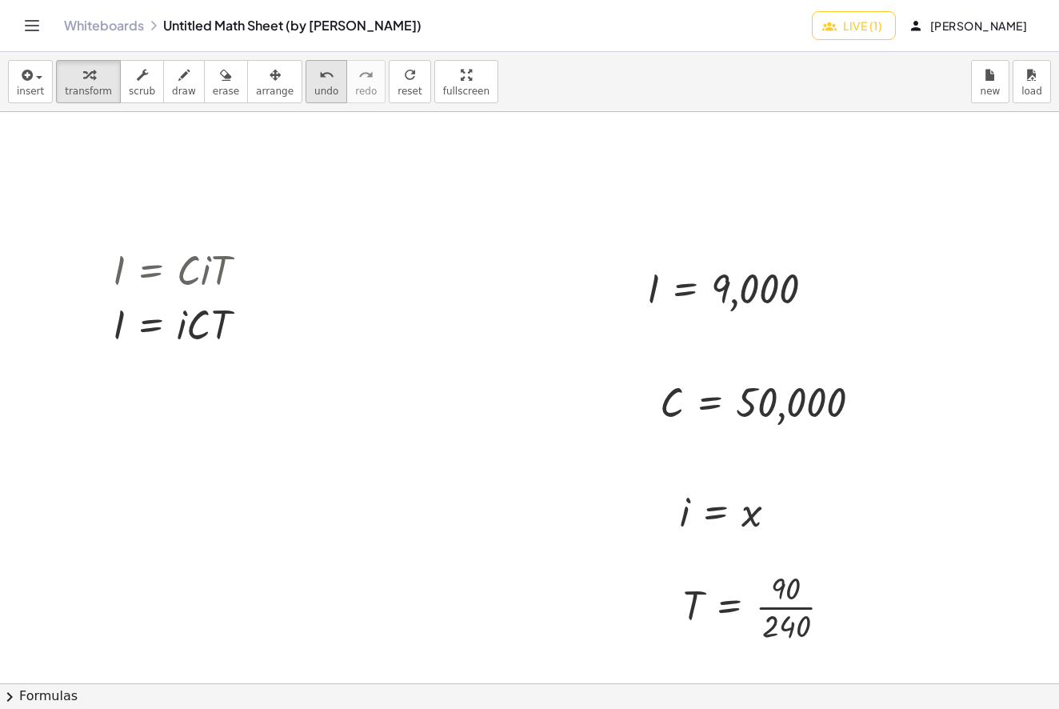
click at [306, 90] on button "undo undo" at bounding box center [327, 81] width 42 height 43
drag, startPoint x: 674, startPoint y: 410, endPoint x: 657, endPoint y: 313, distance: 98.4
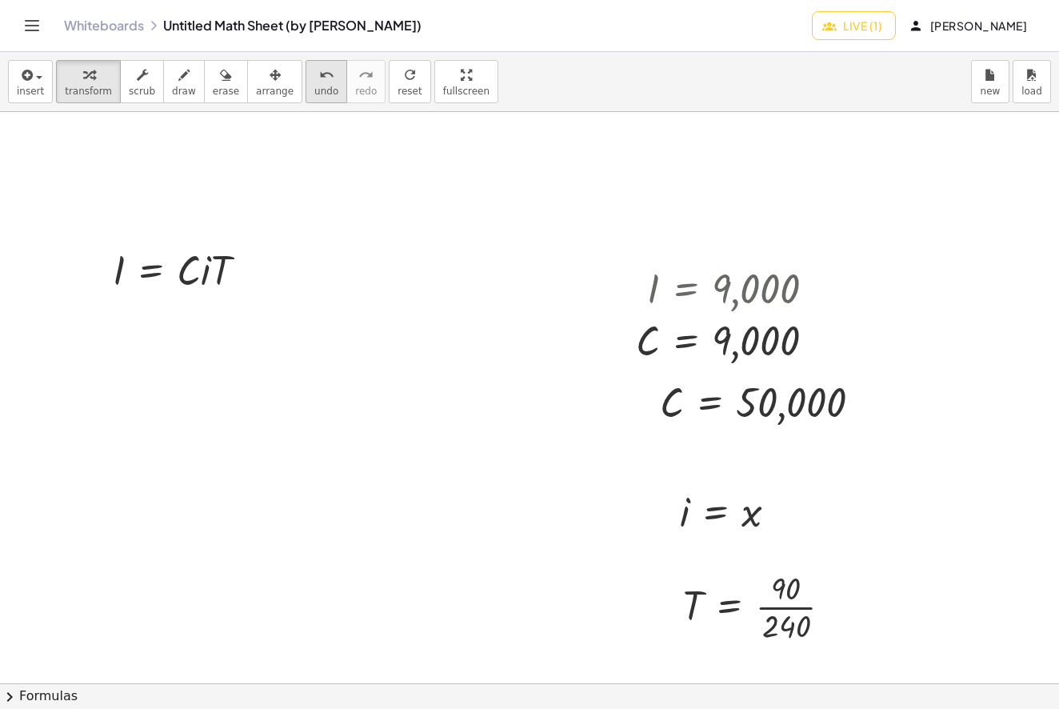
click at [319, 71] on icon "undo" at bounding box center [326, 75] width 15 height 19
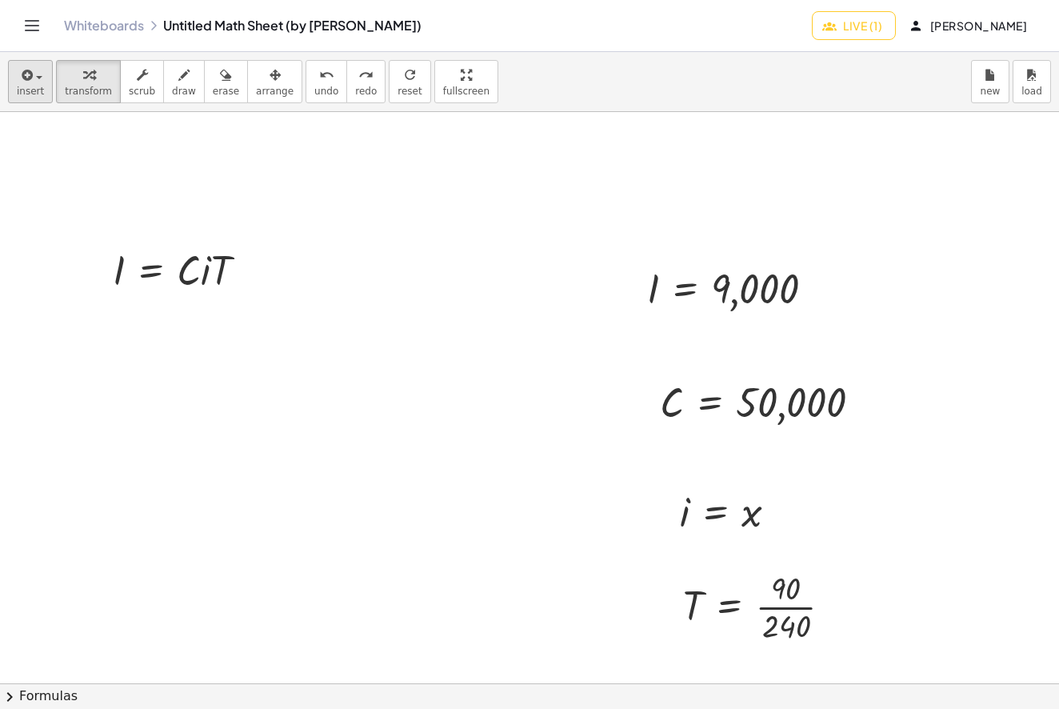
click at [26, 92] on span "insert" at bounding box center [30, 91] width 27 height 11
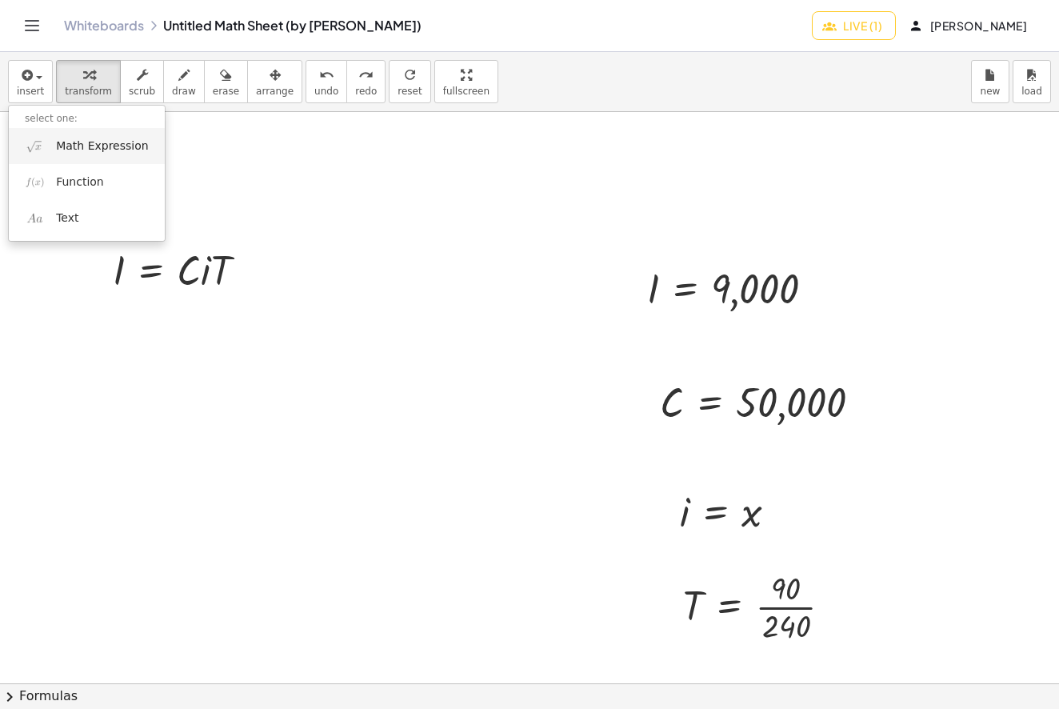
click at [82, 152] on span "Math Expression" at bounding box center [102, 146] width 92 height 16
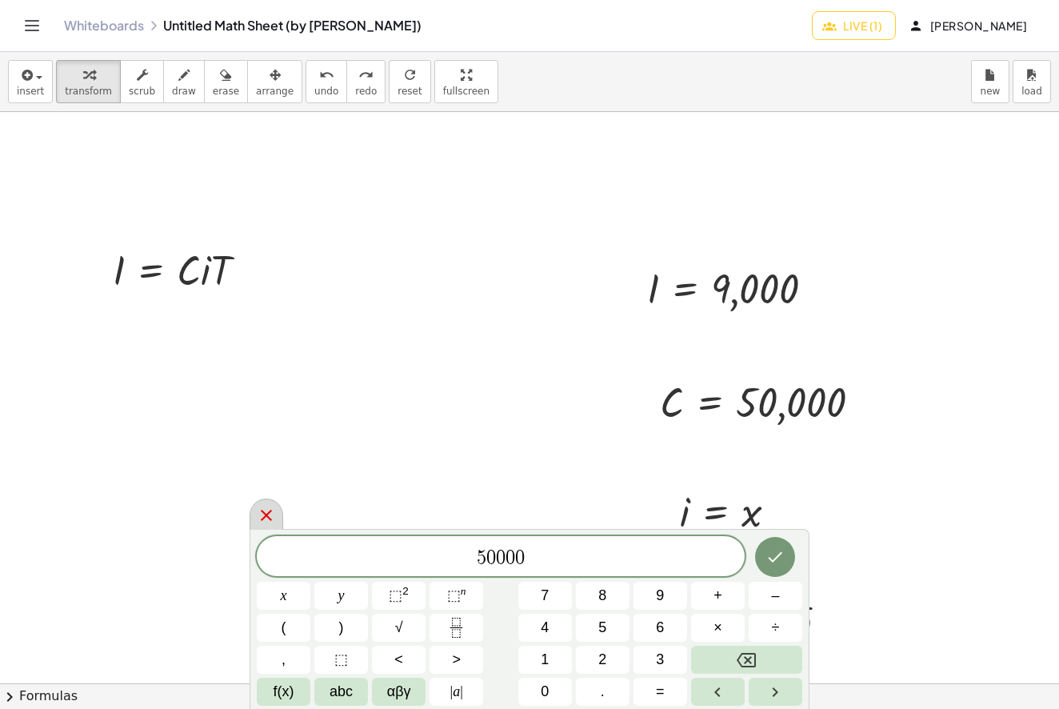
click at [273, 518] on icon at bounding box center [266, 515] width 19 height 19
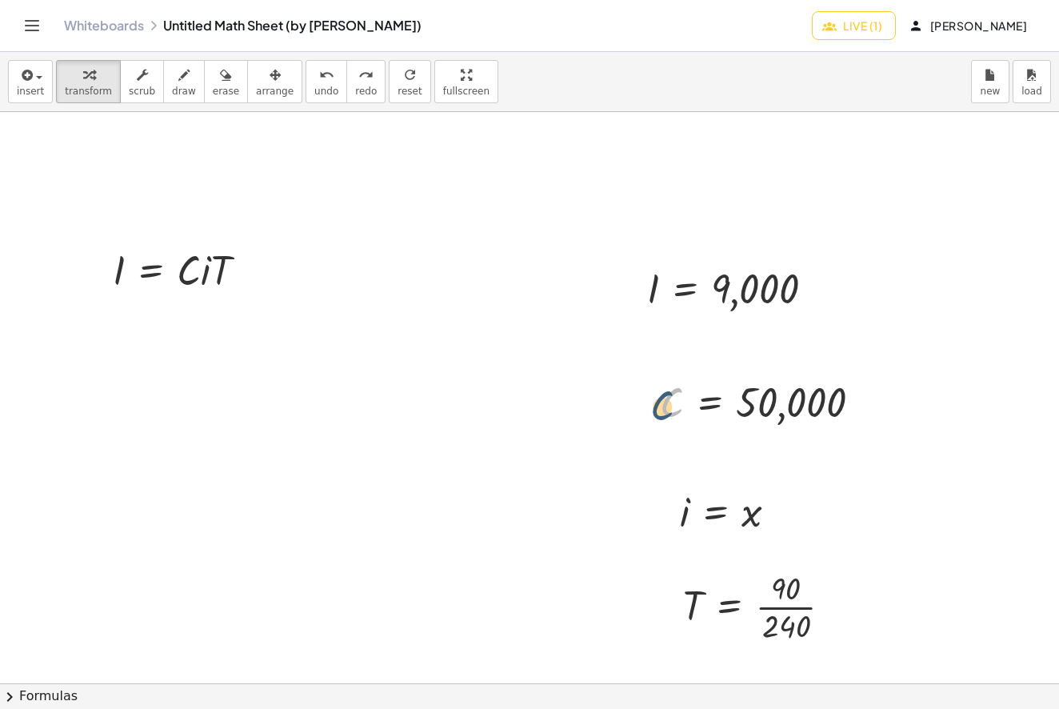
click at [674, 404] on div at bounding box center [767, 401] width 230 height 53
click at [667, 402] on div at bounding box center [767, 401] width 230 height 53
click at [686, 516] on div at bounding box center [735, 511] width 126 height 53
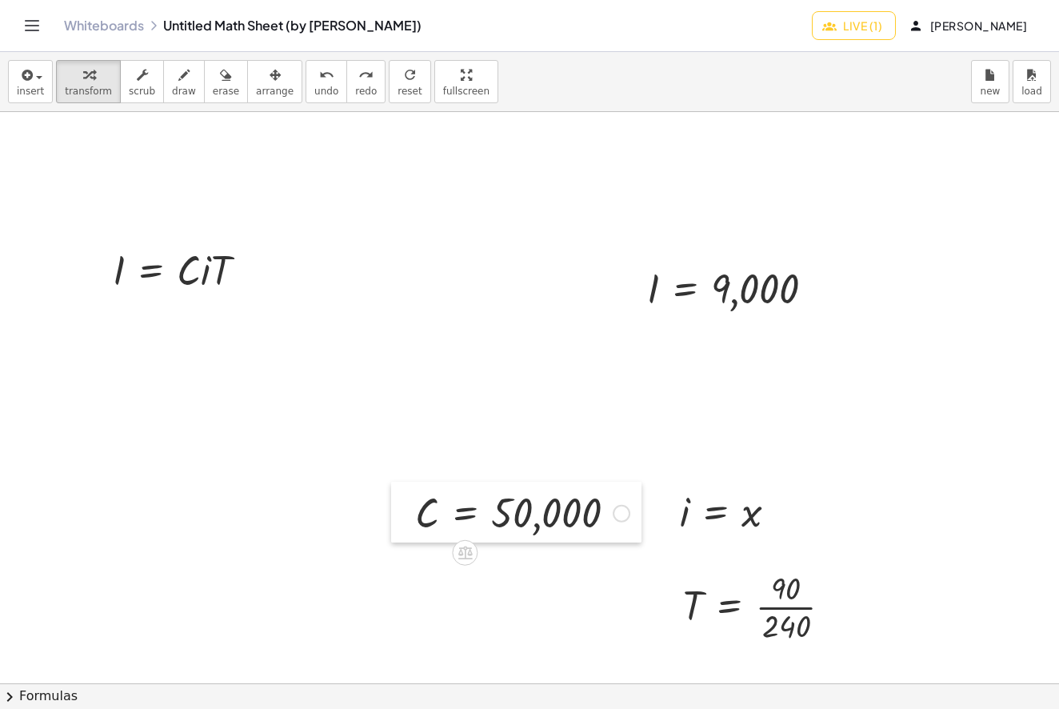
drag, startPoint x: 659, startPoint y: 408, endPoint x: 417, endPoint y: 518, distance: 266.4
click at [415, 518] on div at bounding box center [403, 512] width 24 height 61
drag, startPoint x: 436, startPoint y: 501, endPoint x: 434, endPoint y: 510, distance: 9.9
click at [433, 510] on div at bounding box center [525, 512] width 230 height 53
click at [264, 87] on span "arrange" at bounding box center [275, 91] width 38 height 11
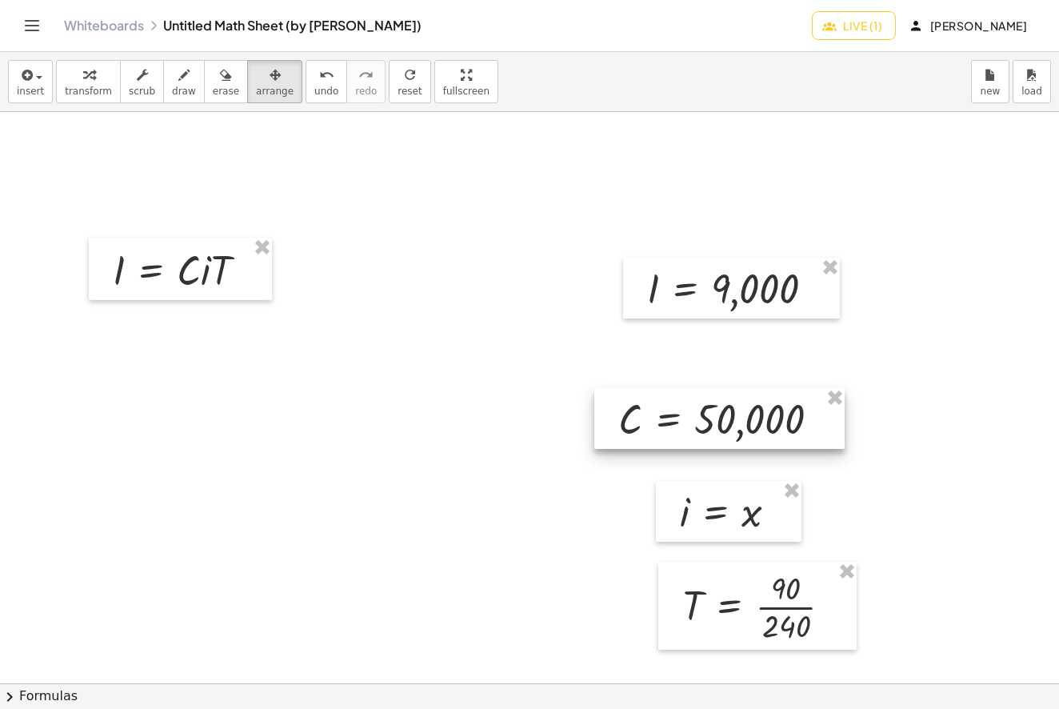
drag, startPoint x: 534, startPoint y: 506, endPoint x: 749, endPoint y: 402, distance: 239.0
click at [750, 402] on div at bounding box center [719, 418] width 250 height 61
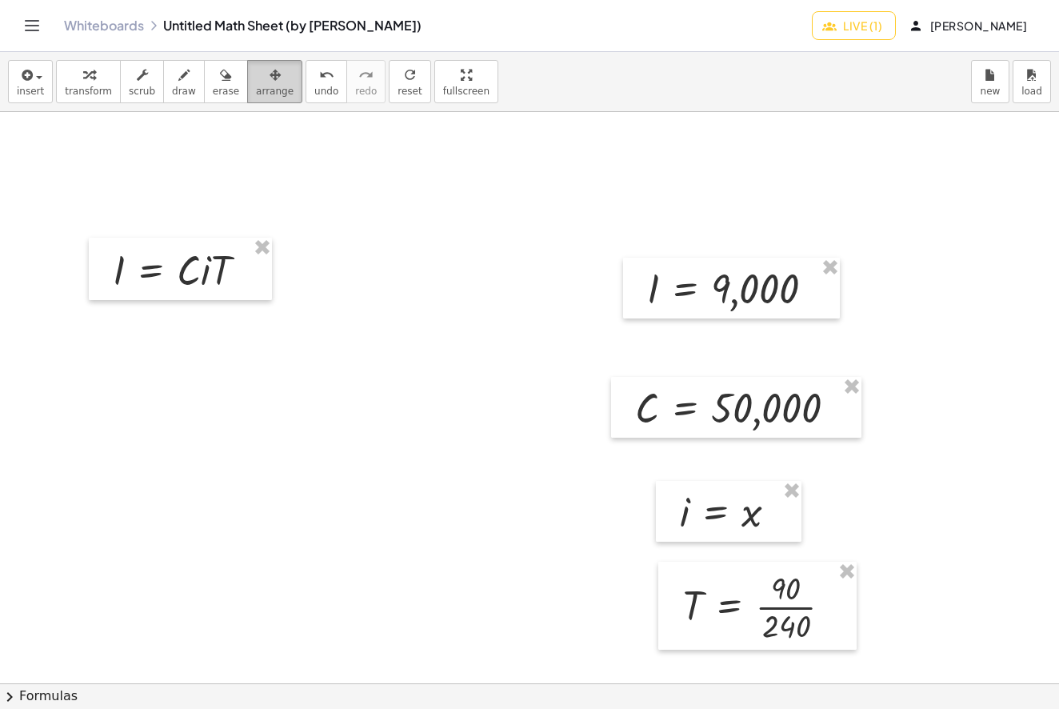
click at [276, 79] on div "button" at bounding box center [275, 74] width 38 height 19
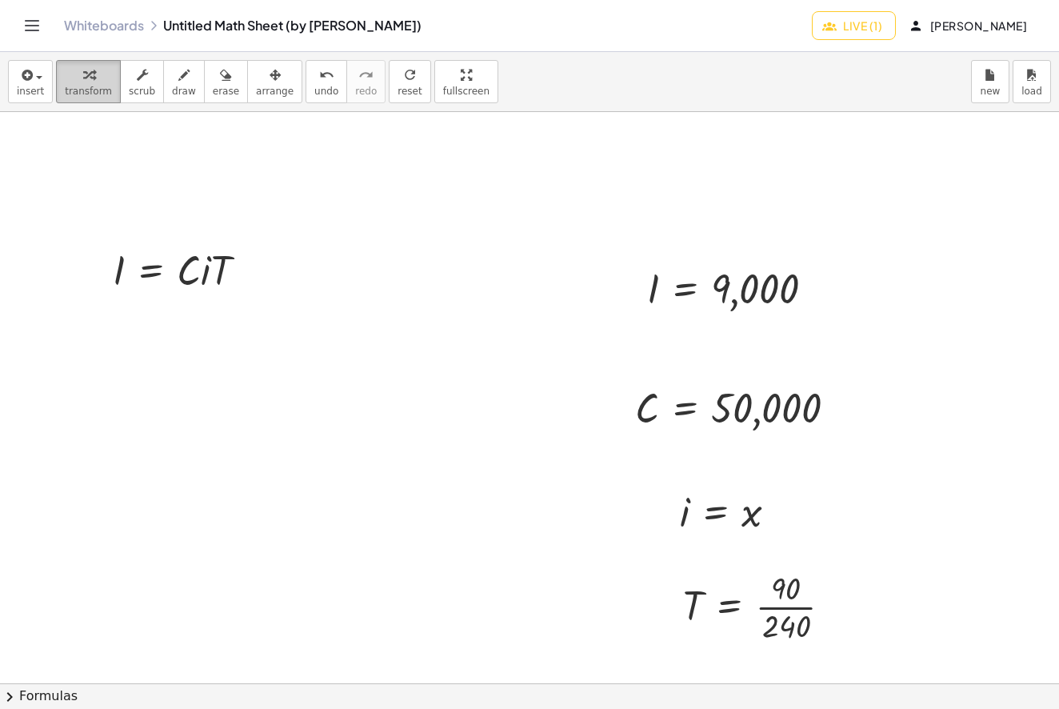
click at [87, 82] on icon "button" at bounding box center [88, 75] width 11 height 19
click at [205, 268] on div at bounding box center [186, 269] width 163 height 54
click at [205, 275] on div at bounding box center [186, 269] width 163 height 54
click at [203, 274] on div at bounding box center [186, 269] width 163 height 54
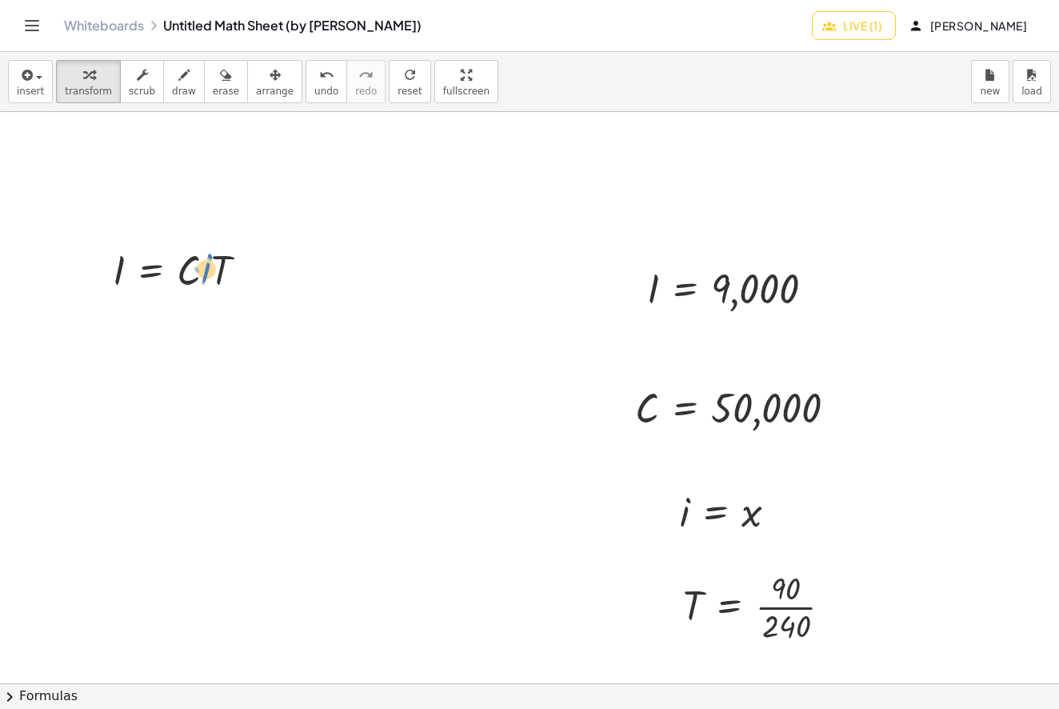
click at [204, 272] on div at bounding box center [186, 269] width 163 height 54
click at [207, 279] on div at bounding box center [186, 269] width 163 height 54
click at [182, 280] on div at bounding box center [186, 269] width 163 height 54
click at [748, 521] on div at bounding box center [735, 511] width 126 height 53
drag, startPoint x: 206, startPoint y: 274, endPoint x: 276, endPoint y: 276, distance: 69.6
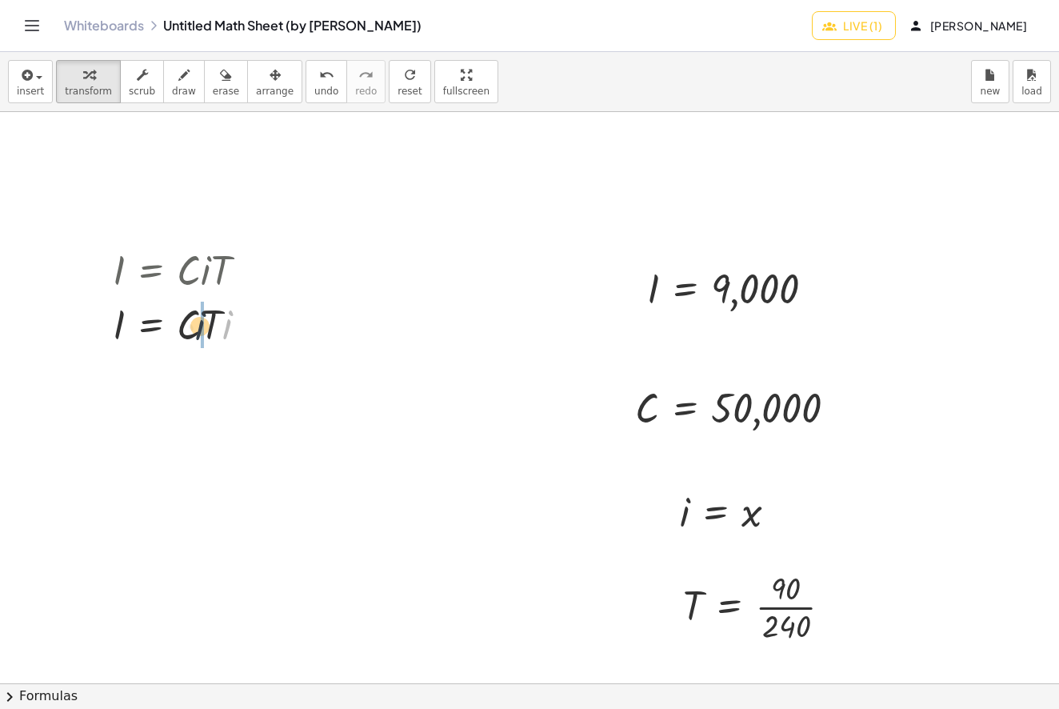
drag, startPoint x: 229, startPoint y: 330, endPoint x: 205, endPoint y: 330, distance: 24.0
drag, startPoint x: 738, startPoint y: 415, endPoint x: 729, endPoint y: 417, distance: 8.9
click at [729, 417] on div at bounding box center [742, 407] width 230 height 53
drag, startPoint x: 204, startPoint y: 331, endPoint x: 166, endPoint y: 330, distance: 37.6
click at [167, 331] on div at bounding box center [186, 323] width 163 height 54
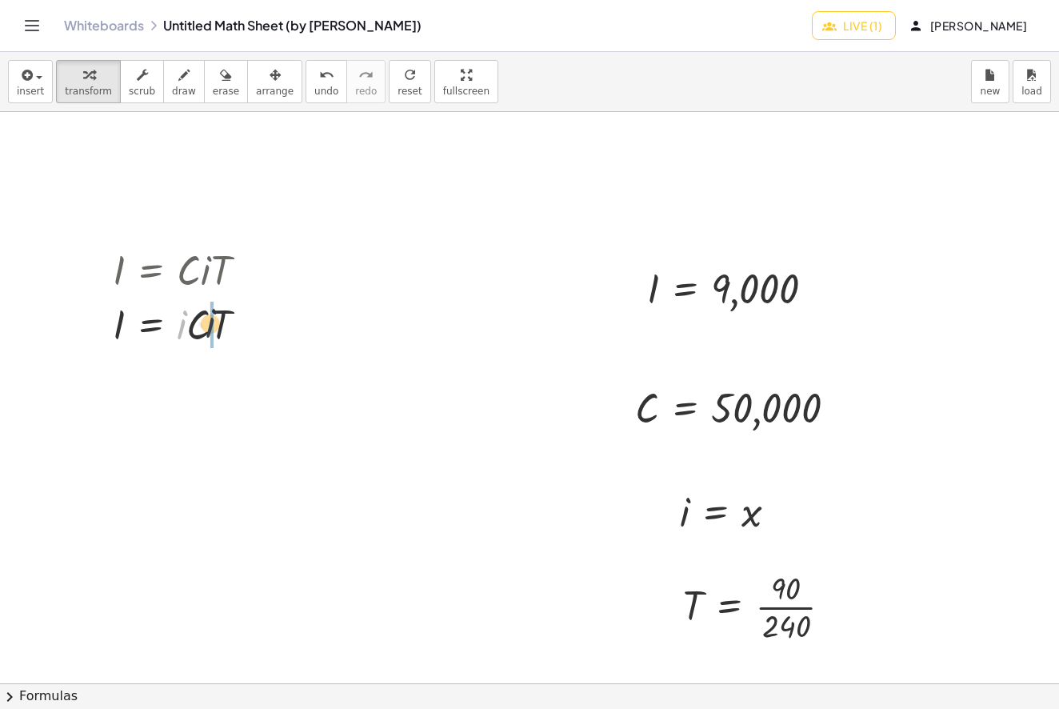
drag, startPoint x: 178, startPoint y: 330, endPoint x: 206, endPoint y: 329, distance: 28.0
click at [206, 329] on div at bounding box center [186, 323] width 163 height 54
click at [182, 334] on div at bounding box center [186, 323] width 163 height 54
drag, startPoint x: 120, startPoint y: 328, endPoint x: 179, endPoint y: 327, distance: 59.2
click at [185, 328] on div at bounding box center [186, 323] width 163 height 54
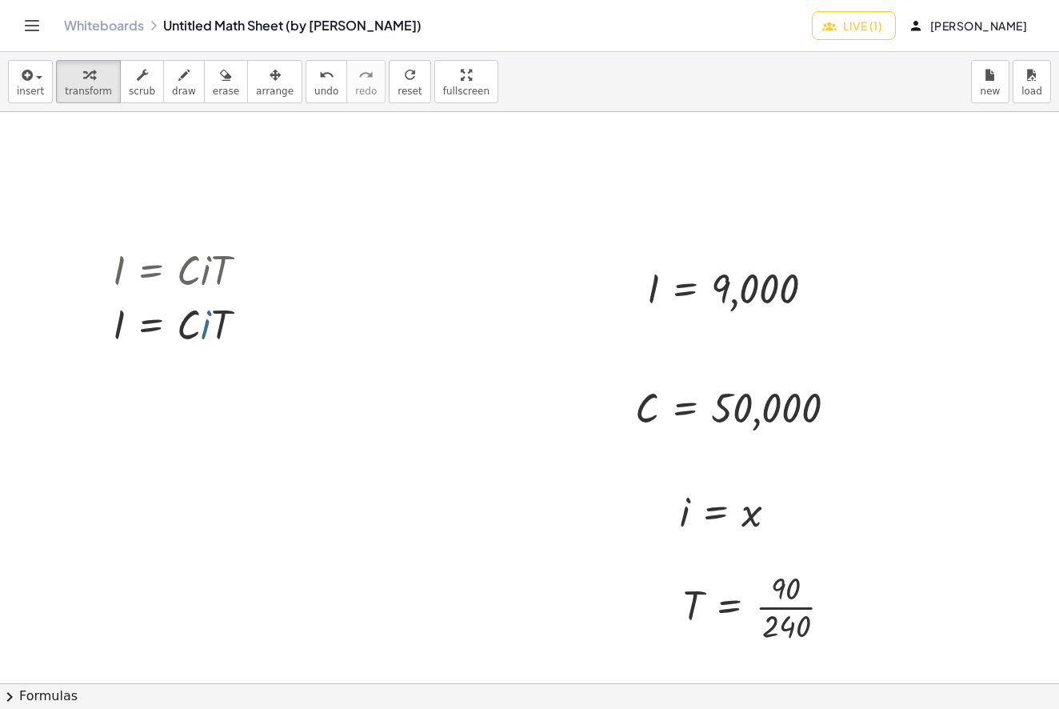
drag, startPoint x: 206, startPoint y: 329, endPoint x: 157, endPoint y: 329, distance: 48.8
click at [138, 326] on div at bounding box center [186, 323] width 163 height 54
drag, startPoint x: 204, startPoint y: 329, endPoint x: 108, endPoint y: 327, distance: 96.0
click at [108, 327] on div "I = · C · i · T I = · C · T · i I = · C · i · T I = · i · C · T I = · C · i · T" at bounding box center [180, 296] width 183 height 117
drag, startPoint x: 117, startPoint y: 327, endPoint x: 134, endPoint y: 327, distance: 16.8
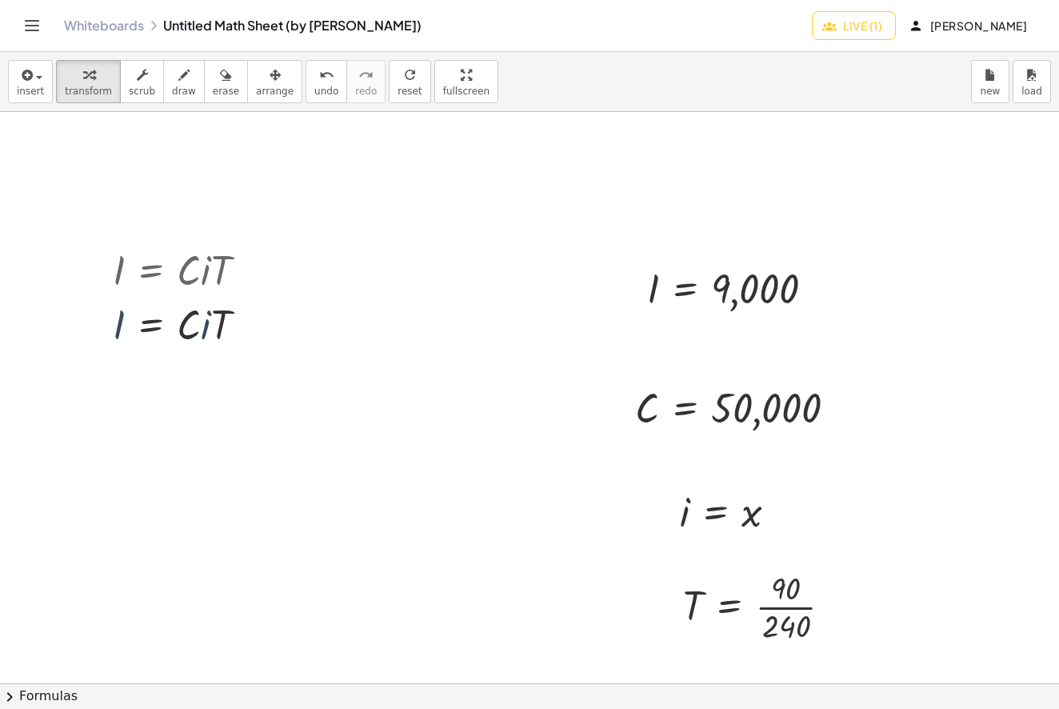
click at [134, 327] on div at bounding box center [186, 323] width 163 height 54
drag, startPoint x: 210, startPoint y: 323, endPoint x: 202, endPoint y: 326, distance: 8.6
click at [196, 324] on div at bounding box center [186, 323] width 163 height 54
drag, startPoint x: 120, startPoint y: 325, endPoint x: 151, endPoint y: 302, distance: 38.4
click at [152, 301] on div at bounding box center [186, 323] width 163 height 54
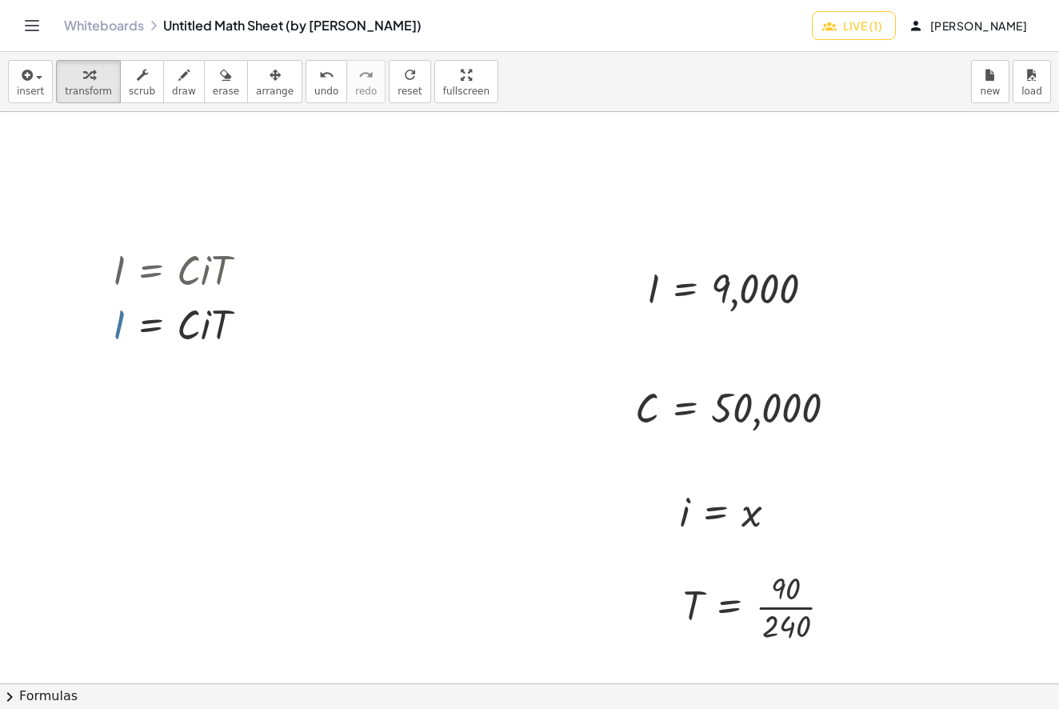
drag, startPoint x: 116, startPoint y: 330, endPoint x: 162, endPoint y: 314, distance: 48.3
click at [162, 314] on div at bounding box center [186, 323] width 163 height 54
drag, startPoint x: 119, startPoint y: 324, endPoint x: 202, endPoint y: 331, distance: 82.7
click at [197, 329] on div at bounding box center [186, 323] width 163 height 54
drag, startPoint x: 115, startPoint y: 325, endPoint x: 198, endPoint y: 333, distance: 83.6
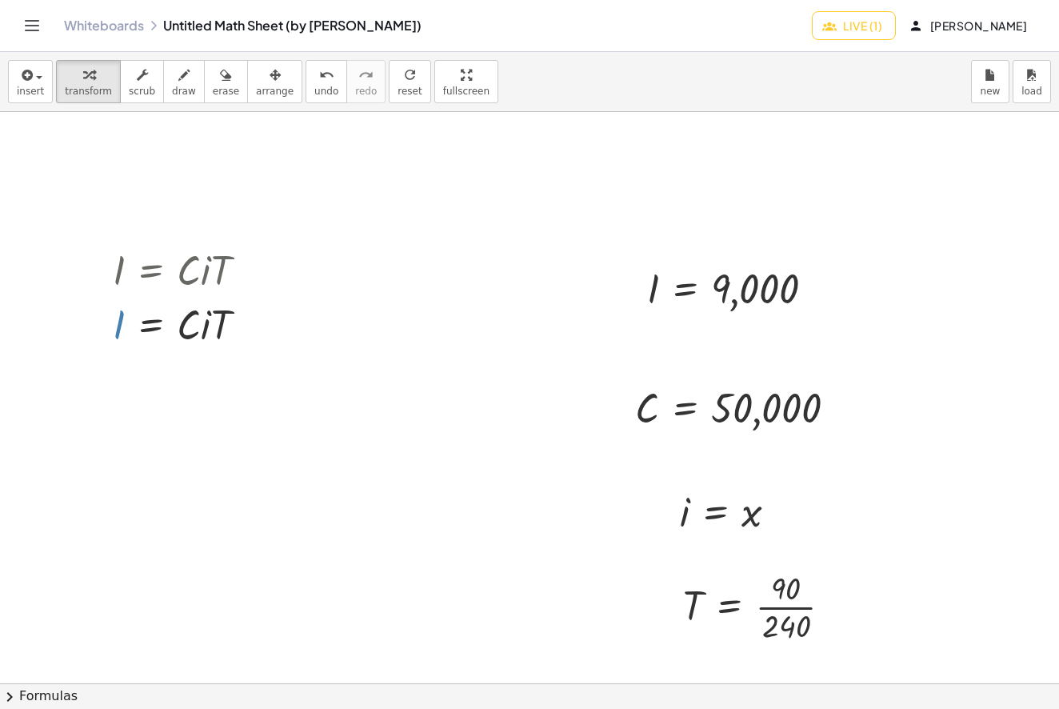
click at [199, 334] on div at bounding box center [186, 323] width 163 height 54
drag, startPoint x: 202, startPoint y: 332, endPoint x: 125, endPoint y: 322, distance: 78.2
click at [125, 322] on div at bounding box center [186, 323] width 163 height 54
drag, startPoint x: 203, startPoint y: 328, endPoint x: 142, endPoint y: 327, distance: 60.8
click at [144, 324] on div at bounding box center [186, 323] width 163 height 54
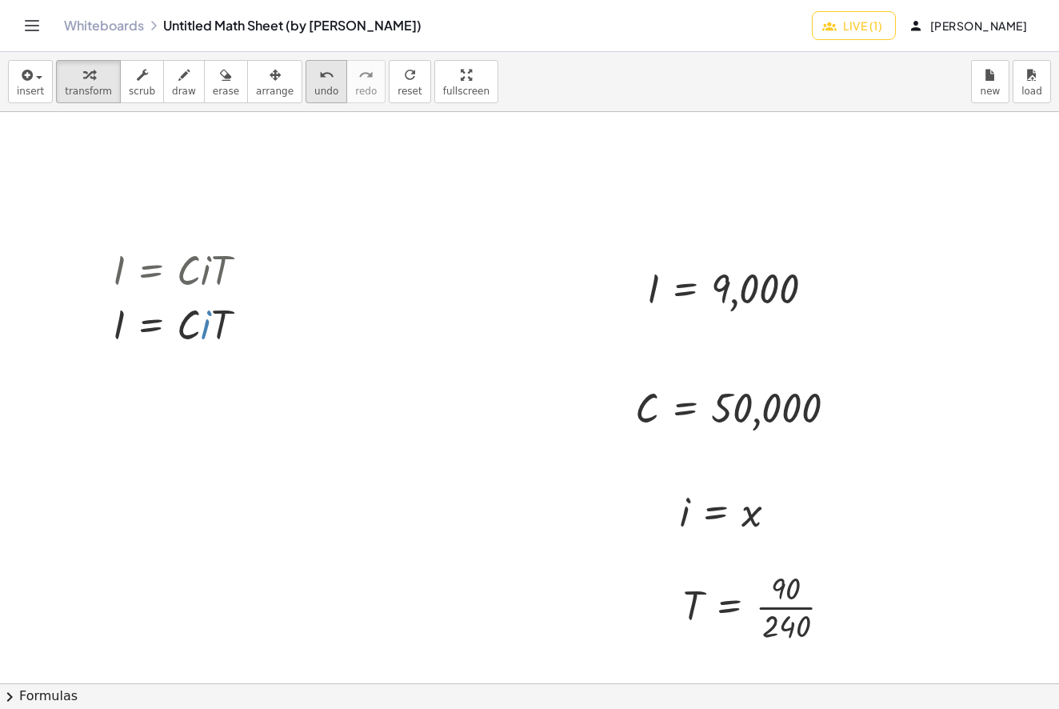
click at [319, 78] on icon "undo" at bounding box center [326, 75] width 15 height 19
drag, startPoint x: 192, startPoint y: 266, endPoint x: 113, endPoint y: 270, distance: 79.3
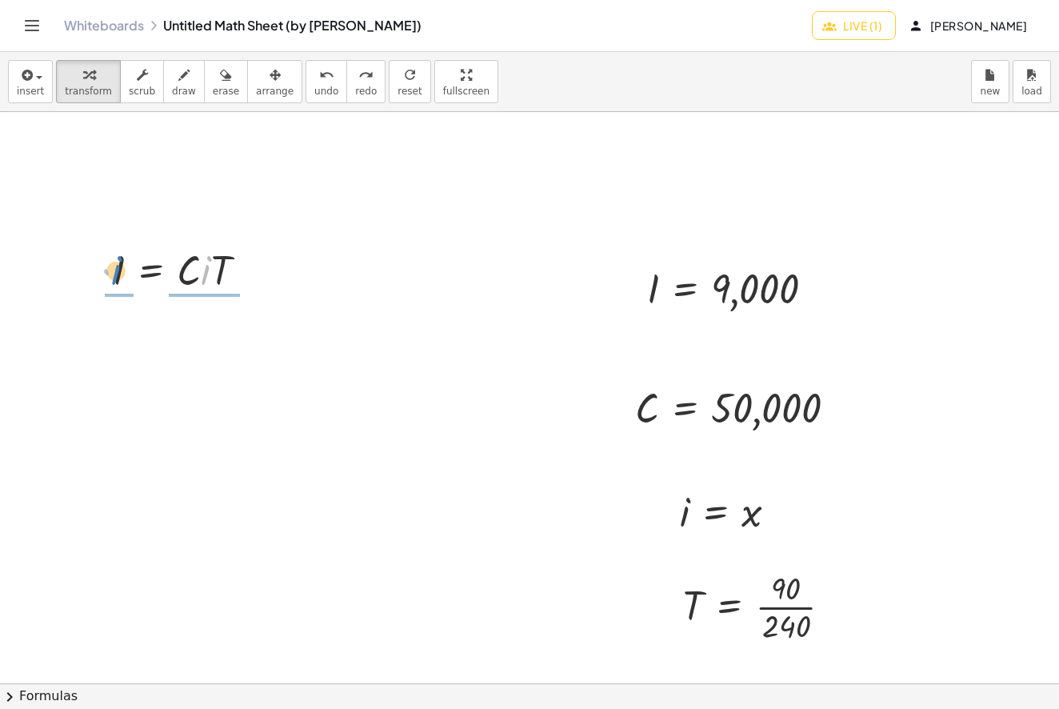
click at [113, 270] on div at bounding box center [186, 269] width 163 height 54
click at [314, 86] on span "undo" at bounding box center [326, 91] width 24 height 11
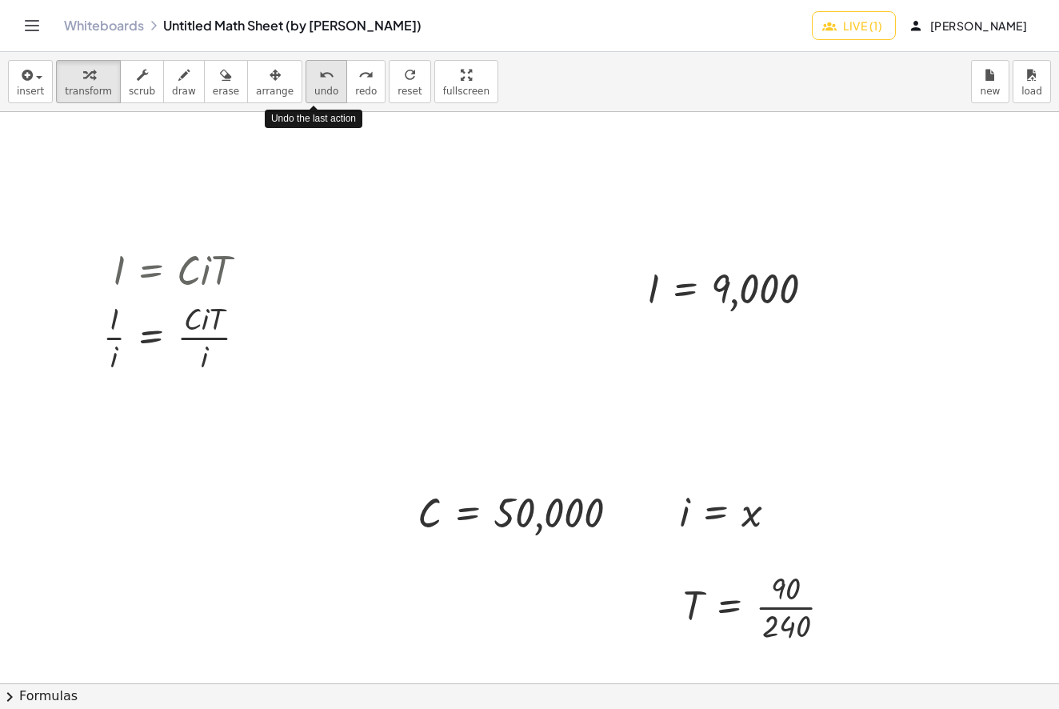
click at [314, 86] on span "undo" at bounding box center [326, 91] width 24 height 11
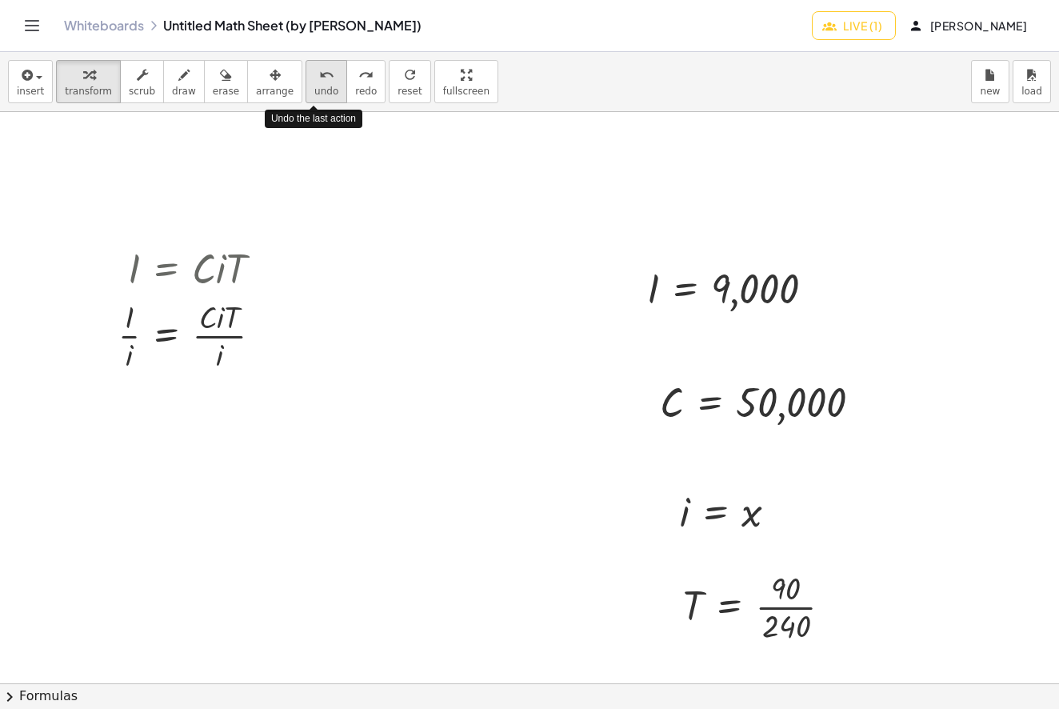
click at [314, 86] on span "undo" at bounding box center [326, 91] width 24 height 11
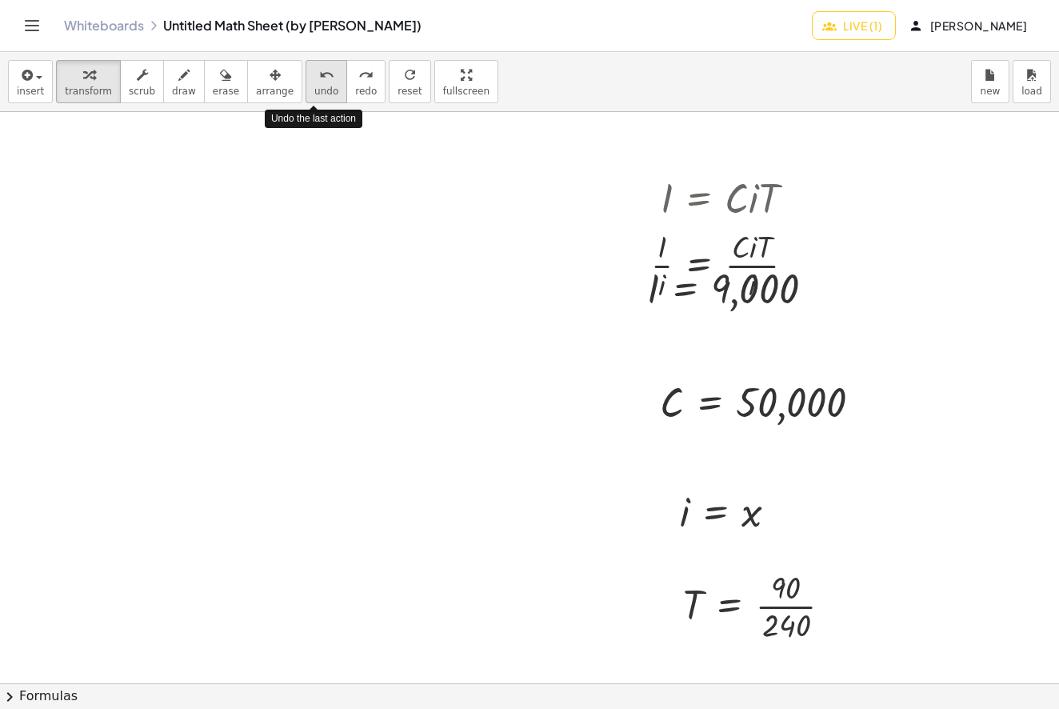
click at [314, 86] on span "undo" at bounding box center [326, 91] width 24 height 11
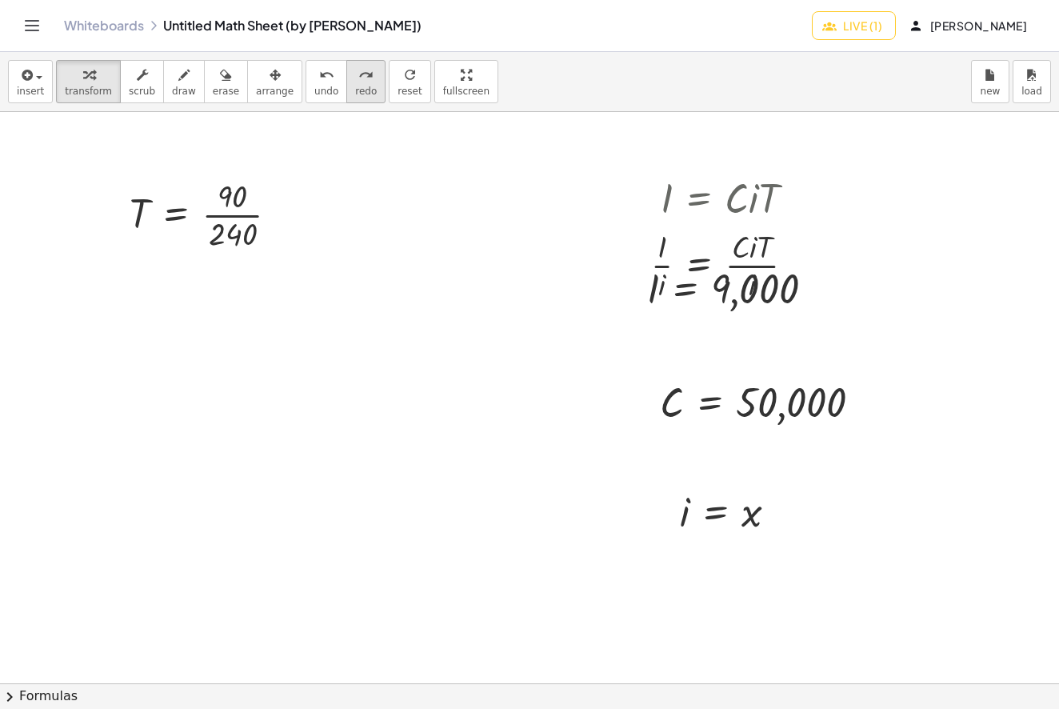
click at [358, 83] on icon "redo" at bounding box center [365, 75] width 15 height 19
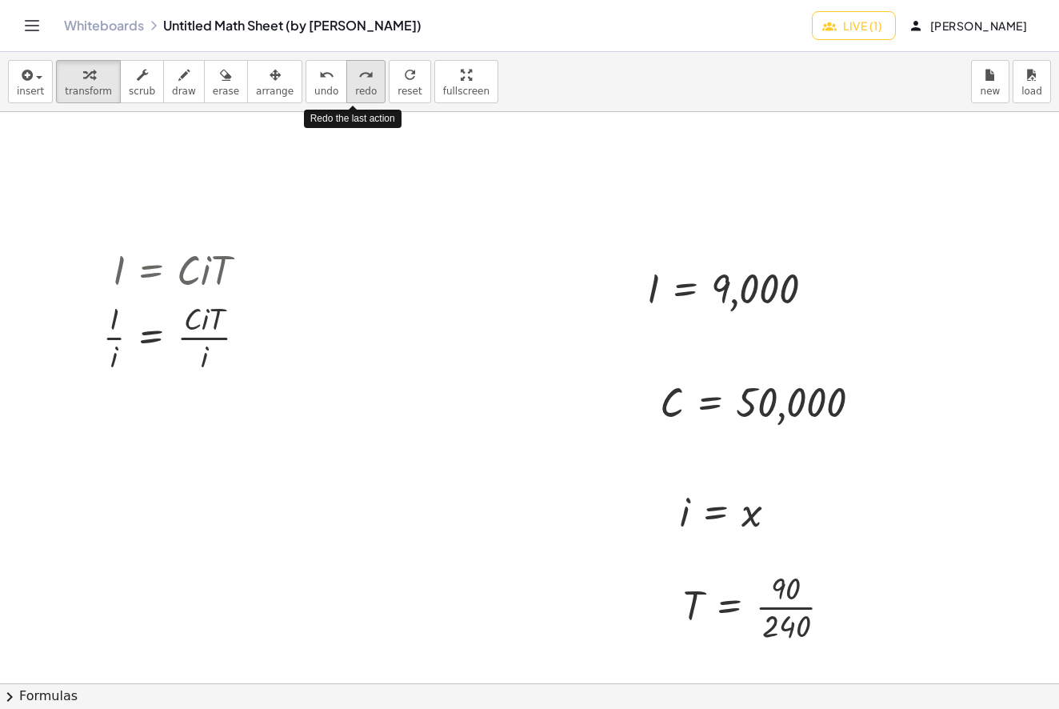
click at [358, 83] on icon "redo" at bounding box center [365, 75] width 15 height 19
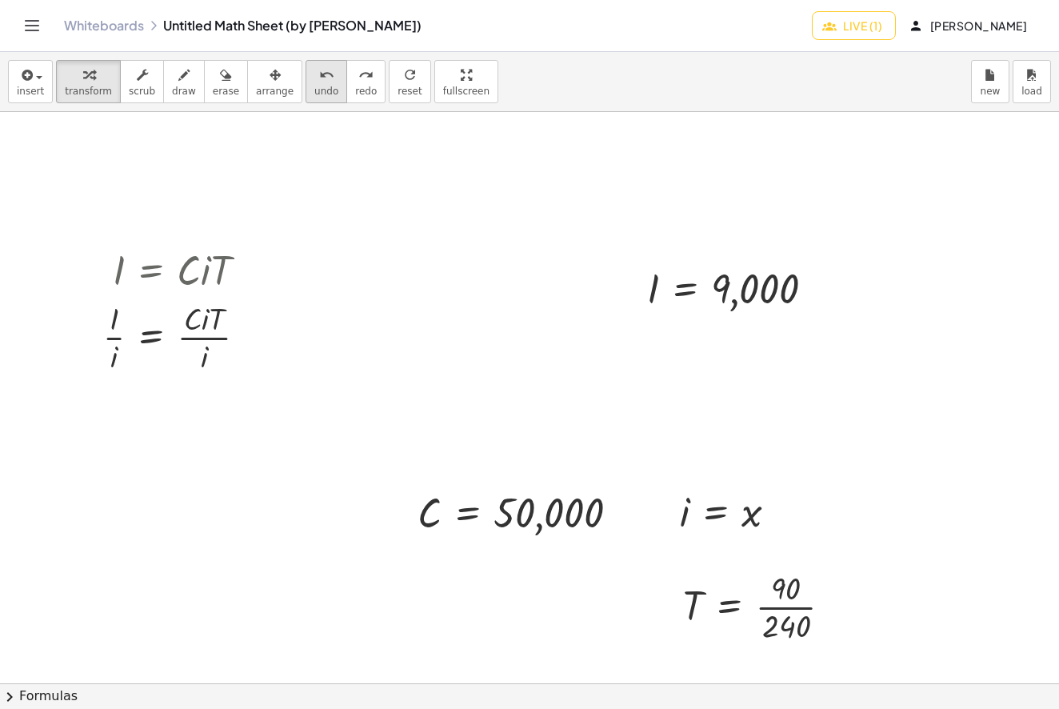
click at [314, 88] on span "undo" at bounding box center [326, 91] width 24 height 11
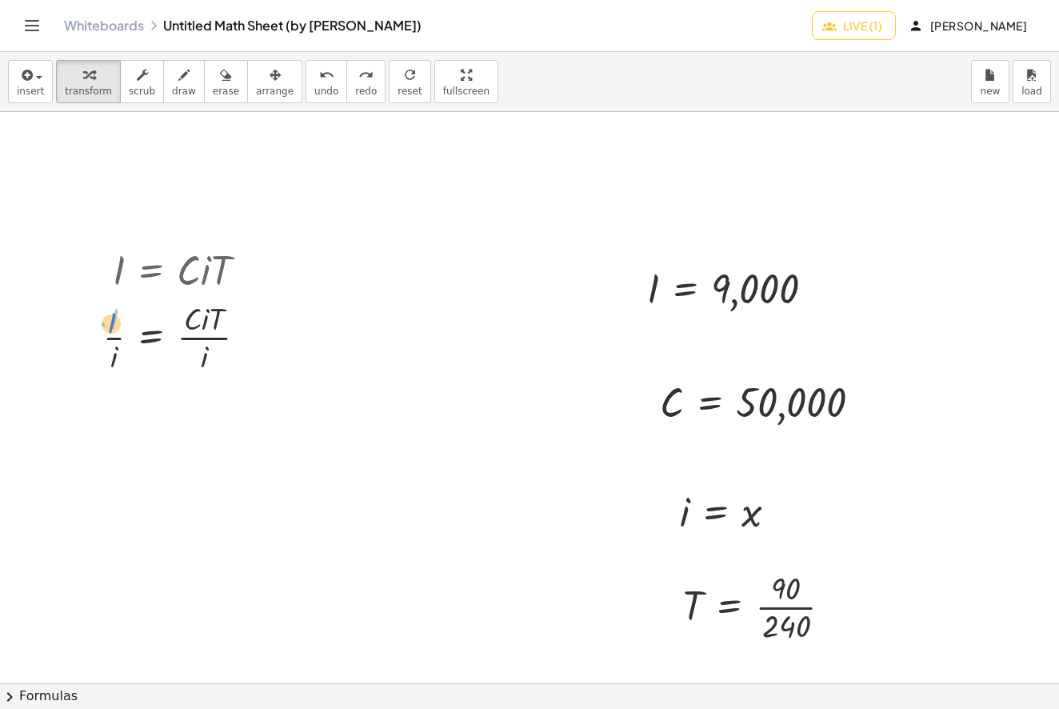
click at [113, 323] on div at bounding box center [186, 336] width 163 height 80
drag, startPoint x: 252, startPoint y: 338, endPoint x: 254, endPoint y: 353, distance: 14.5
click at [151, 338] on div "I = · C · T · · i · i · i" at bounding box center [151, 338] width 0 height 0
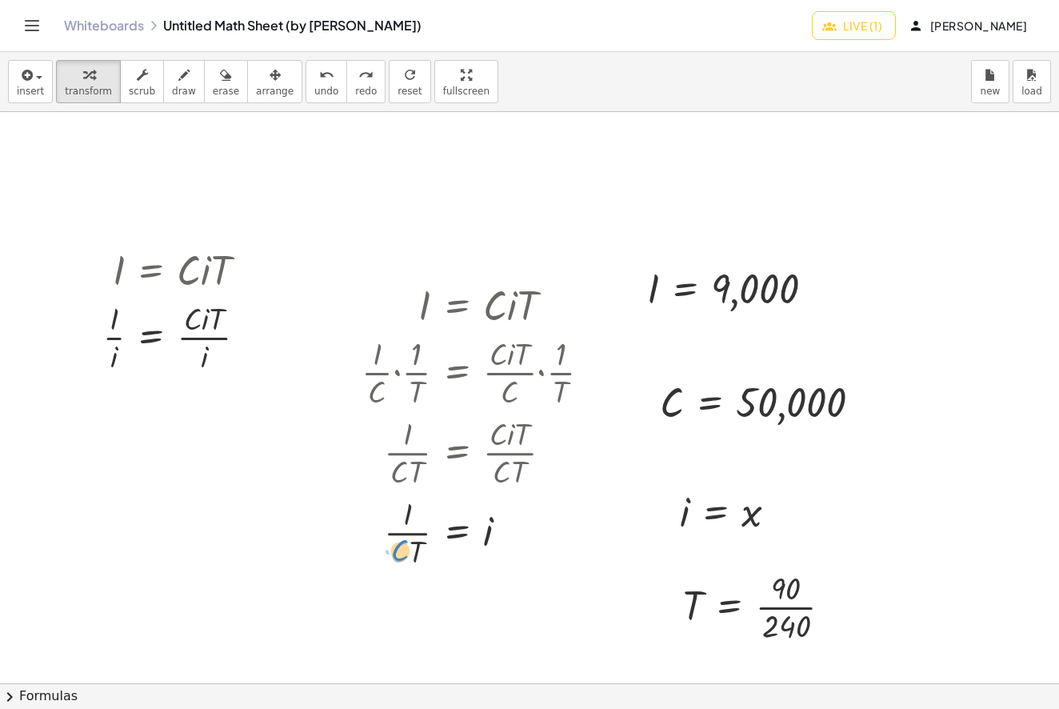
click at [387, 560] on div at bounding box center [483, 531] width 258 height 80
click at [415, 551] on div at bounding box center [483, 531] width 258 height 80
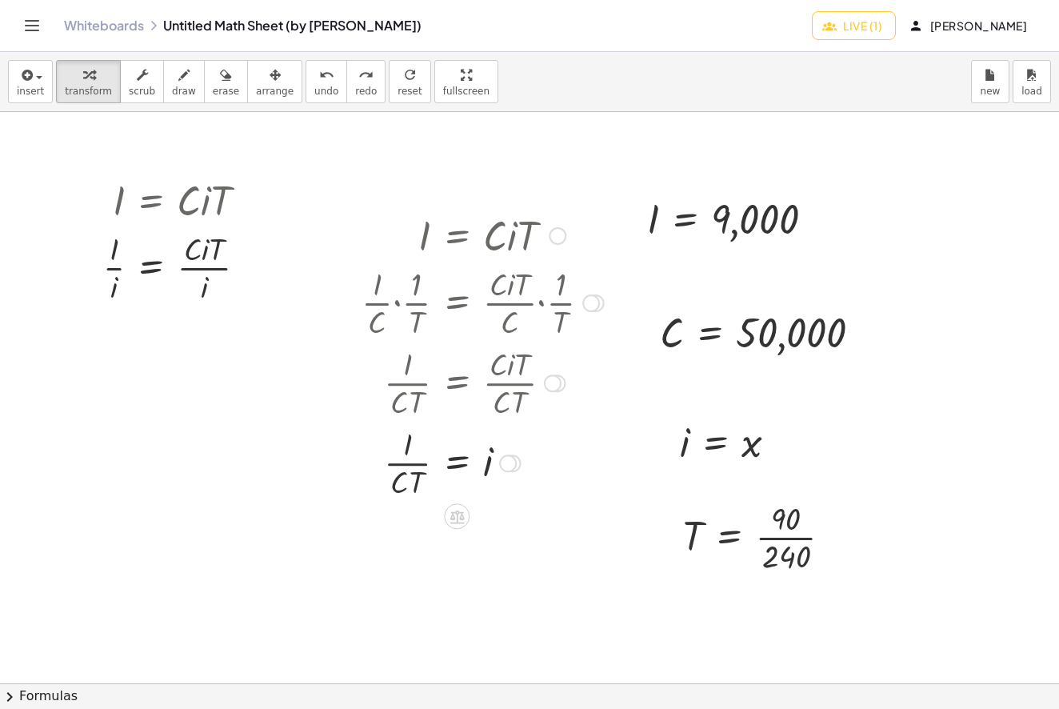
scroll to position [176, 0]
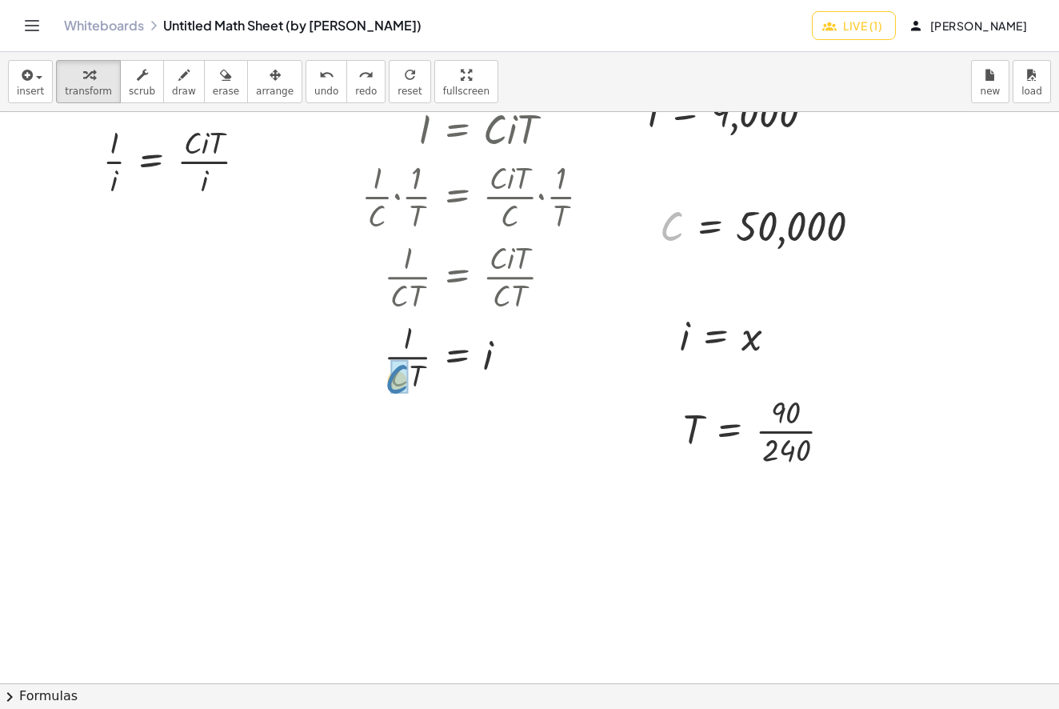
drag, startPoint x: 677, startPoint y: 226, endPoint x: 402, endPoint y: 380, distance: 315.2
drag, startPoint x: 695, startPoint y: 426, endPoint x: 422, endPoint y: 450, distance: 273.8
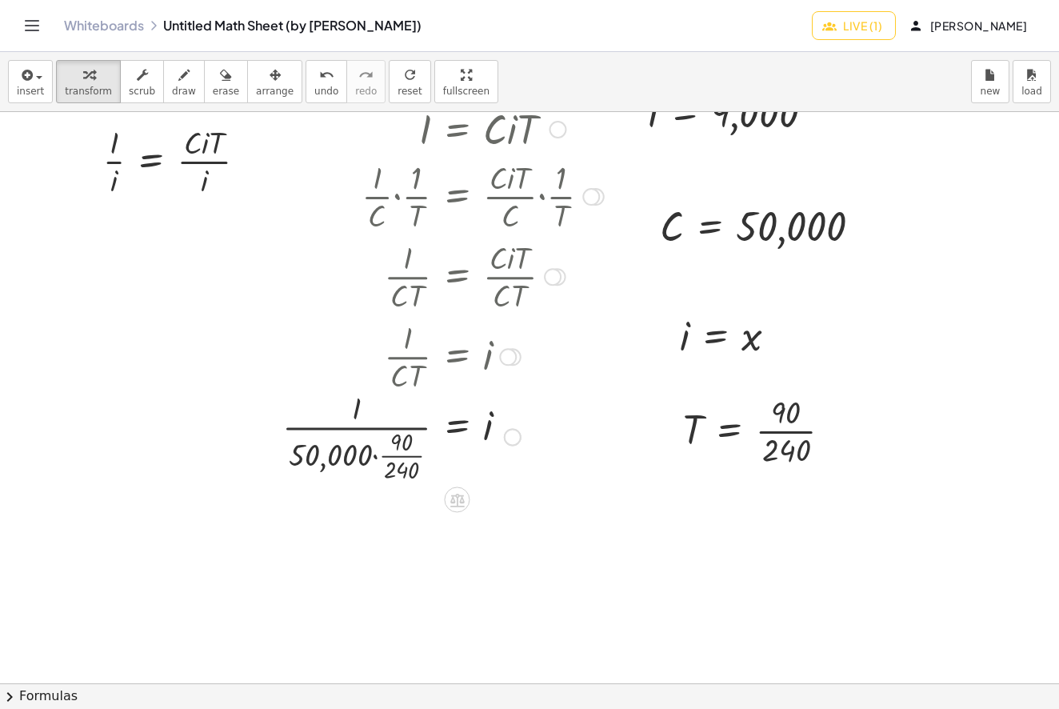
scroll to position [14, 0]
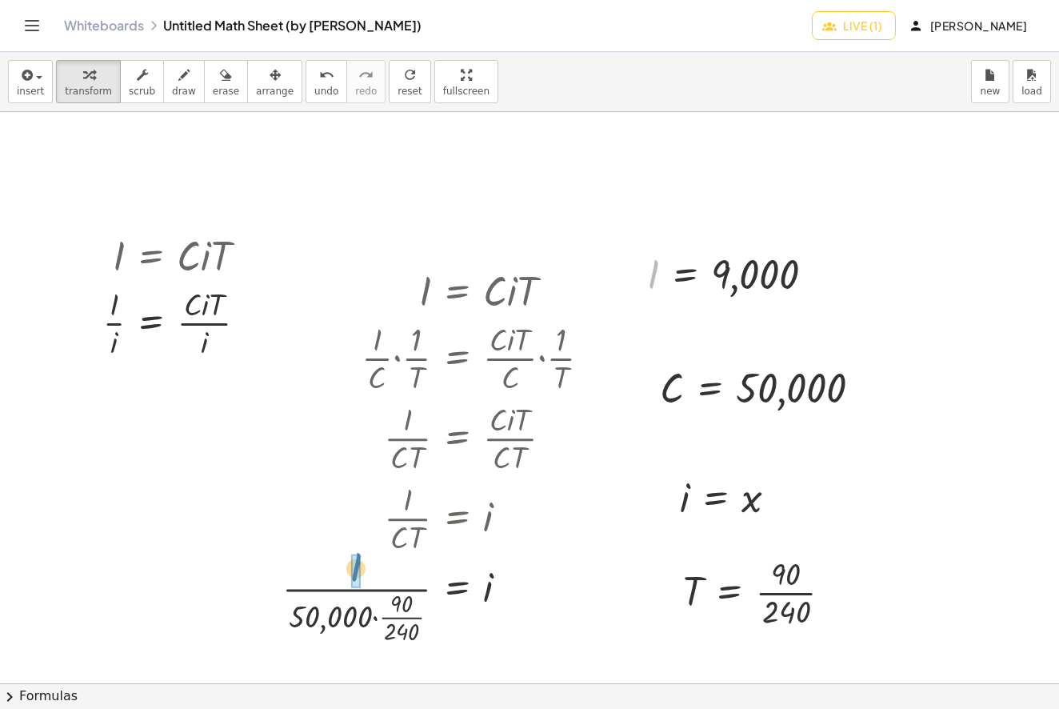
drag, startPoint x: 654, startPoint y: 280, endPoint x: 357, endPoint y: 574, distance: 418.1
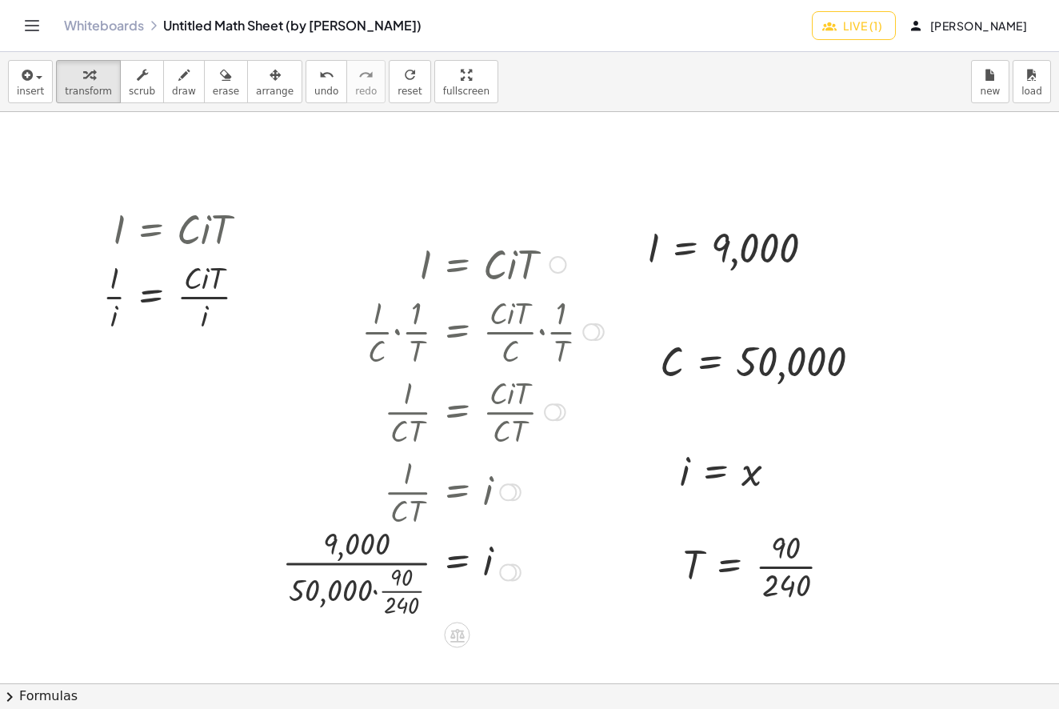
scroll to position [57, 0]
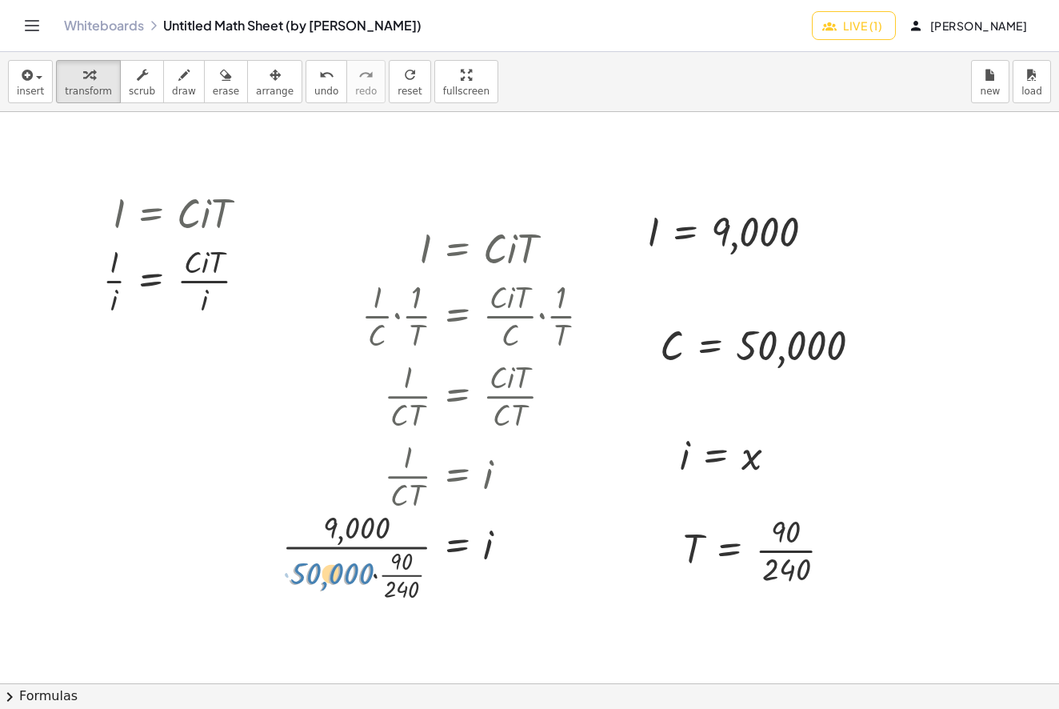
click at [343, 574] on div at bounding box center [443, 554] width 338 height 99
click at [402, 566] on div at bounding box center [443, 554] width 338 height 99
drag, startPoint x: 402, startPoint y: 558, endPoint x: 402, endPoint y: 586, distance: 28.0
click at [414, 569] on div at bounding box center [454, 554] width 315 height 99
drag, startPoint x: 411, startPoint y: 577, endPoint x: 396, endPoint y: 578, distance: 15.3
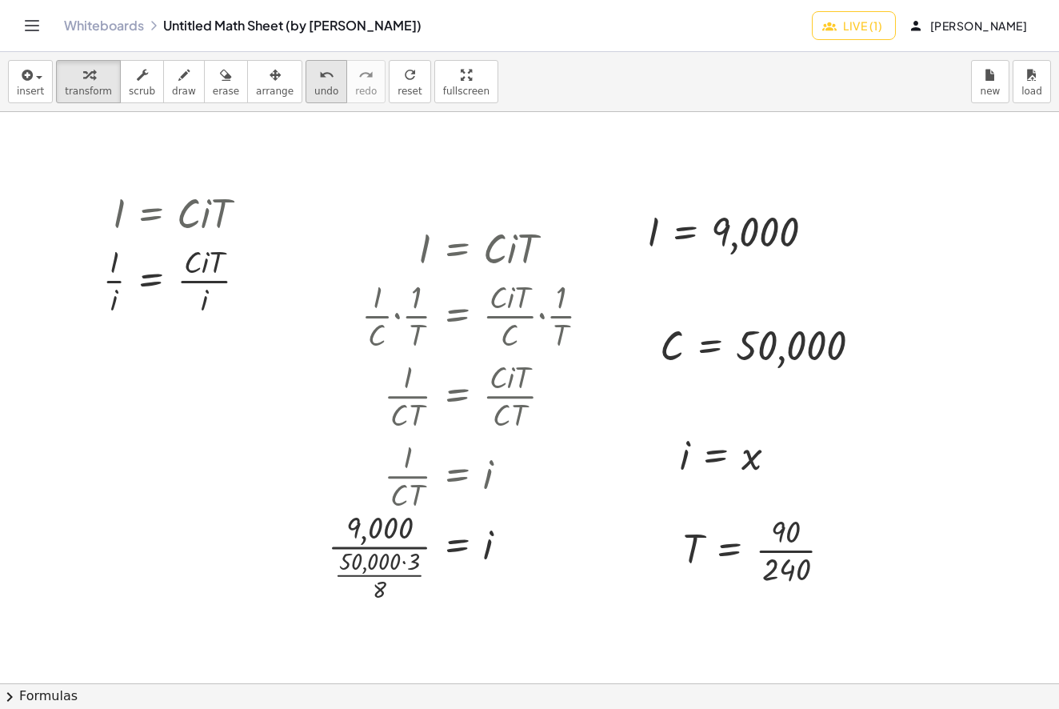
click at [319, 78] on icon "undo" at bounding box center [326, 75] width 15 height 19
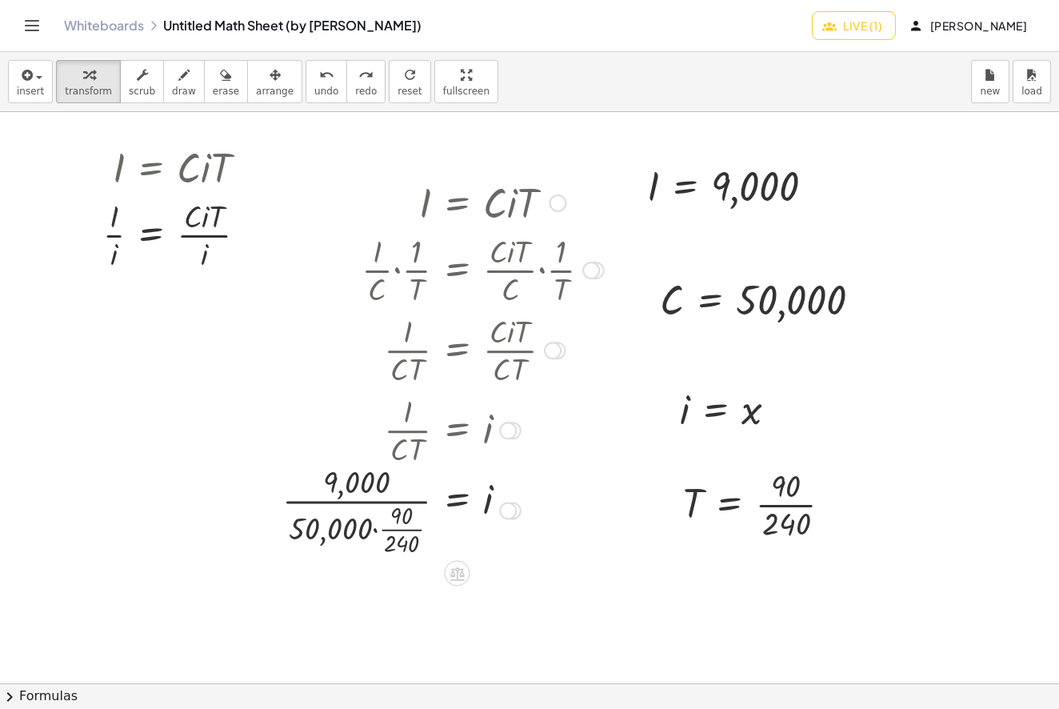
scroll to position [99, 0]
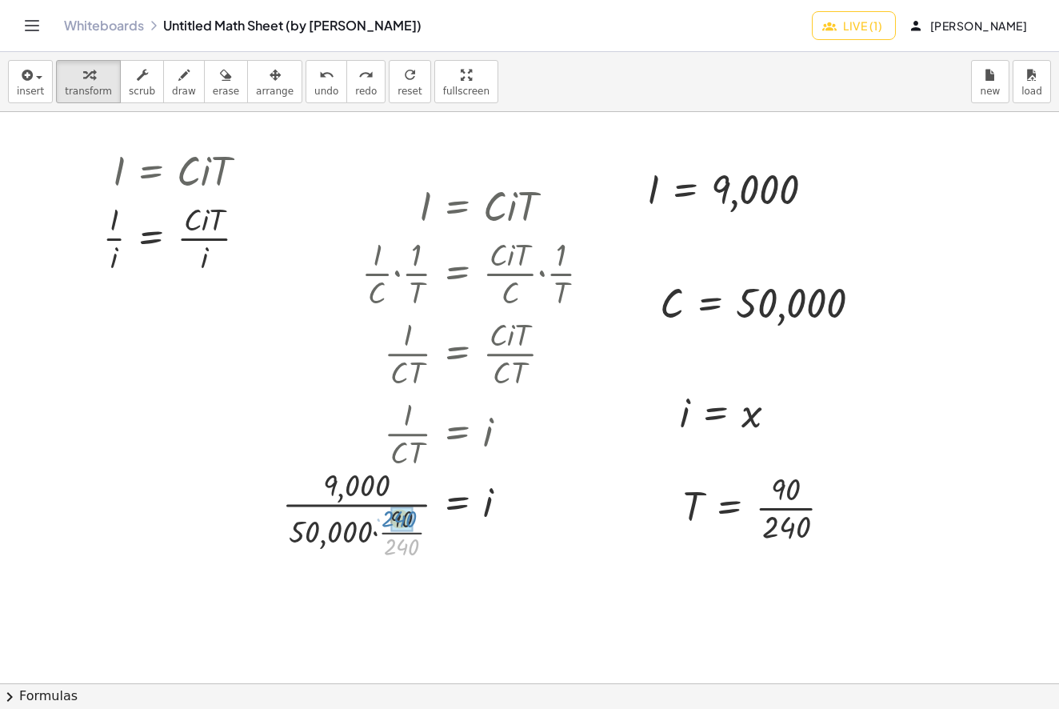
drag, startPoint x: 408, startPoint y: 545, endPoint x: 406, endPoint y: 517, distance: 28.1
drag, startPoint x: 411, startPoint y: 545, endPoint x: 412, endPoint y: 514, distance: 30.4
click at [413, 514] on div at bounding box center [454, 511] width 315 height 99
drag, startPoint x: 414, startPoint y: 517, endPoint x: 412, endPoint y: 546, distance: 28.9
click at [414, 547] on div at bounding box center [454, 511] width 315 height 99
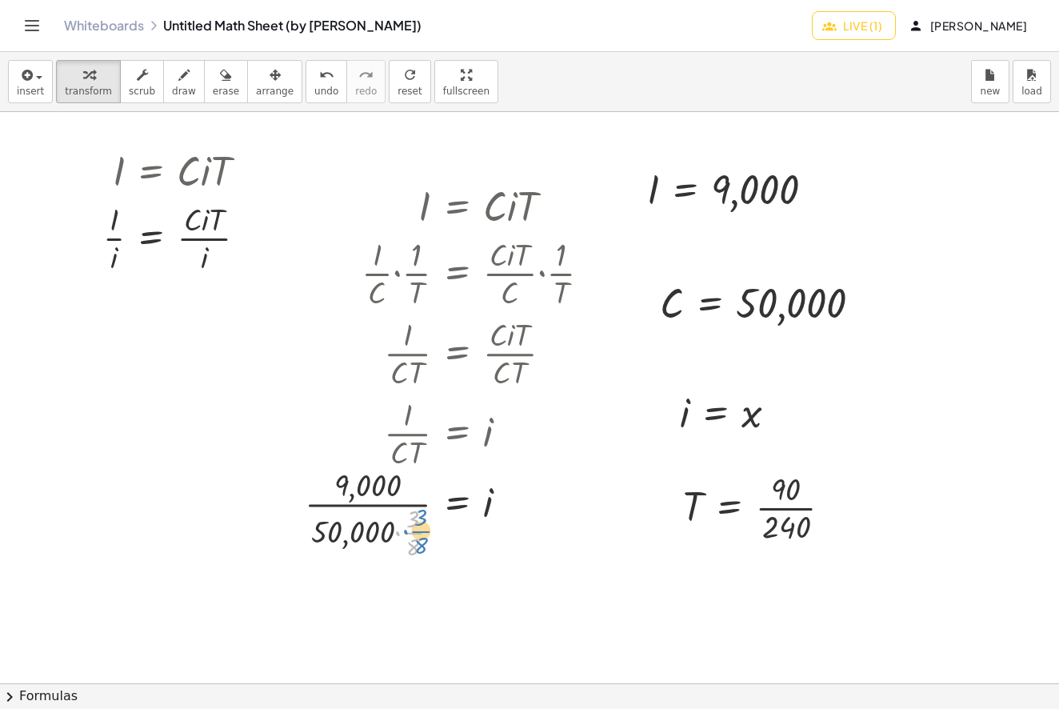
drag, startPoint x: 409, startPoint y: 534, endPoint x: 417, endPoint y: 533, distance: 8.2
click at [417, 533] on div at bounding box center [454, 511] width 315 height 99
click at [411, 534] on div at bounding box center [454, 511] width 315 height 99
click at [414, 506] on div at bounding box center [454, 511] width 315 height 99
click at [413, 532] on div at bounding box center [454, 511] width 315 height 99
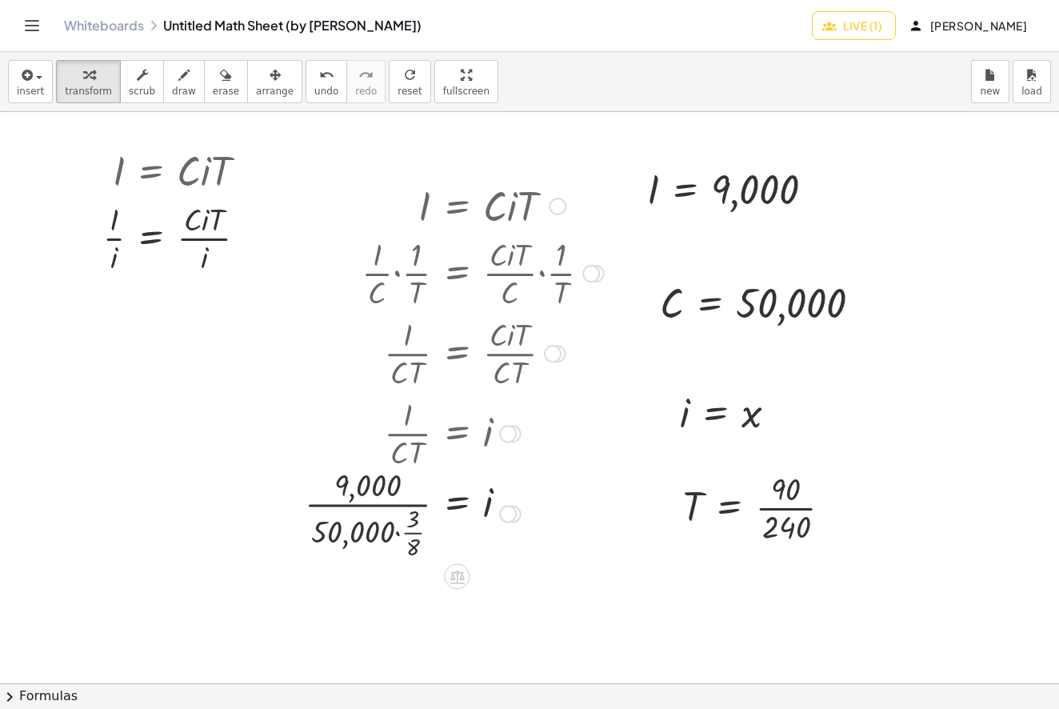
click at [413, 532] on div at bounding box center [454, 511] width 315 height 99
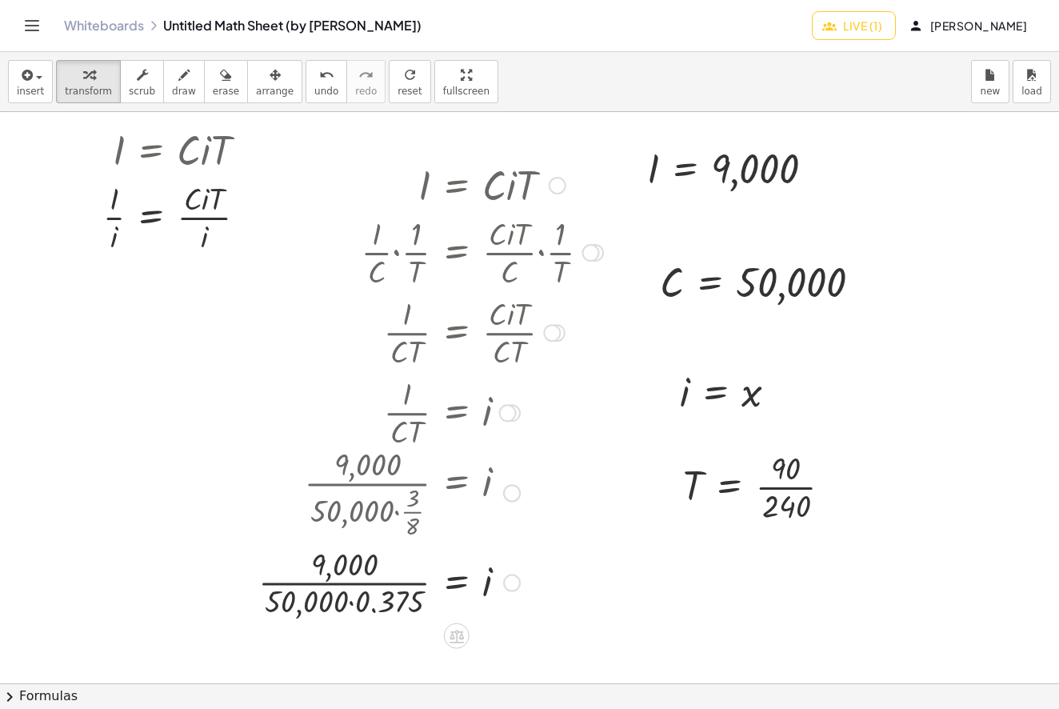
scroll to position [156, 0]
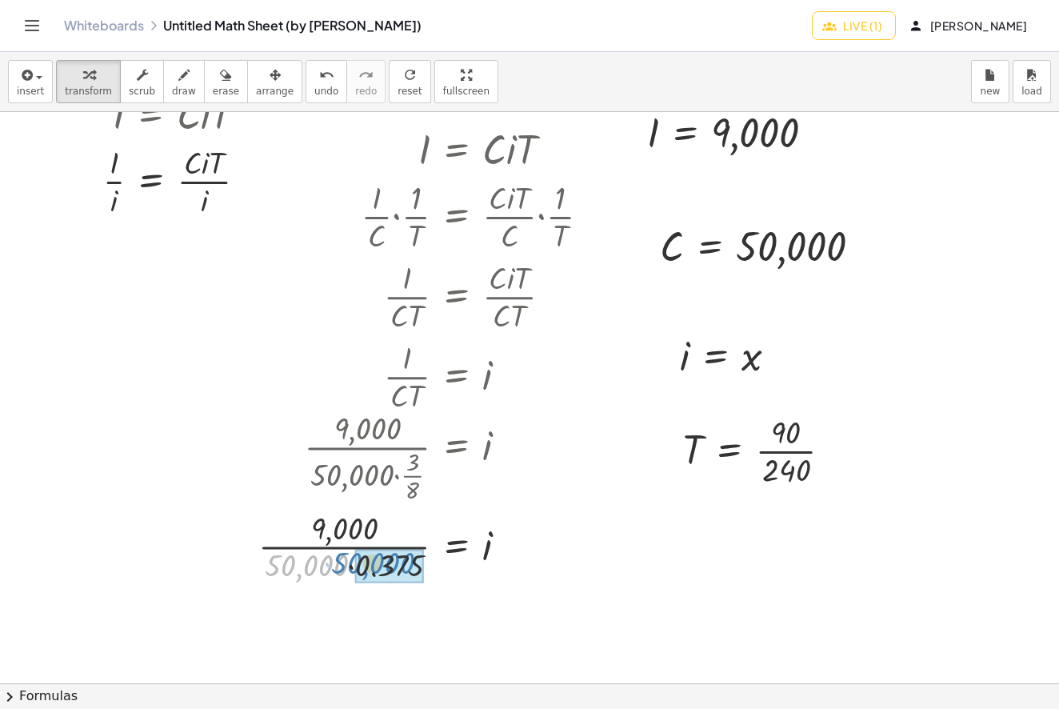
drag, startPoint x: 331, startPoint y: 565, endPoint x: 377, endPoint y: 567, distance: 45.7
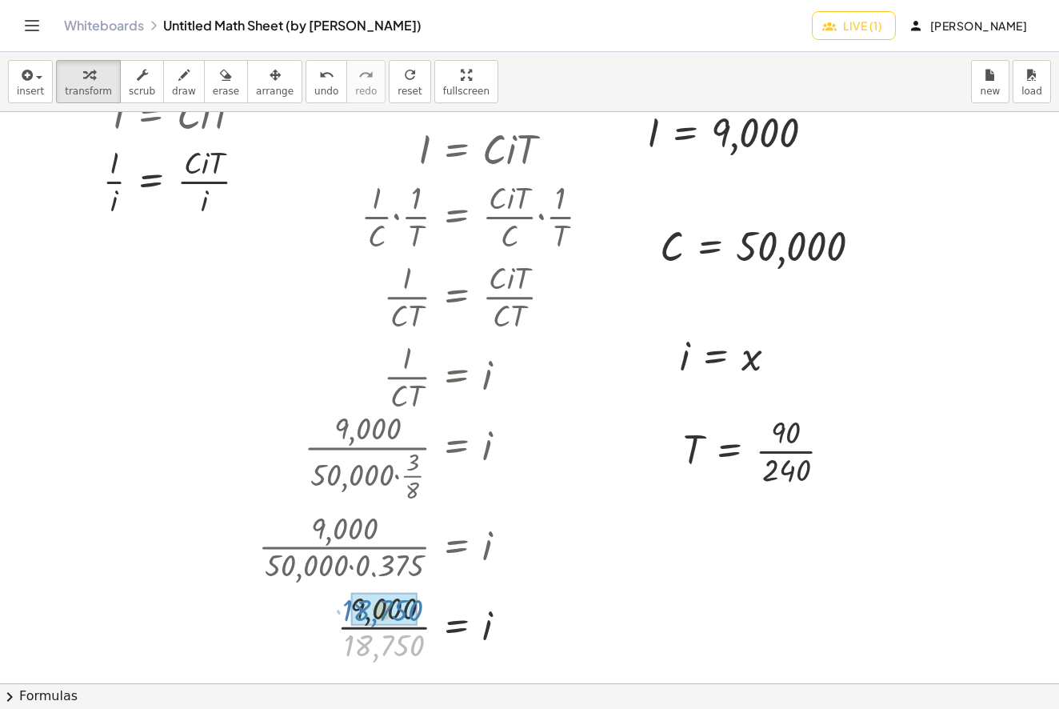
drag, startPoint x: 378, startPoint y: 649, endPoint x: 376, endPoint y: 626, distance: 22.5
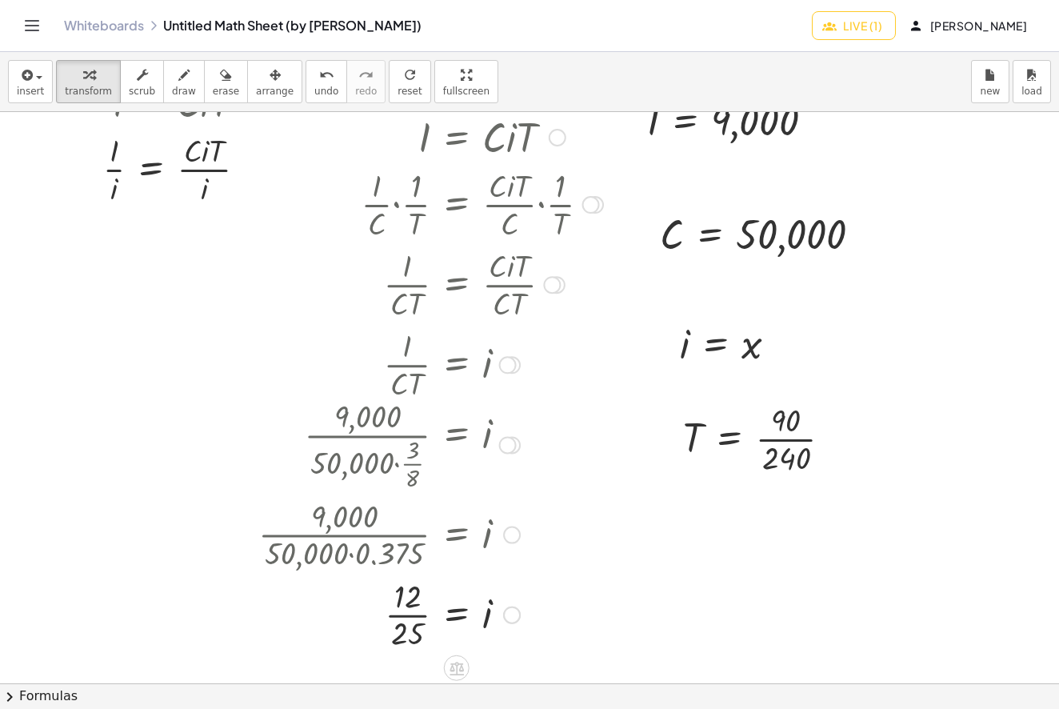
scroll to position [190, 0]
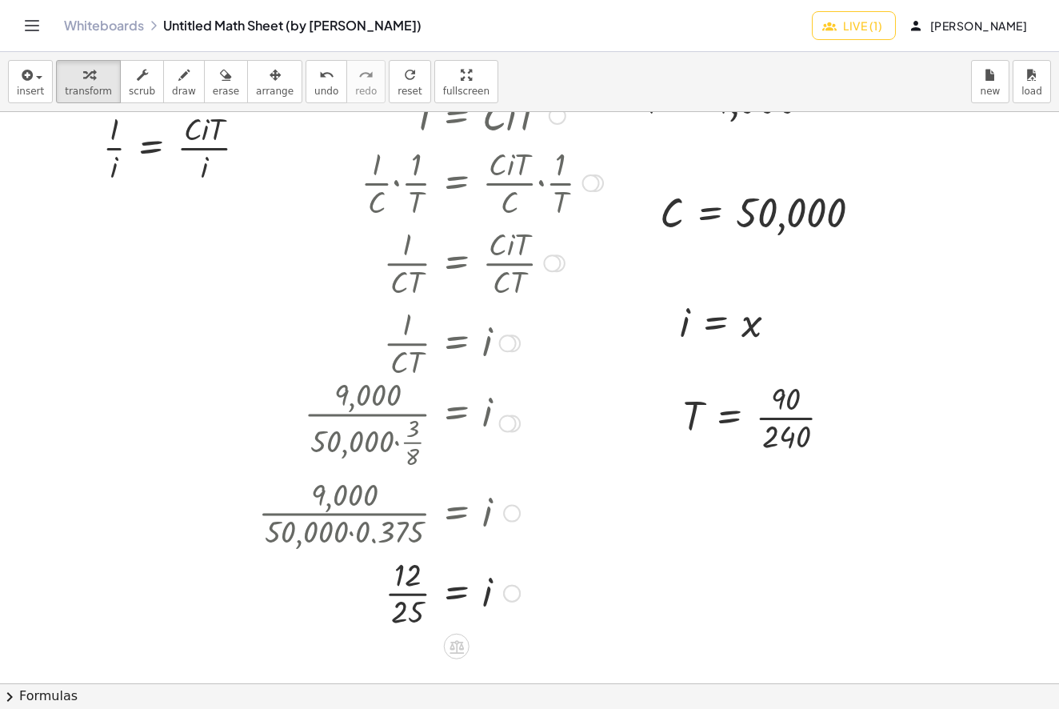
click at [398, 597] on div at bounding box center [430, 592] width 361 height 80
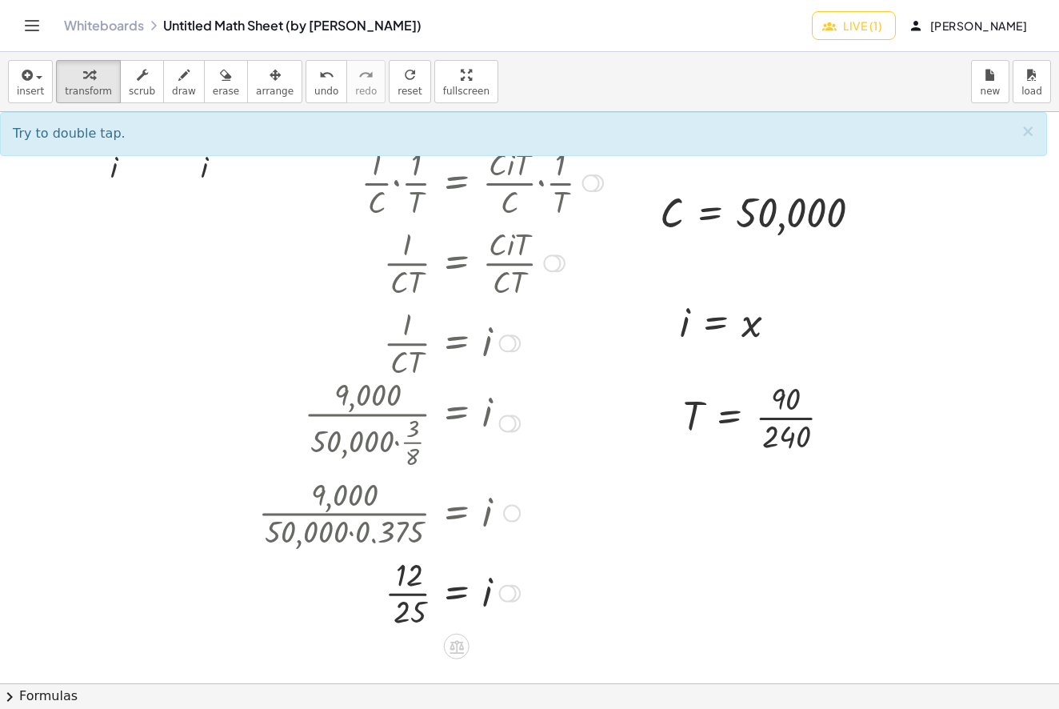
click at [400, 597] on div at bounding box center [430, 592] width 361 height 80
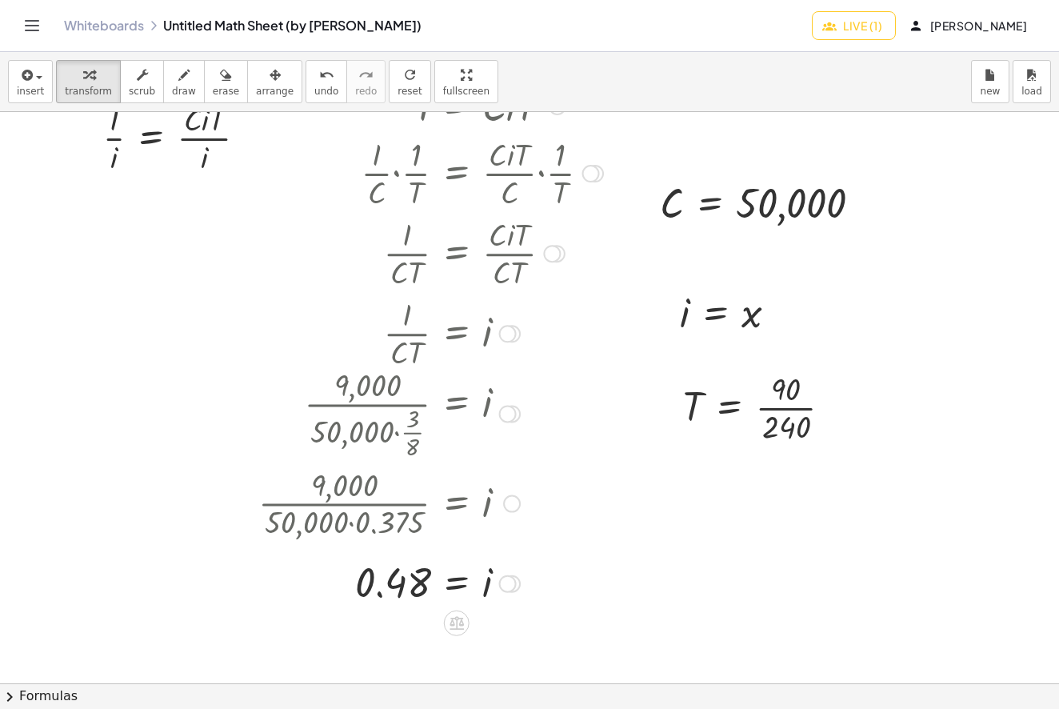
scroll to position [214, 0]
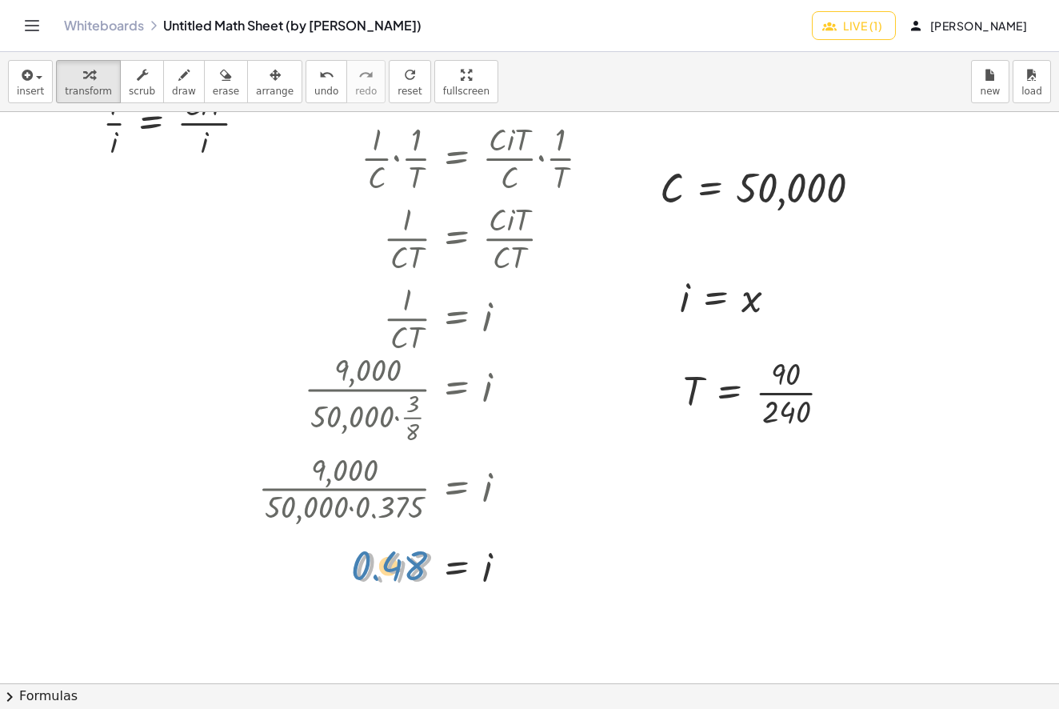
click at [391, 567] on div at bounding box center [430, 567] width 361 height 53
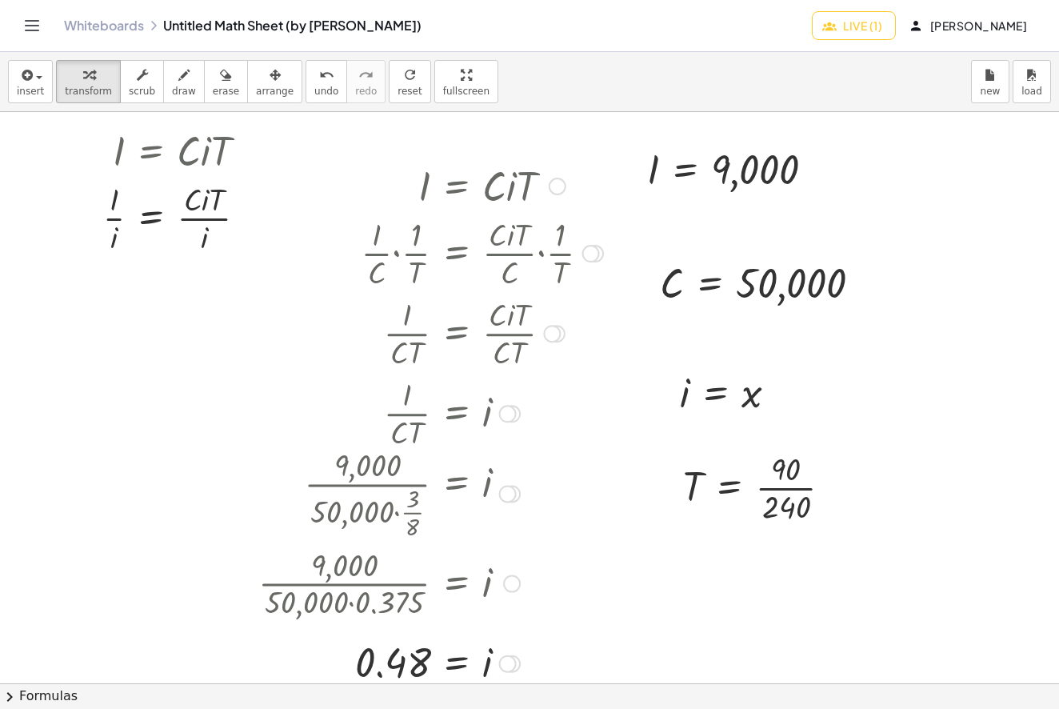
scroll to position [134, 0]
